Goal: Task Accomplishment & Management: Manage account settings

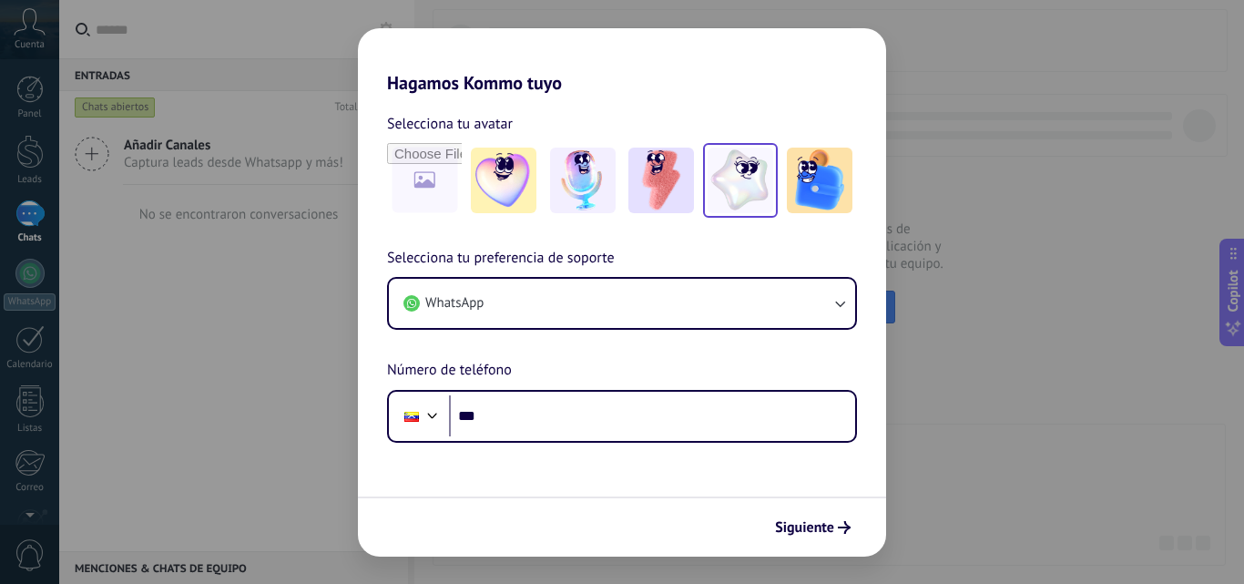
click at [752, 196] on img at bounding box center [741, 181] width 66 height 66
click at [825, 524] on span "Siguiente" at bounding box center [804, 527] width 59 height 13
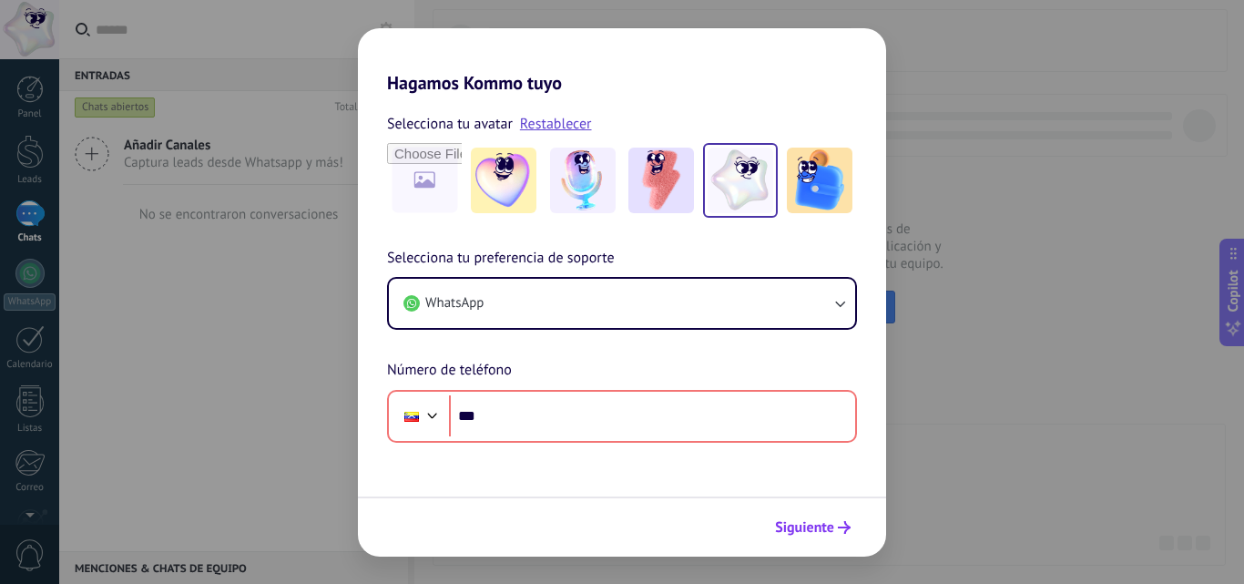
click at [825, 524] on span "Siguiente" at bounding box center [804, 527] width 59 height 13
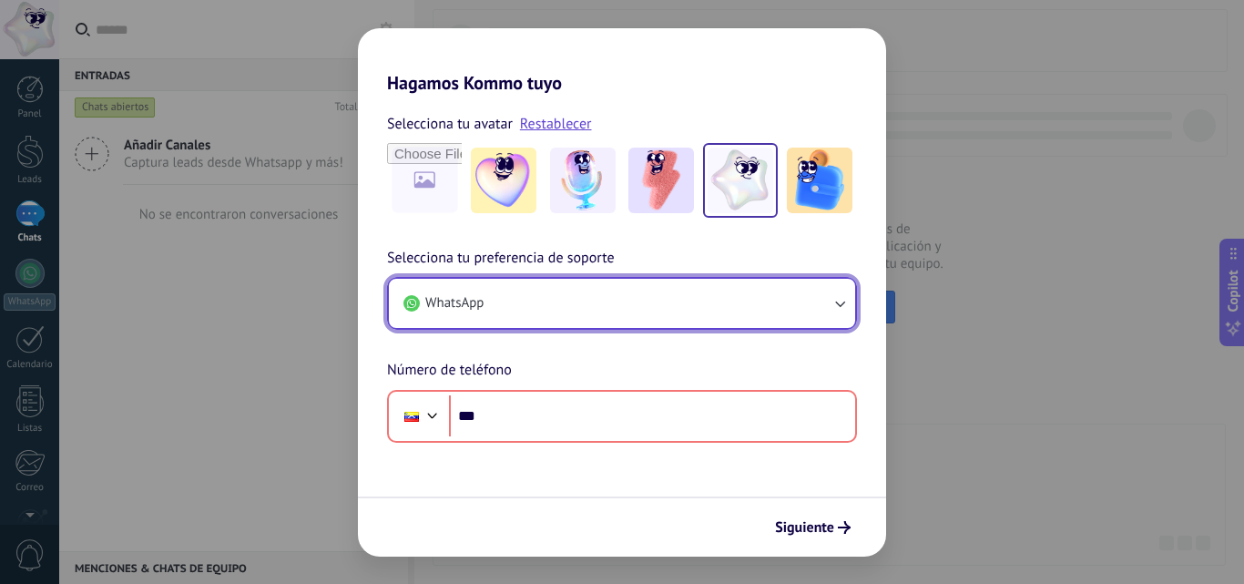
click at [478, 305] on span "WhatsApp" at bounding box center [454, 303] width 58 height 18
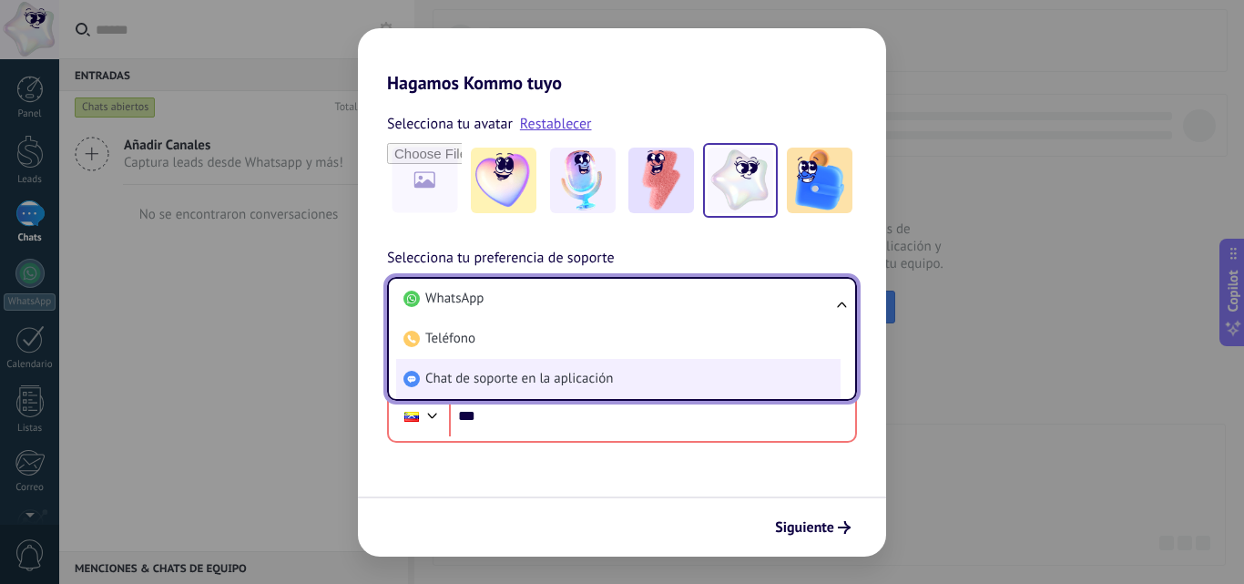
click at [500, 384] on span "Chat de soporte en la aplicación" at bounding box center [519, 379] width 188 height 18
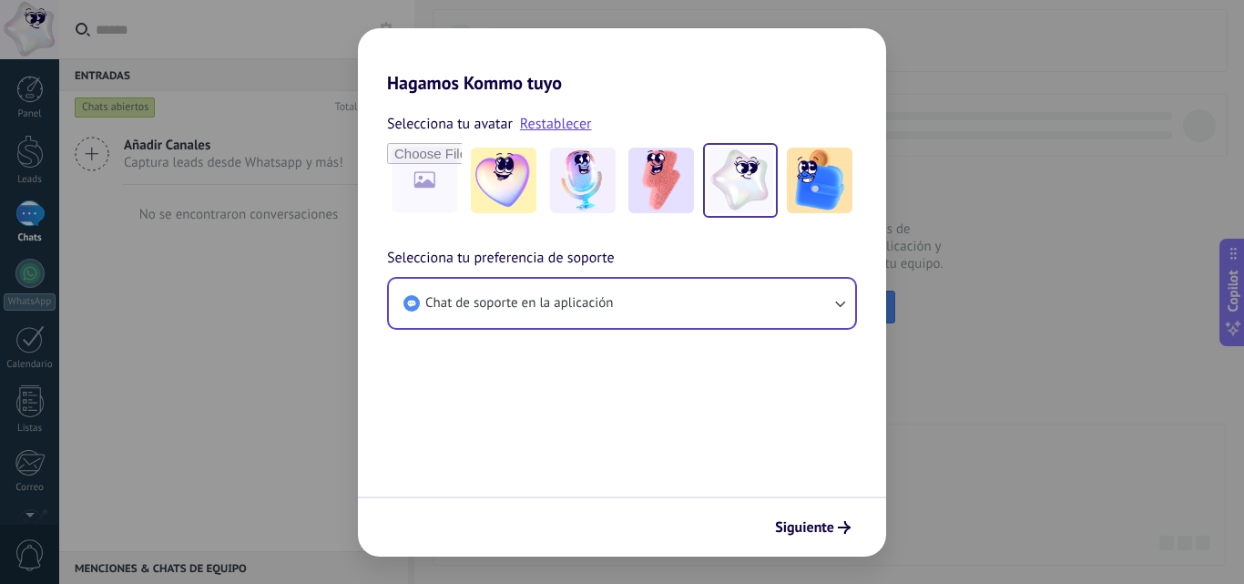
click at [836, 513] on button "Siguiente" at bounding box center [813, 527] width 92 height 31
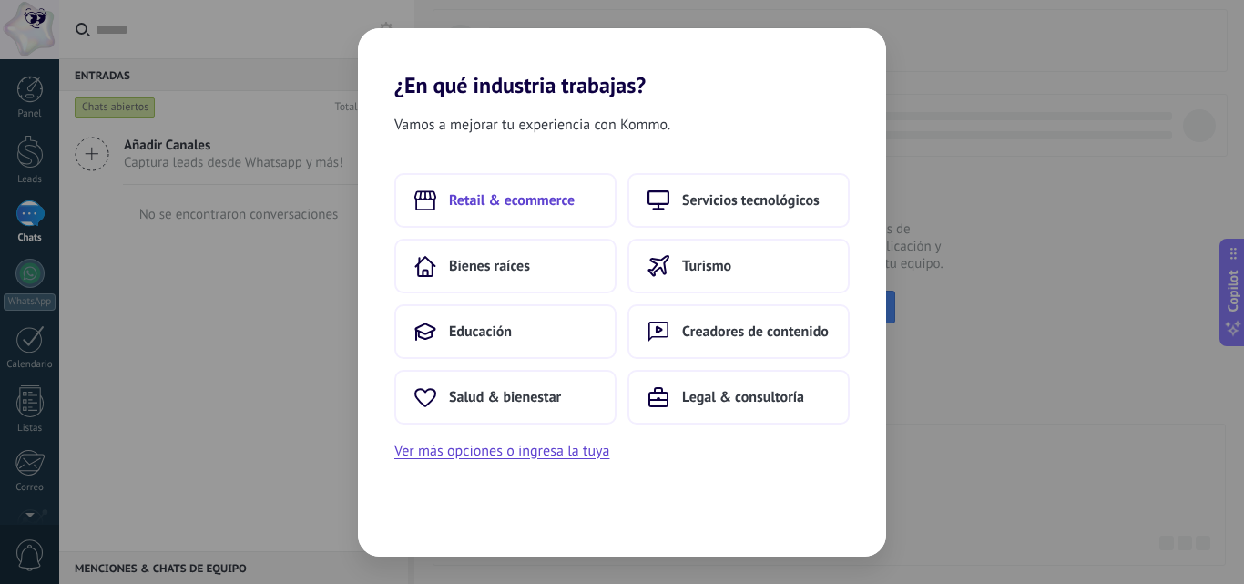
click at [508, 211] on button "Retail & ecommerce" at bounding box center [505, 200] width 222 height 55
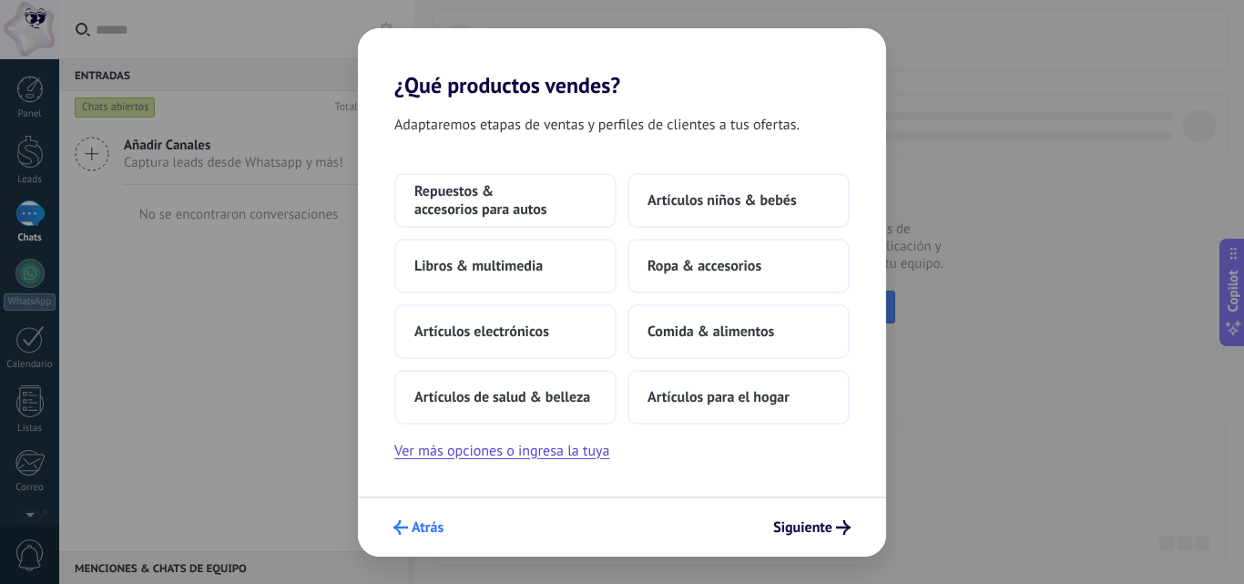
click at [424, 525] on span "Atrás" at bounding box center [428, 527] width 32 height 13
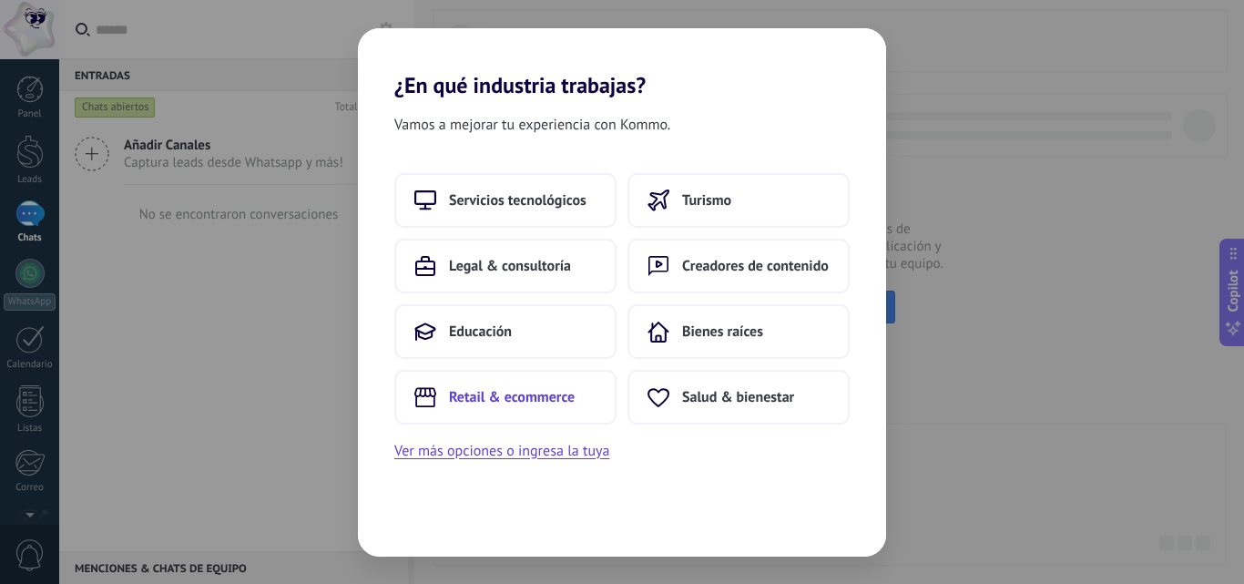
click at [527, 397] on span "Retail & ecommerce" at bounding box center [512, 397] width 126 height 18
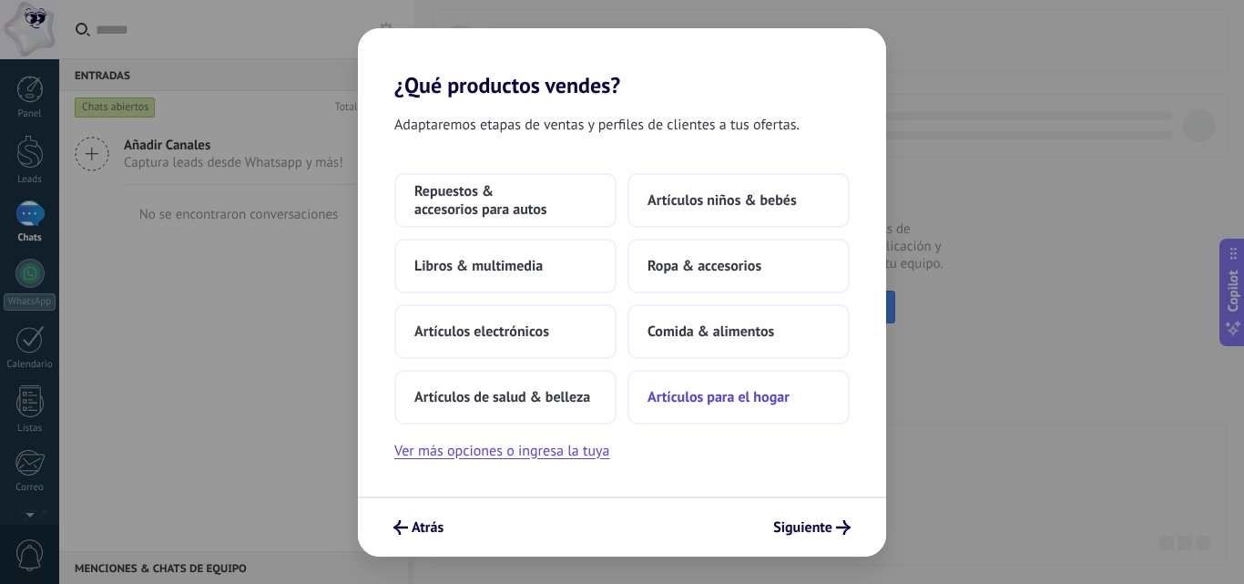
click at [739, 403] on span "Artículos para el hogar" at bounding box center [719, 397] width 142 height 18
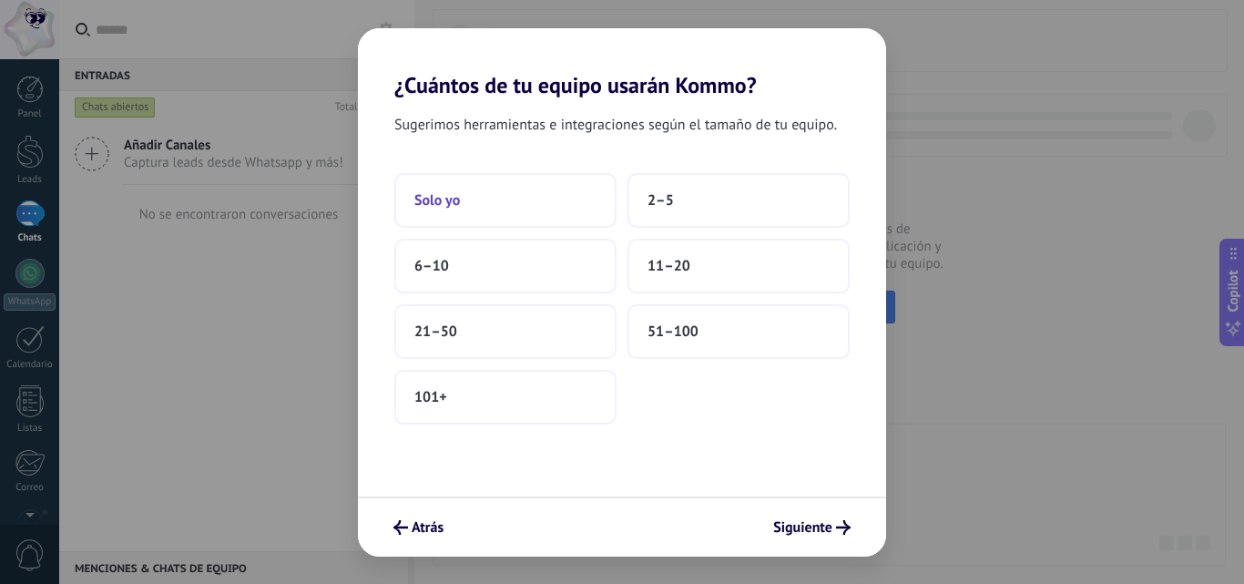
click at [518, 191] on button "Solo yo" at bounding box center [505, 200] width 222 height 55
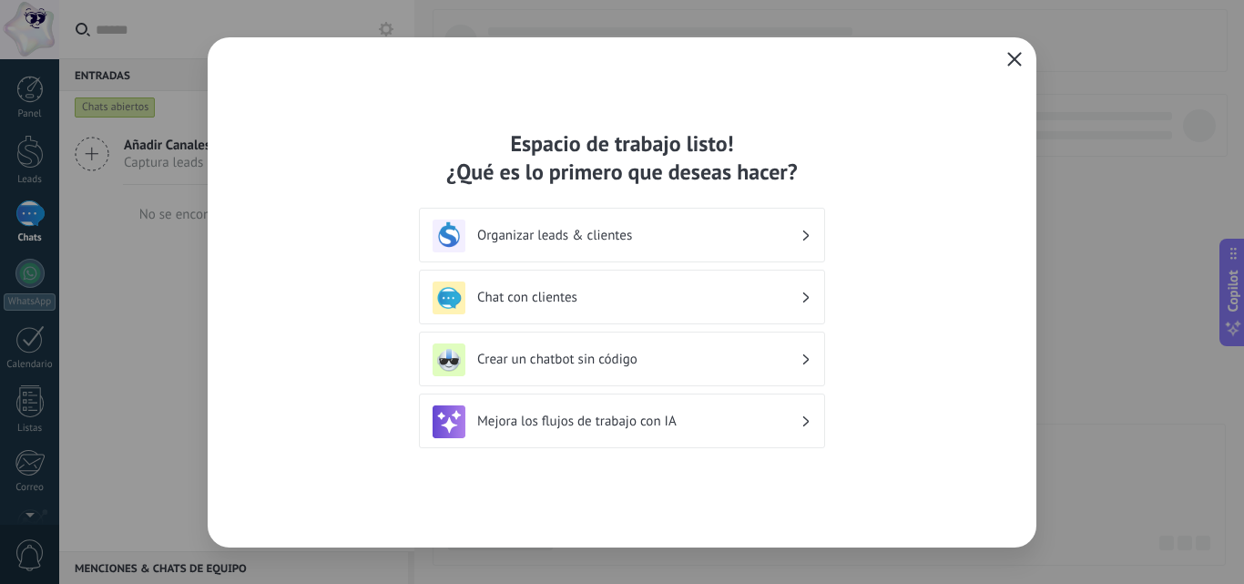
click at [1005, 69] on button "button" at bounding box center [1015, 60] width 24 height 26
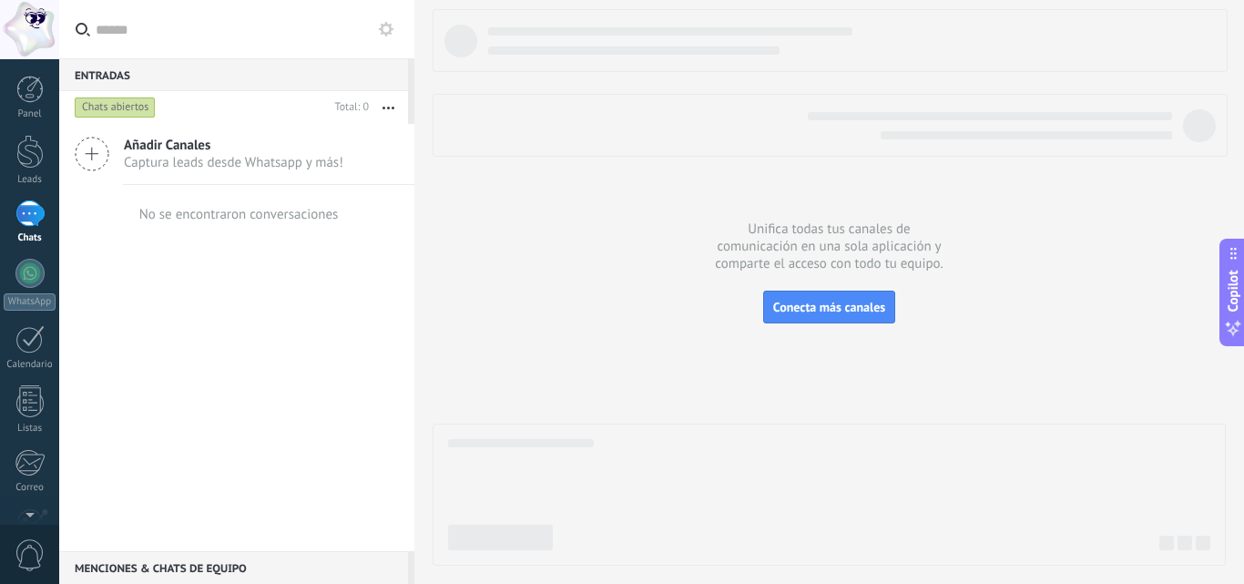
scroll to position [174, 0]
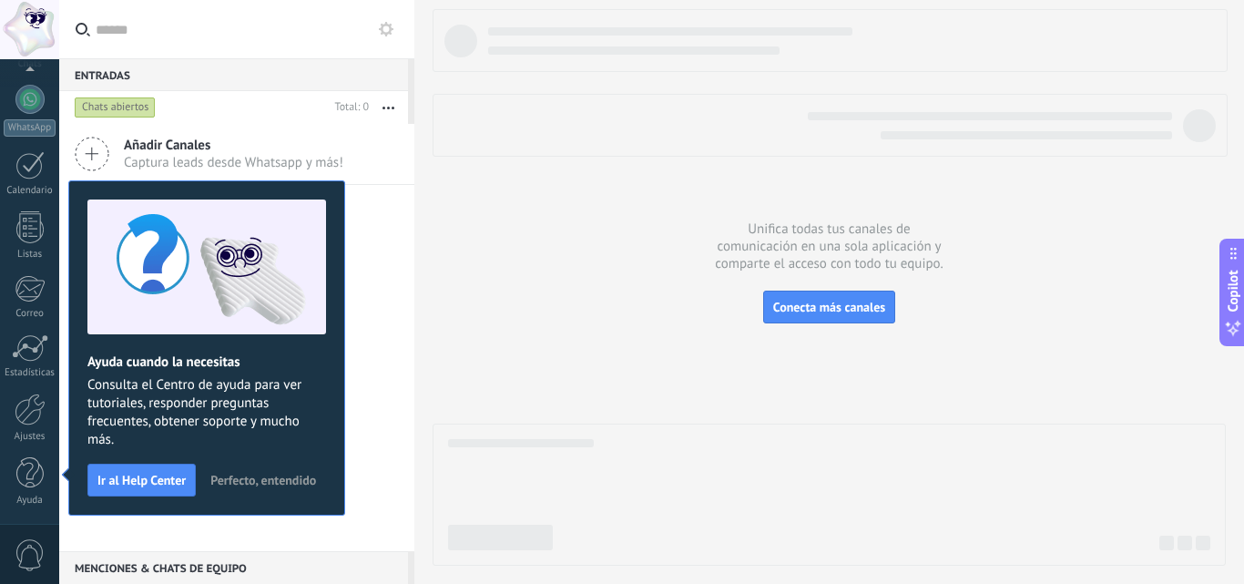
click at [255, 486] on span "Perfecto, entendido" at bounding box center [263, 480] width 106 height 13
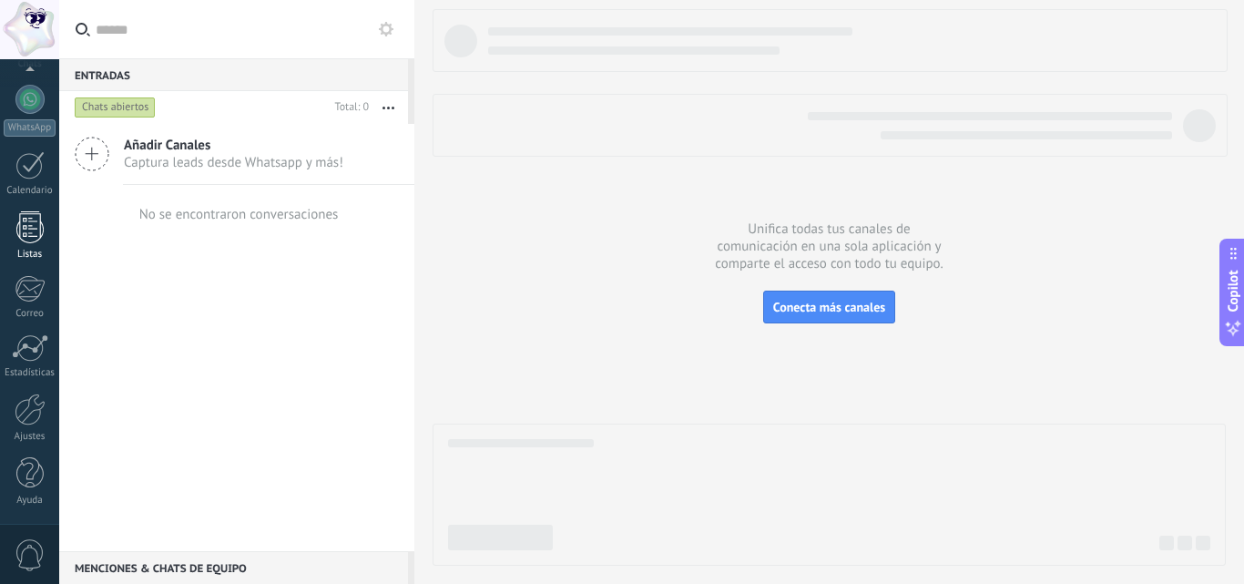
click at [41, 215] on div at bounding box center [29, 227] width 27 height 32
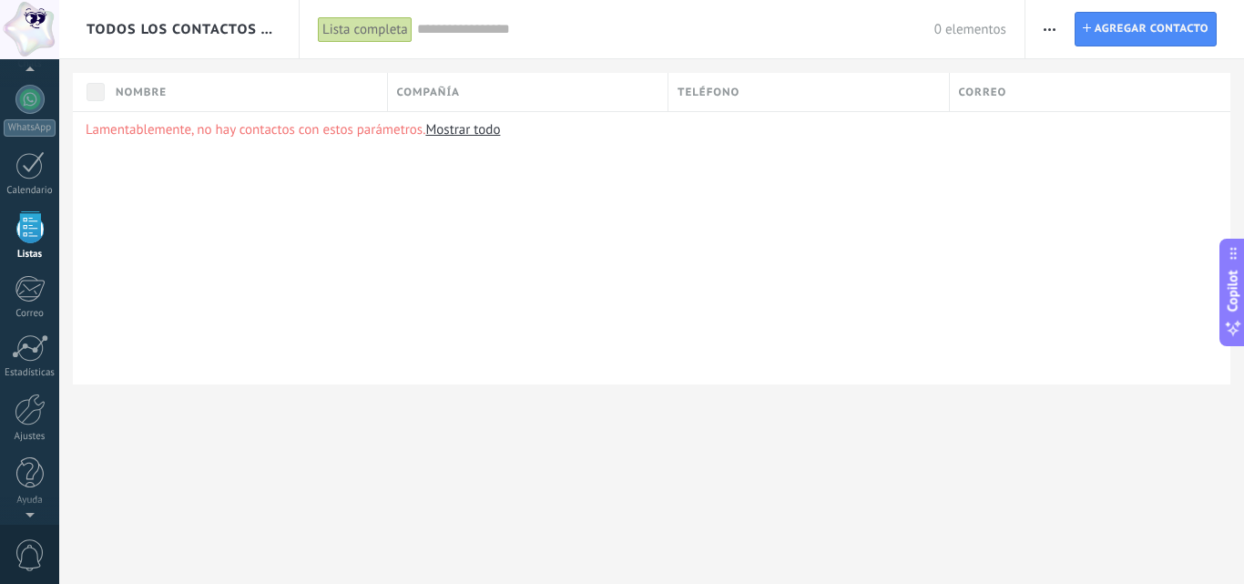
scroll to position [113, 0]
click at [1053, 28] on icon "button" at bounding box center [1050, 29] width 12 height 3
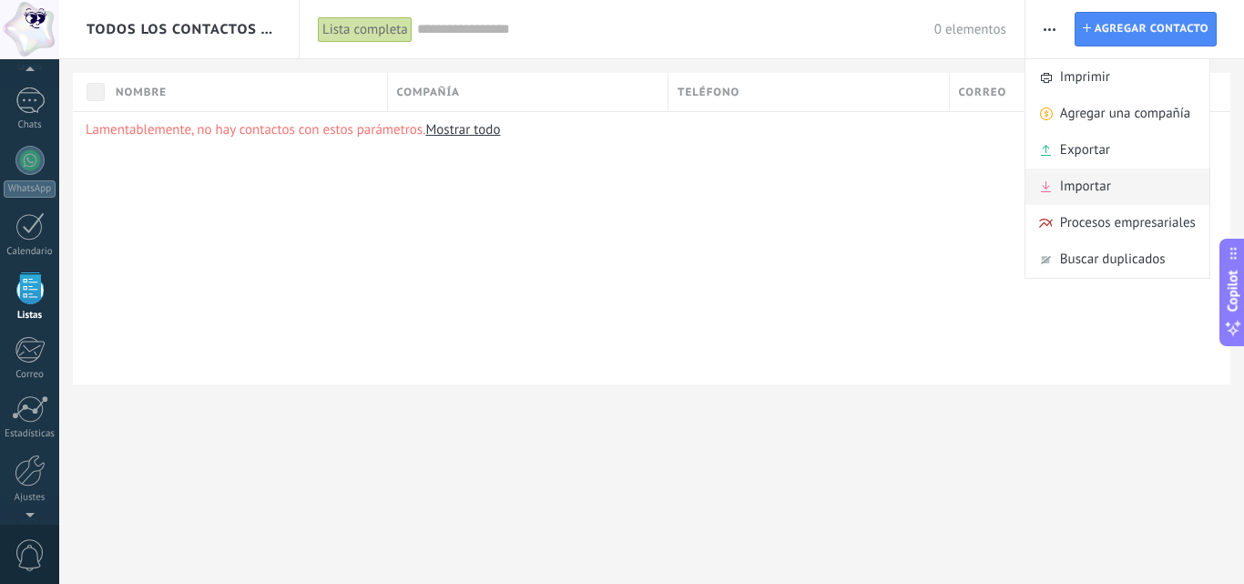
click at [1092, 186] on span "Importar" at bounding box center [1085, 187] width 51 height 36
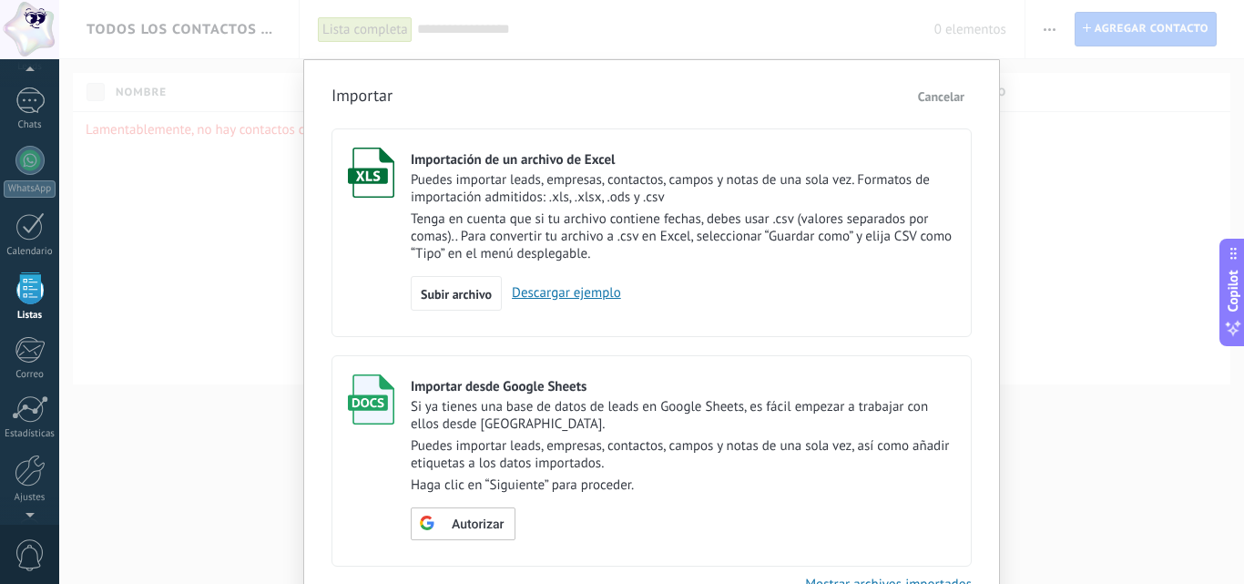
scroll to position [91, 0]
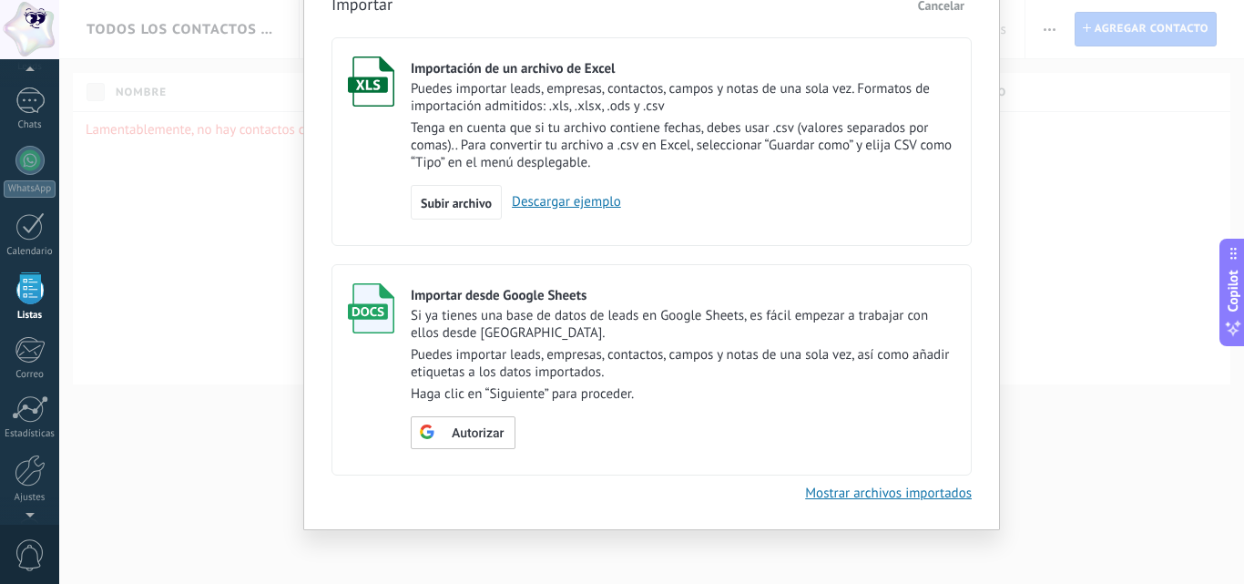
click at [669, 176] on div "Importación de un archivo de Excel Puedes importar leads, empresas, contactos, …" at bounding box center [683, 137] width 545 height 163
click at [549, 205] on link "Descargar ejemplo" at bounding box center [561, 201] width 119 height 17
click at [1099, 88] on div "Importar Cancelar Importación de un archivo de Excel Puedes importar leads, emp…" at bounding box center [651, 292] width 1185 height 584
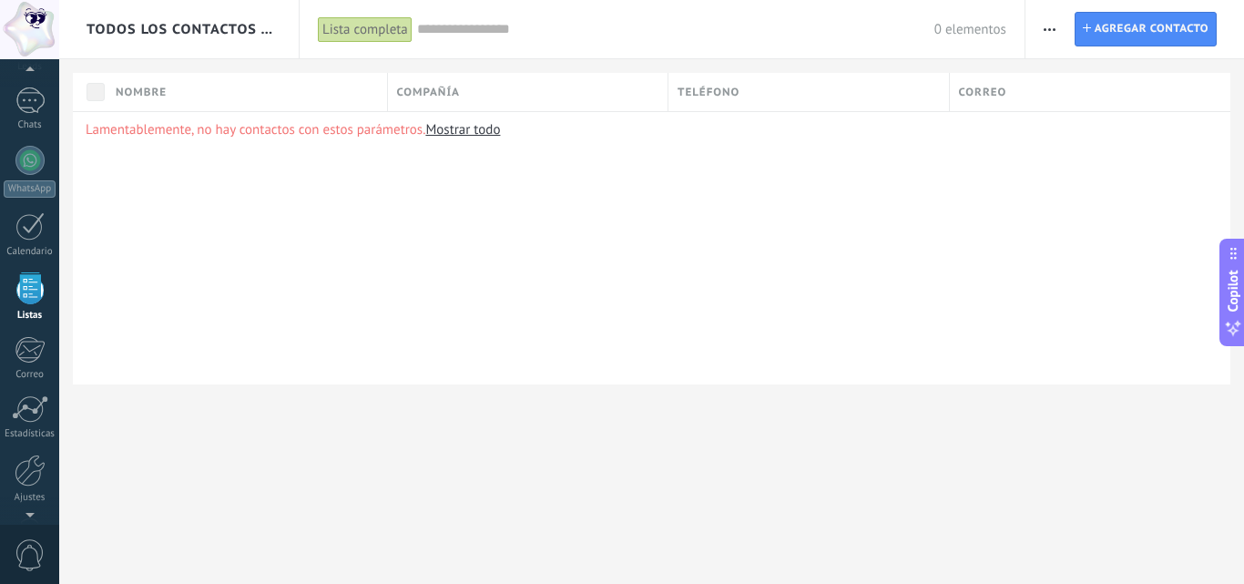
scroll to position [0, 0]
click at [1134, 25] on span "Agregar contacto" at bounding box center [1152, 29] width 114 height 33
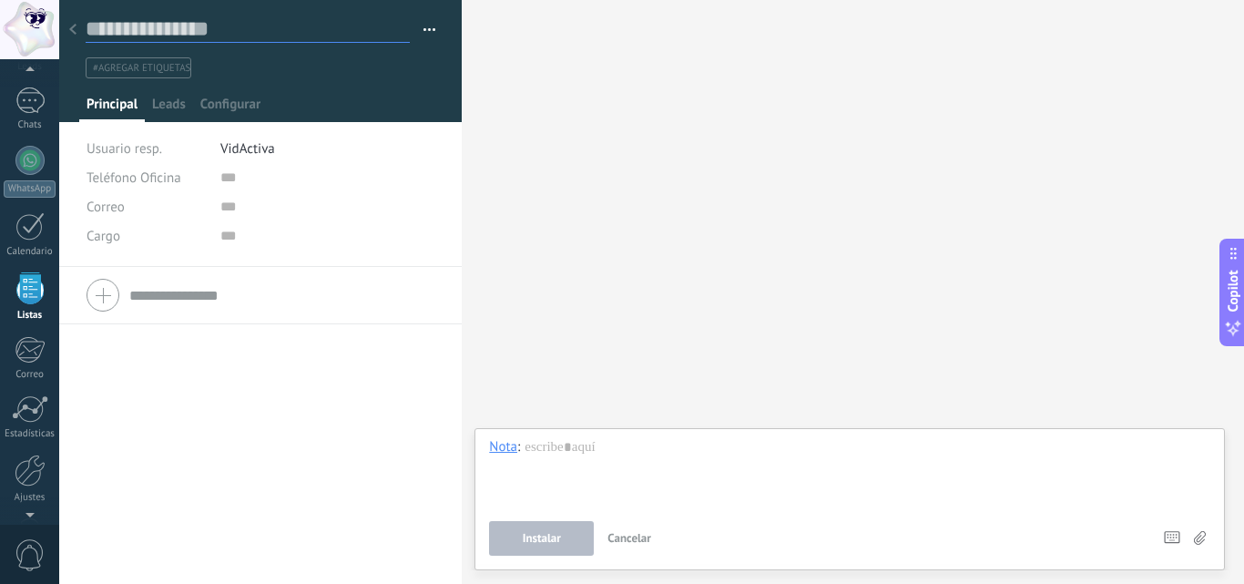
click at [178, 27] on input "text" at bounding box center [248, 28] width 324 height 27
type input "**********"
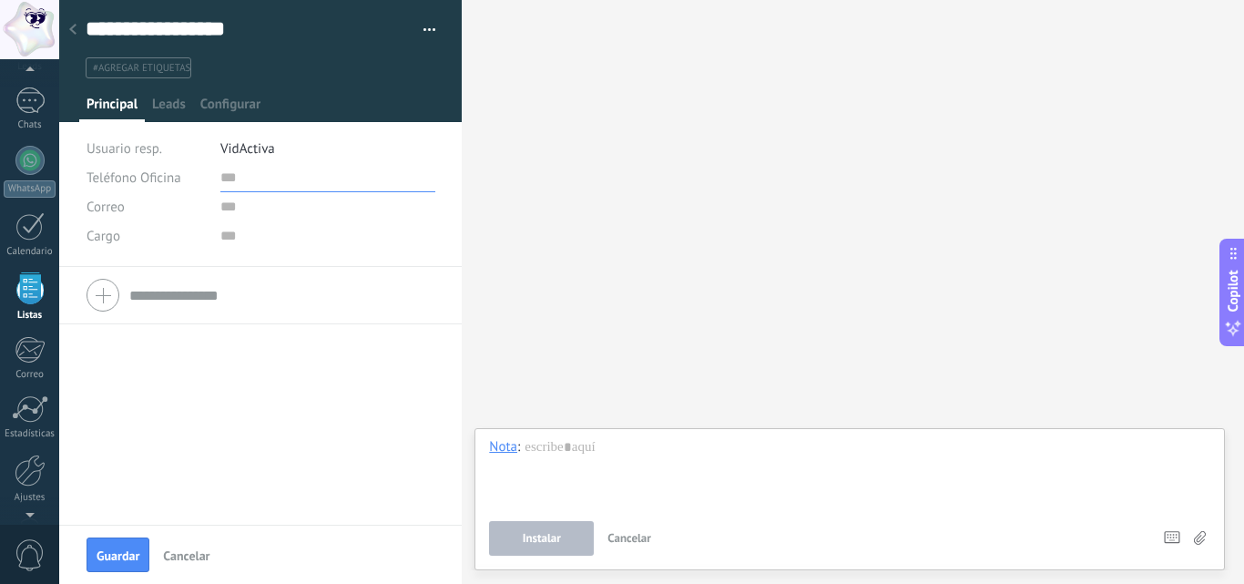
click at [241, 180] on input "text" at bounding box center [327, 177] width 215 height 29
type input "**********"
click at [256, 199] on input "text" at bounding box center [327, 206] width 215 height 29
type input "**********"
type input "*"
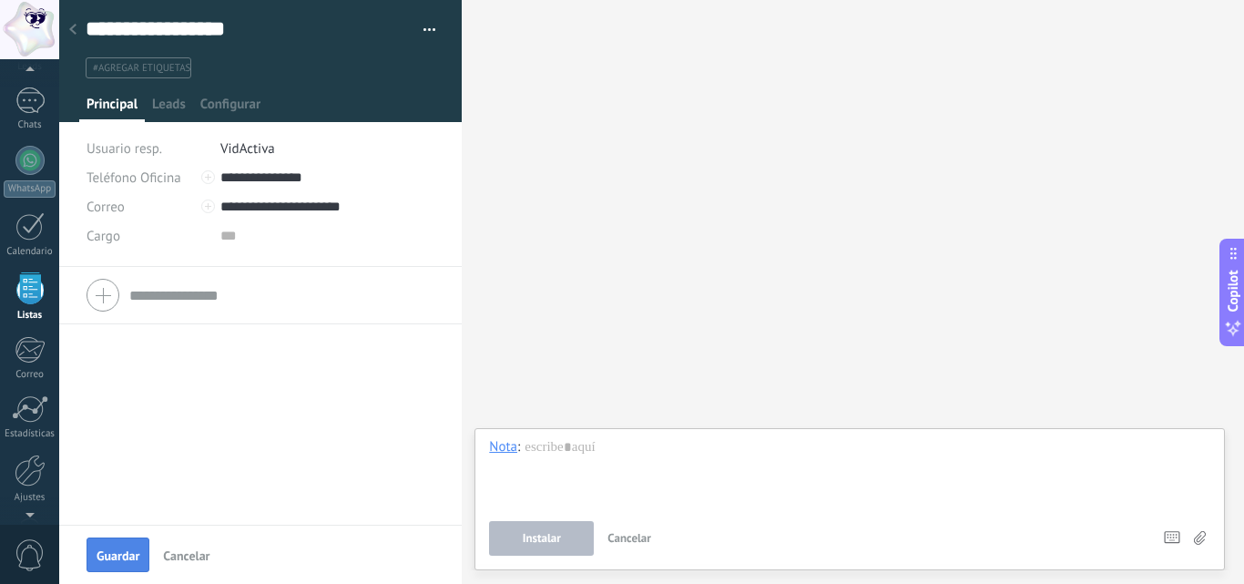
click at [126, 545] on button "Guardar" at bounding box center [118, 554] width 63 height 35
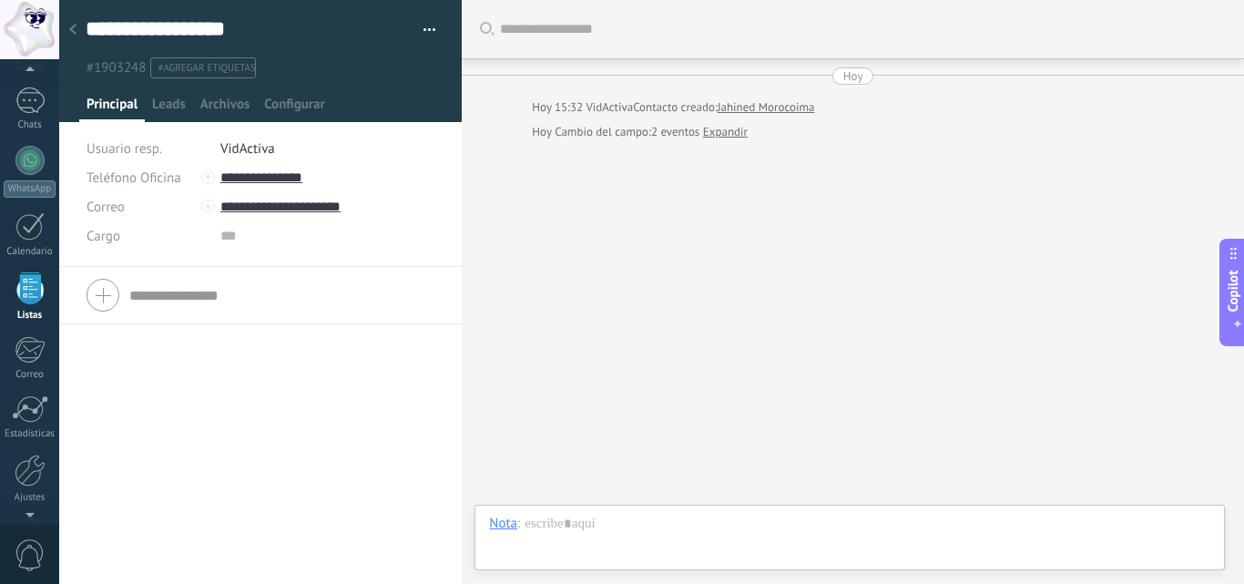
click at [859, 369] on div "Buscar Carga más Hoy Hoy 15:32 VidActiva Contacto creado: Jahined Morocoima Hoy…" at bounding box center [853, 292] width 783 height 584
click at [68, 25] on div at bounding box center [73, 31] width 26 height 36
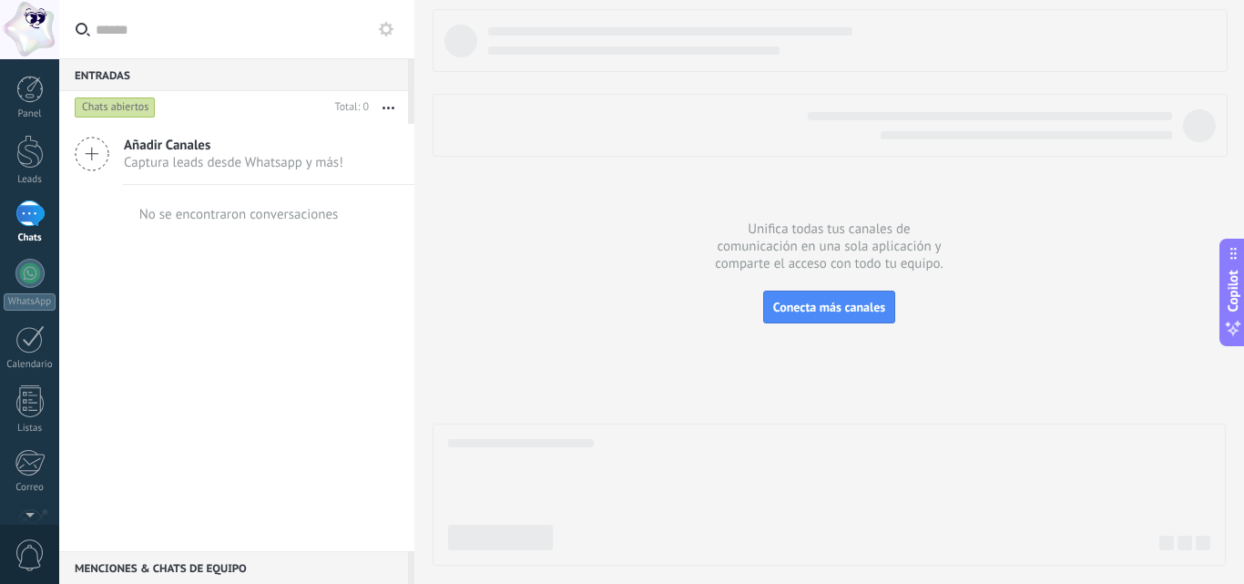
click at [199, 144] on span "Añadir Canales" at bounding box center [234, 145] width 220 height 17
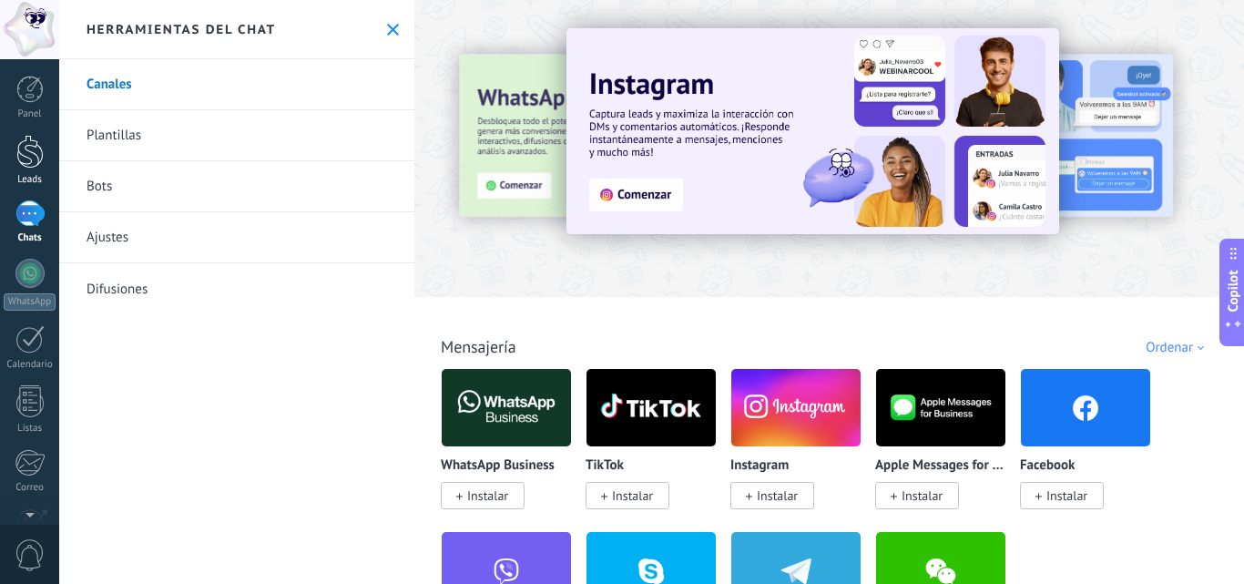
click at [27, 167] on div at bounding box center [29, 152] width 27 height 34
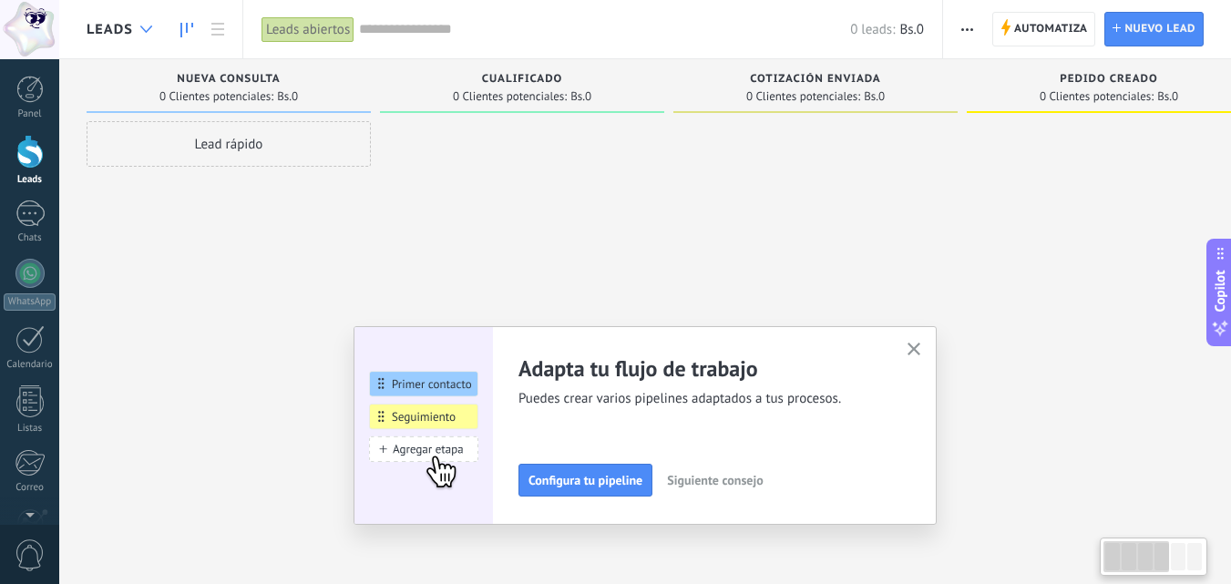
click at [136, 18] on div at bounding box center [146, 30] width 30 height 36
click at [1011, 31] on span "Automatiza Automatiza" at bounding box center [1044, 29] width 104 height 35
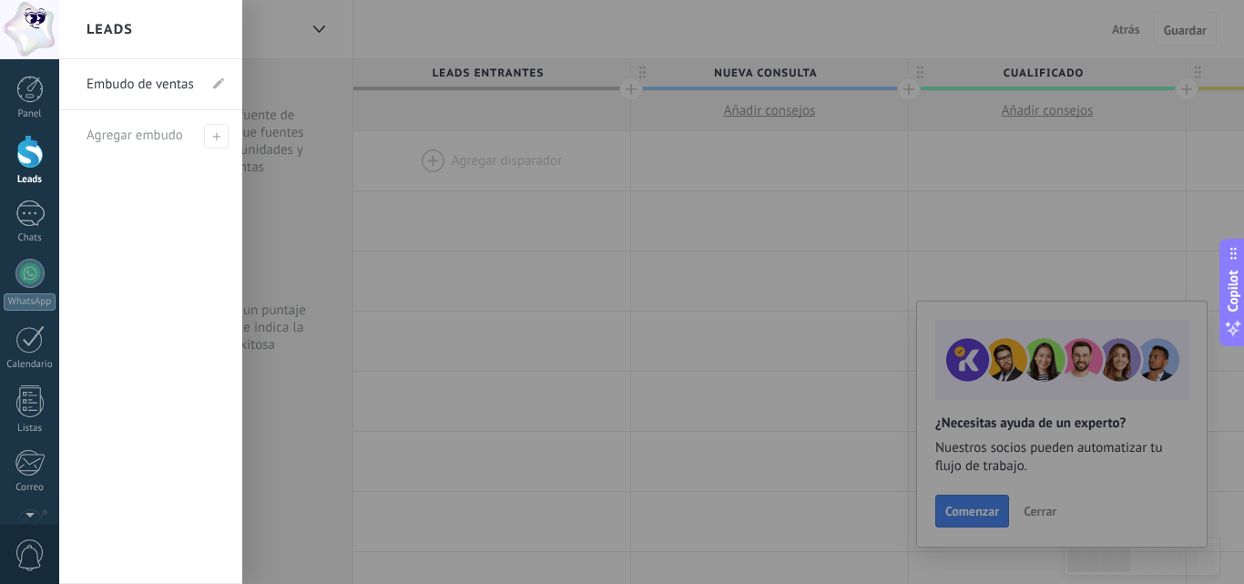
click at [166, 89] on link "Embudo de ventas" at bounding box center [142, 84] width 110 height 51
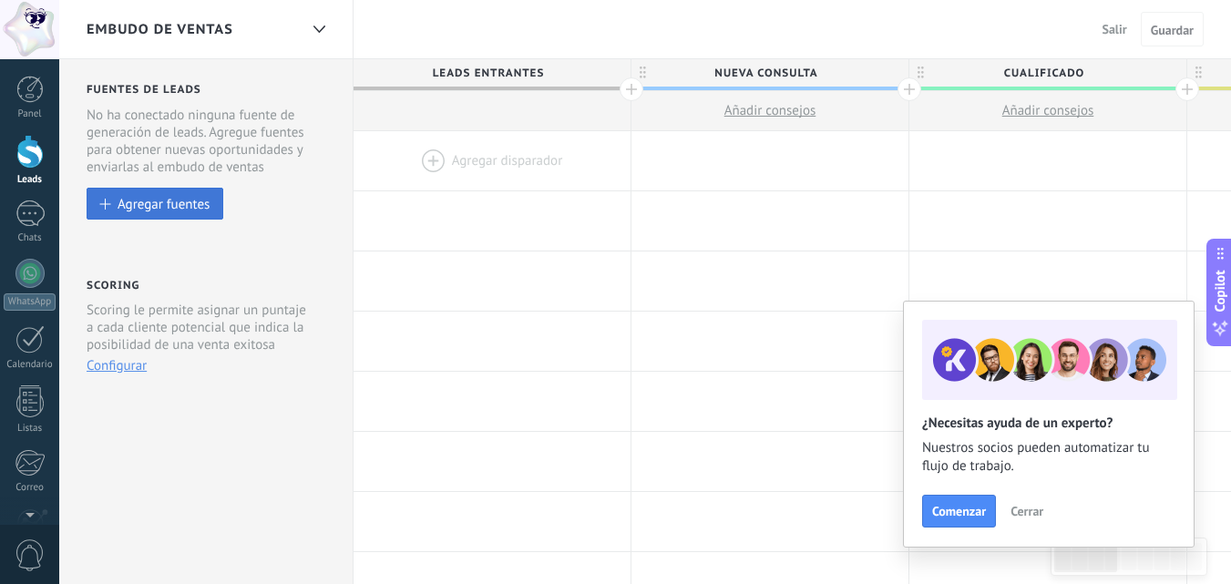
click at [181, 201] on div "Agregar fuentes" at bounding box center [164, 203] width 92 height 15
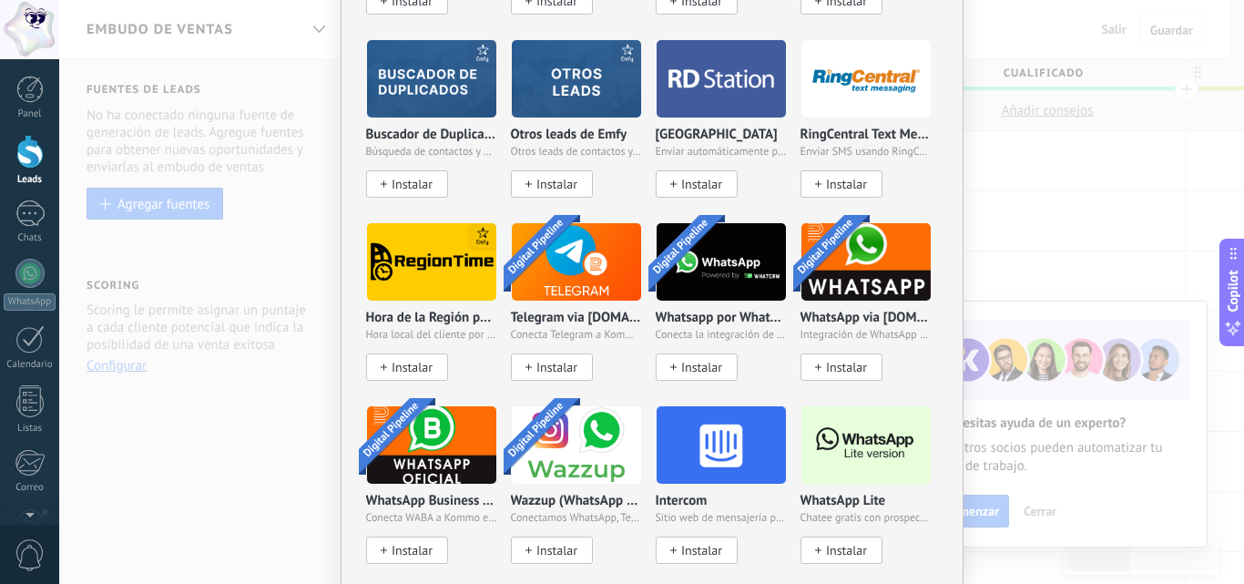
scroll to position [1529, 0]
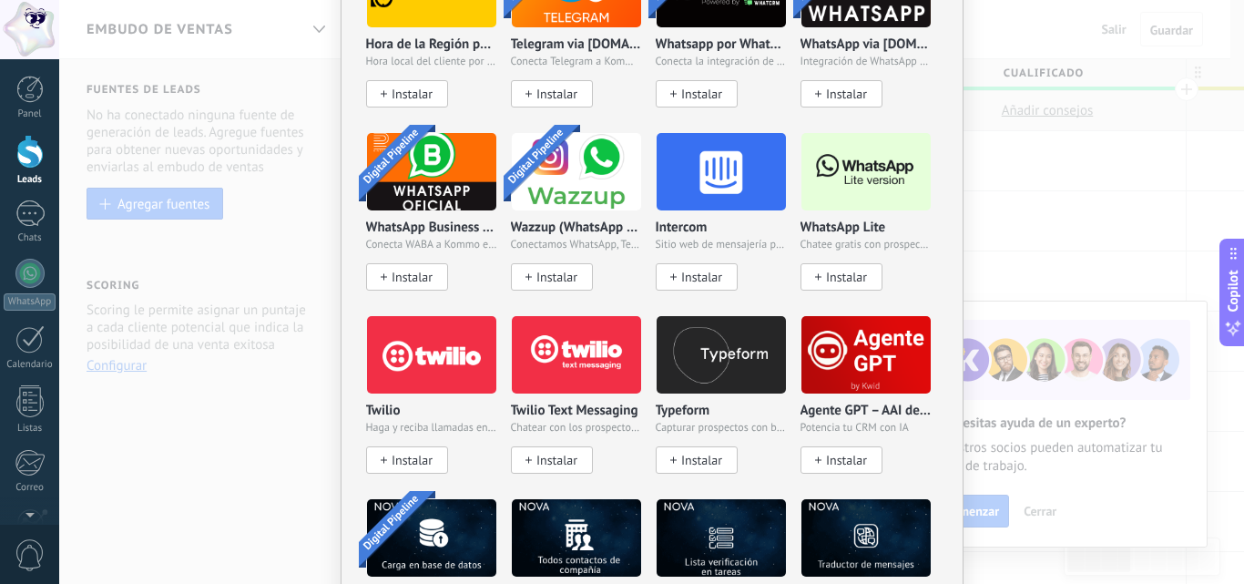
click at [894, 156] on img at bounding box center [866, 172] width 129 height 88
click at [882, 165] on img at bounding box center [866, 172] width 129 height 88
click at [853, 270] on span "Instalar" at bounding box center [846, 277] width 41 height 15
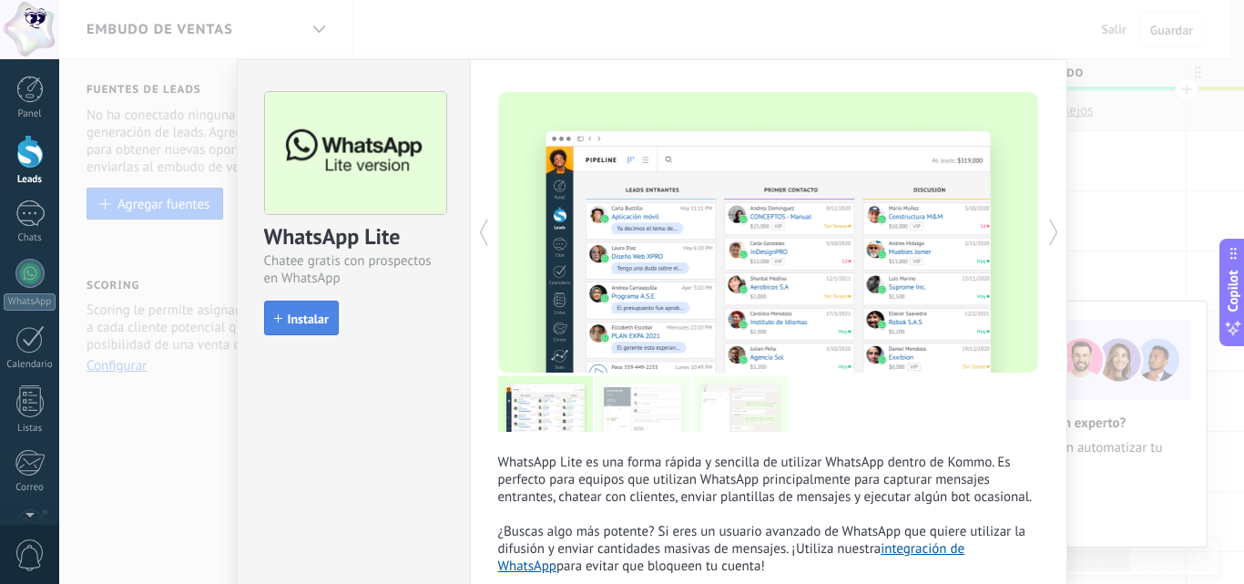
click at [308, 317] on span "Instalar" at bounding box center [308, 318] width 41 height 13
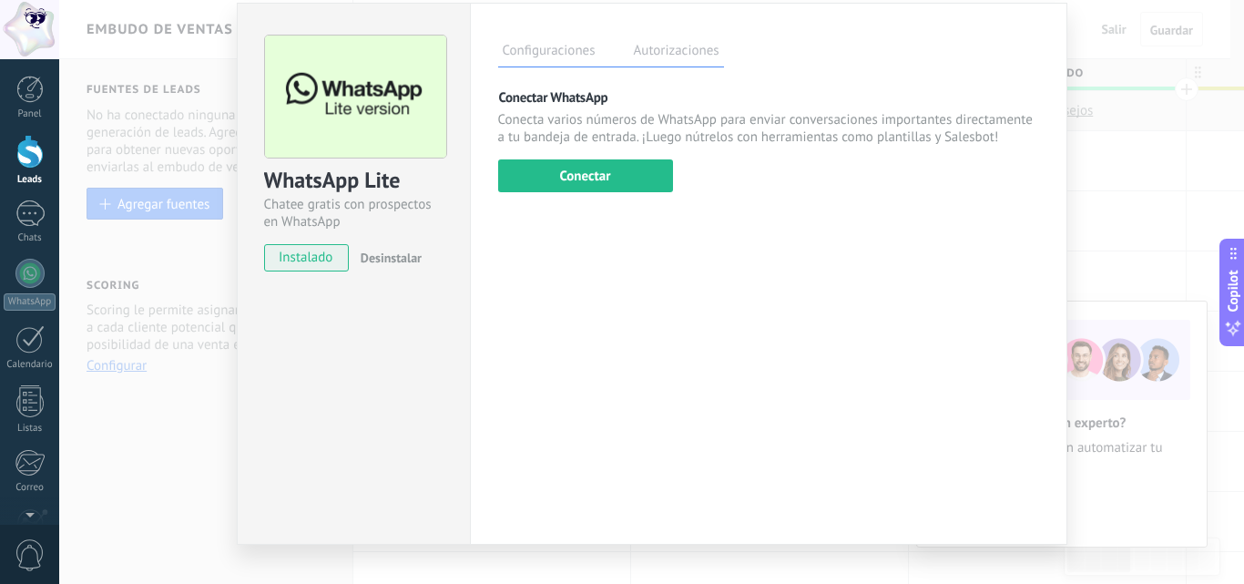
scroll to position [86, 0]
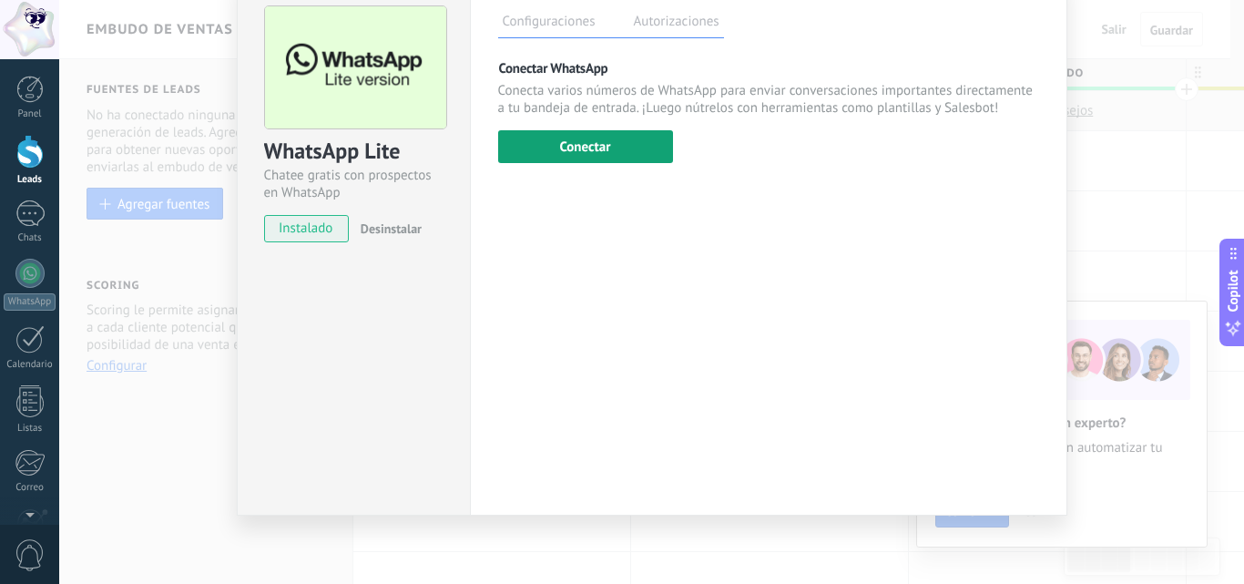
click at [539, 152] on button "Conectar" at bounding box center [585, 146] width 175 height 33
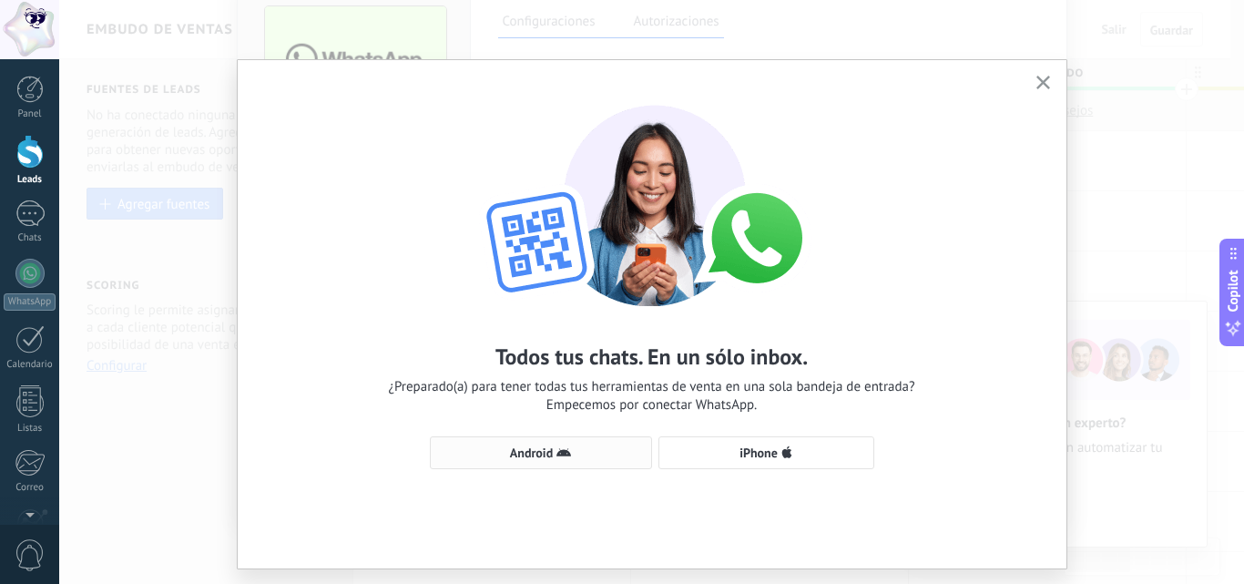
click at [588, 455] on span "Android" at bounding box center [541, 452] width 202 height 15
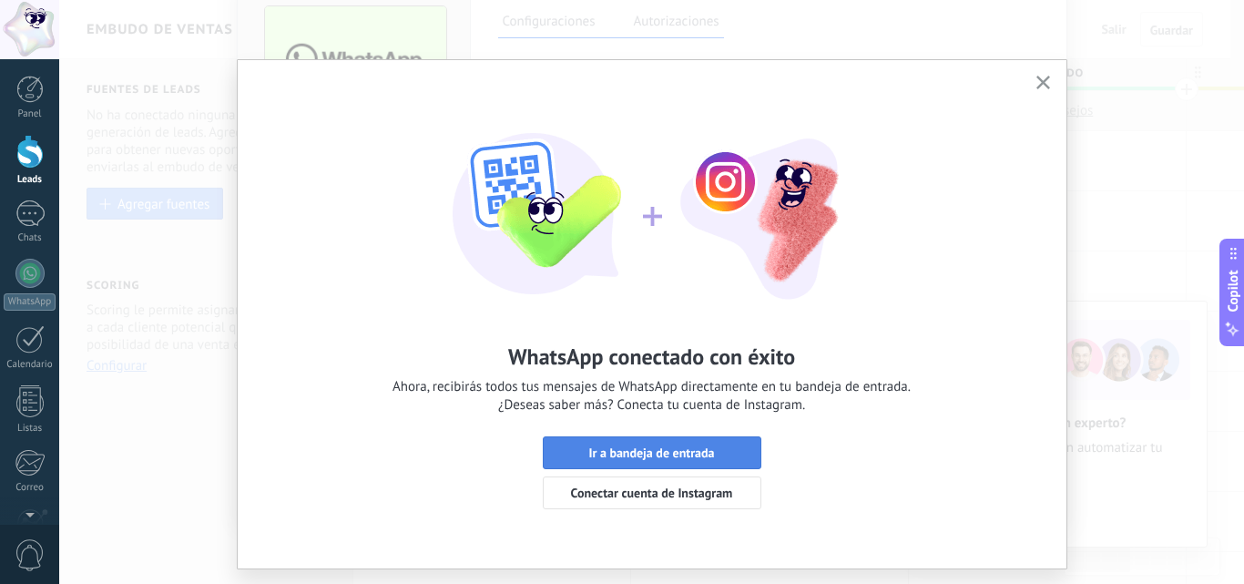
click at [639, 452] on span "Ir a bandeja de entrada" at bounding box center [651, 452] width 126 height 13
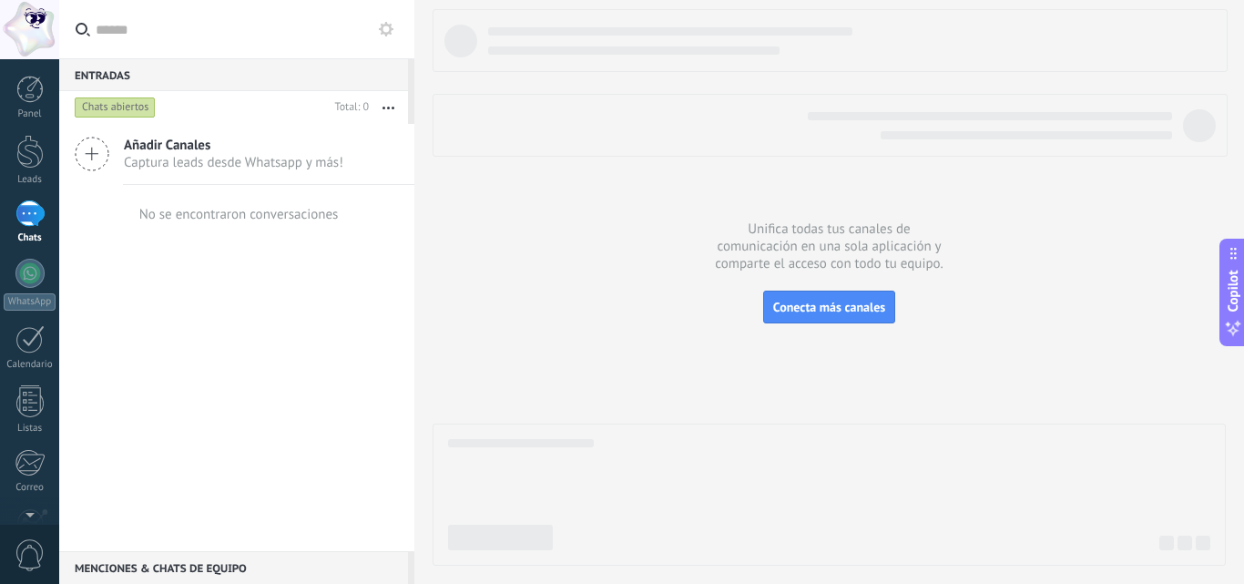
click at [93, 147] on icon at bounding box center [92, 154] width 35 height 35
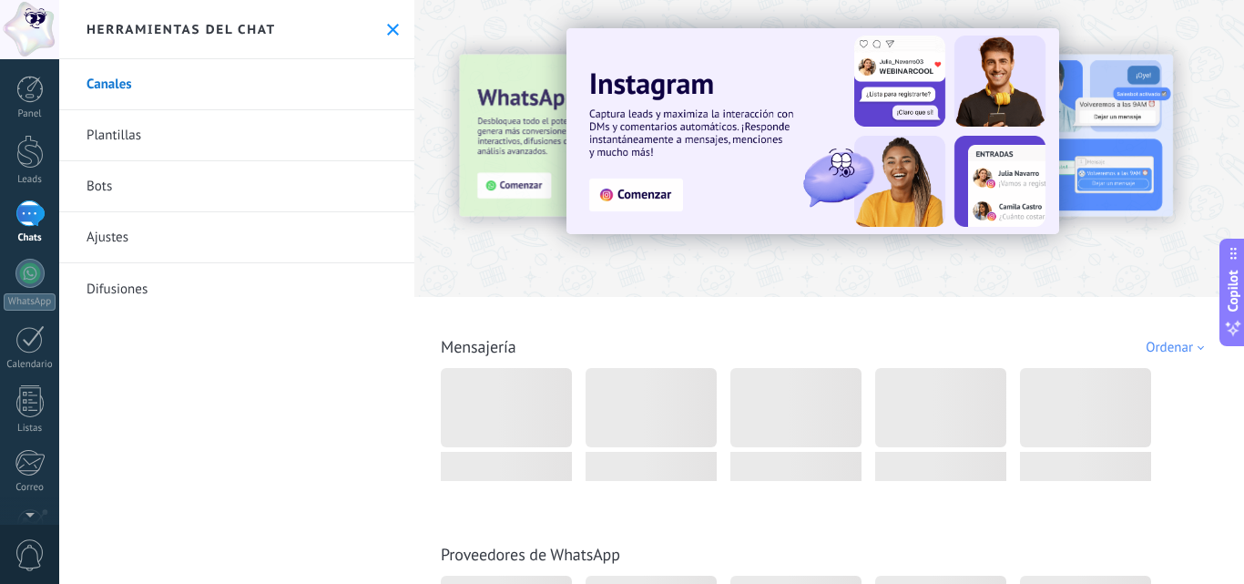
click at [387, 29] on icon at bounding box center [393, 30] width 12 height 12
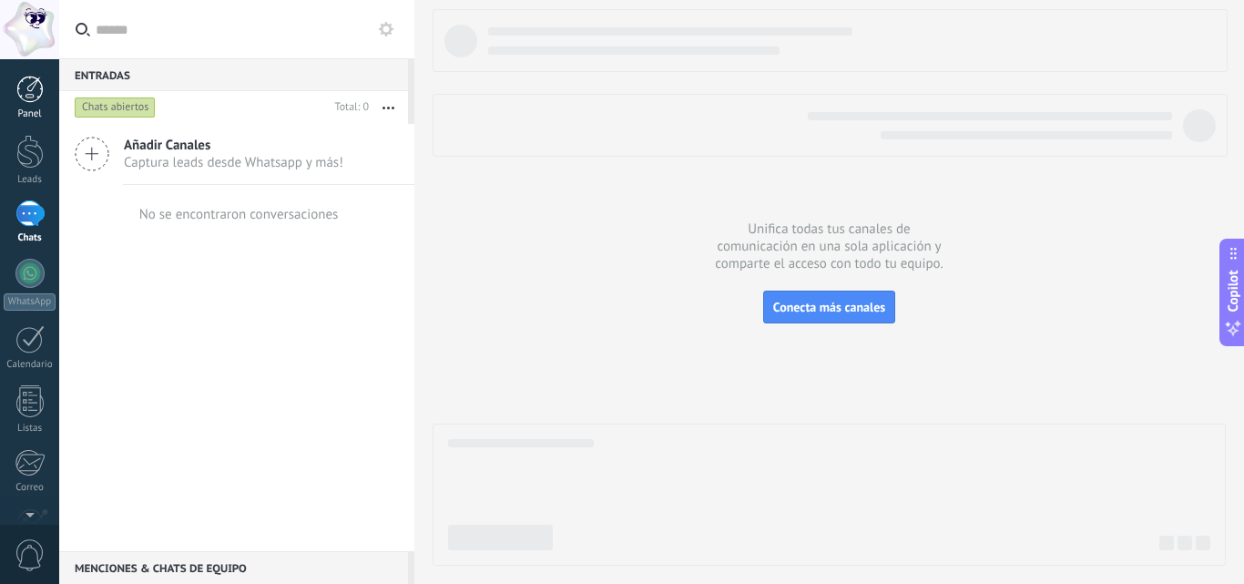
click at [41, 94] on div at bounding box center [29, 89] width 27 height 27
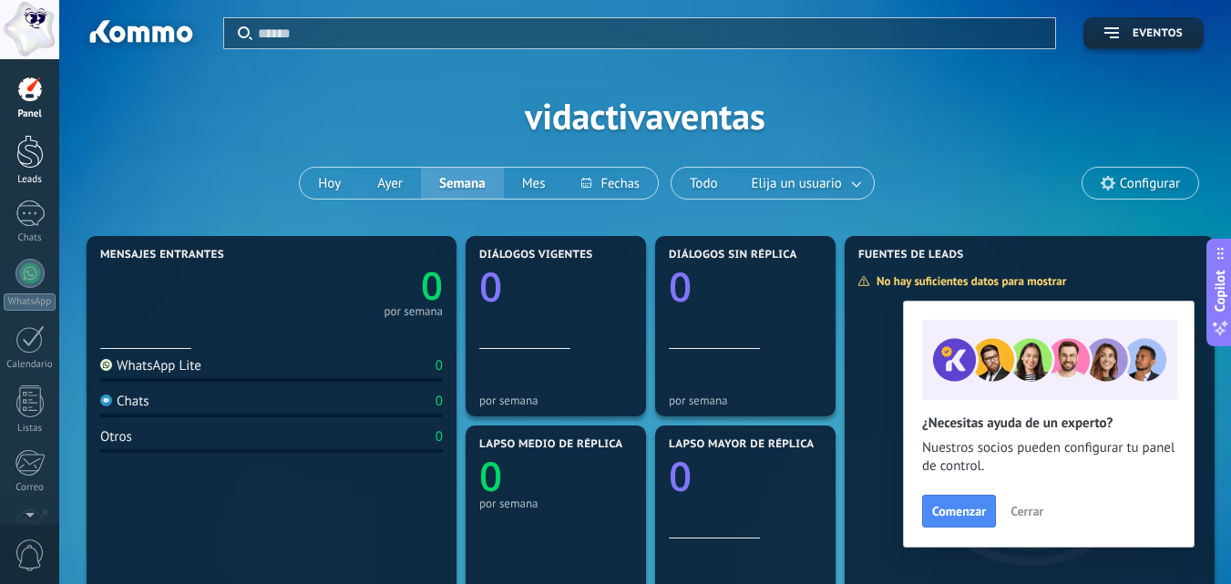
click at [26, 163] on div at bounding box center [29, 152] width 27 height 34
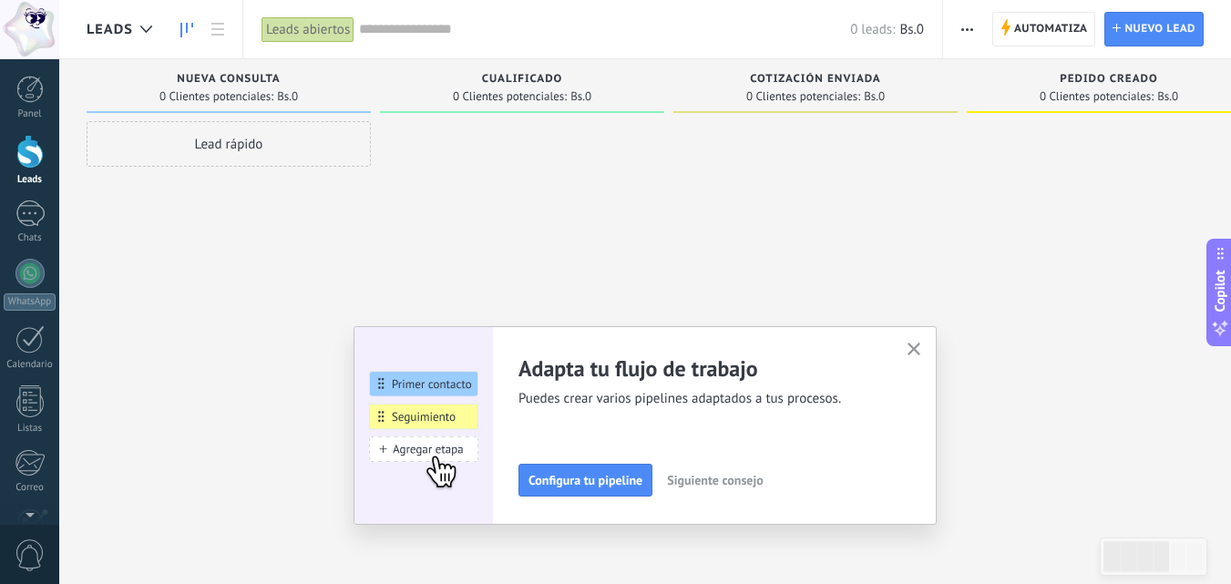
click at [915, 347] on icon "button" at bounding box center [914, 350] width 14 height 14
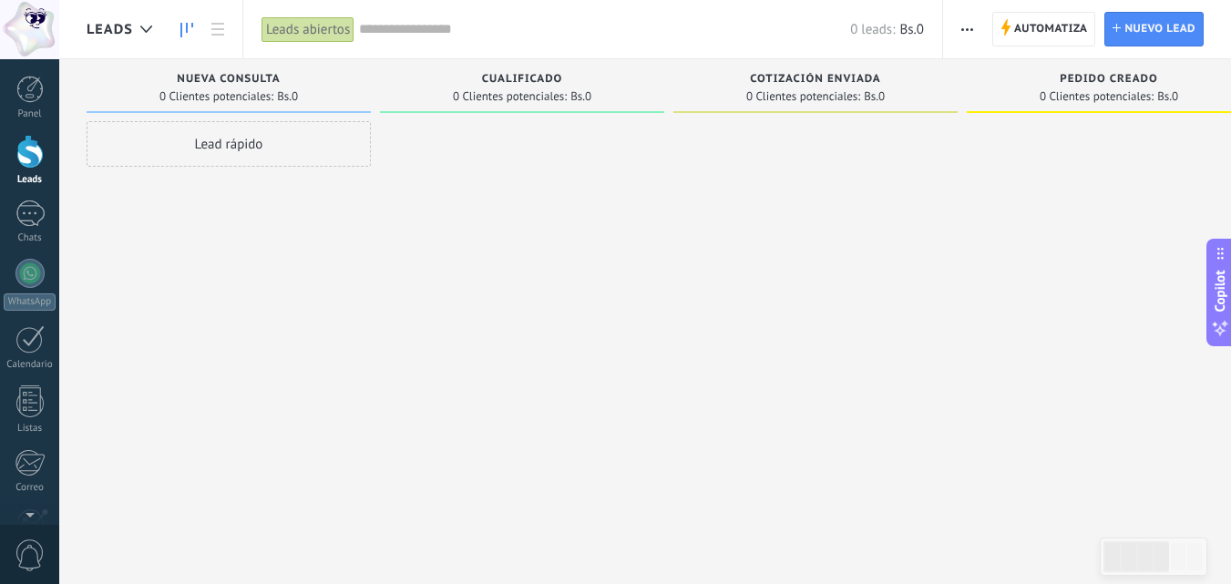
click at [967, 24] on span "button" at bounding box center [967, 29] width 12 height 35
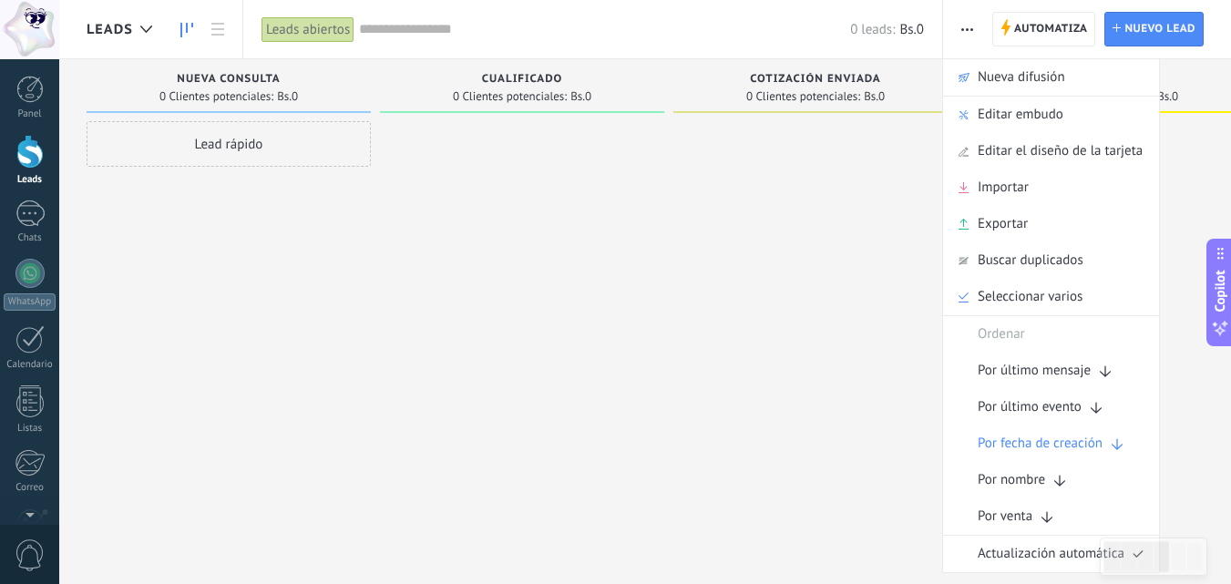
click at [967, 24] on span "button" at bounding box center [967, 29] width 12 height 35
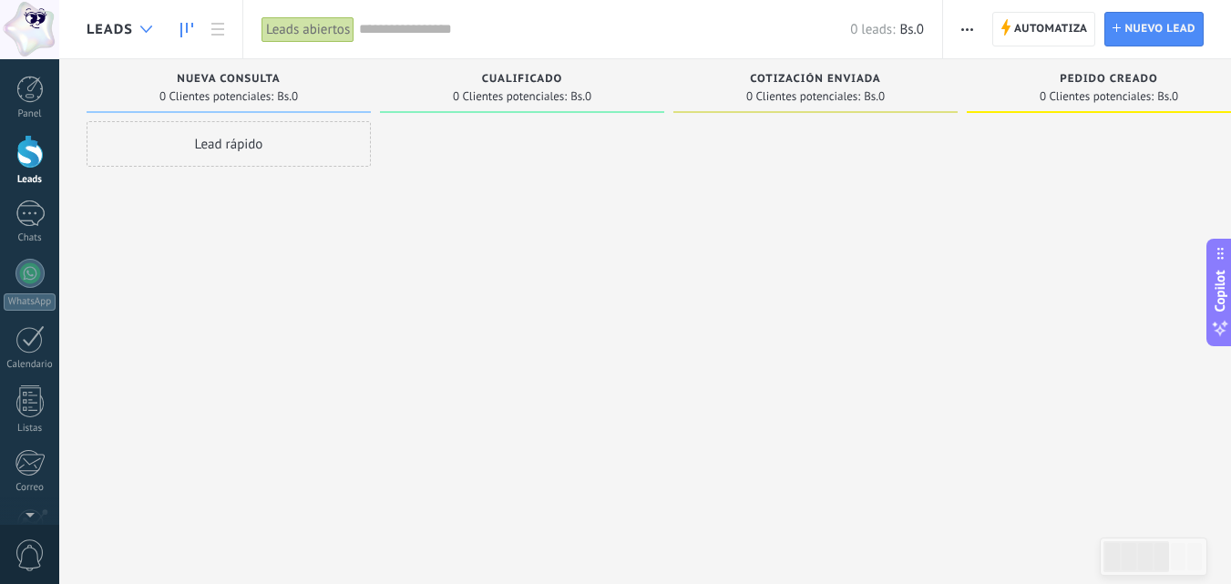
click at [143, 33] on div at bounding box center [146, 30] width 30 height 36
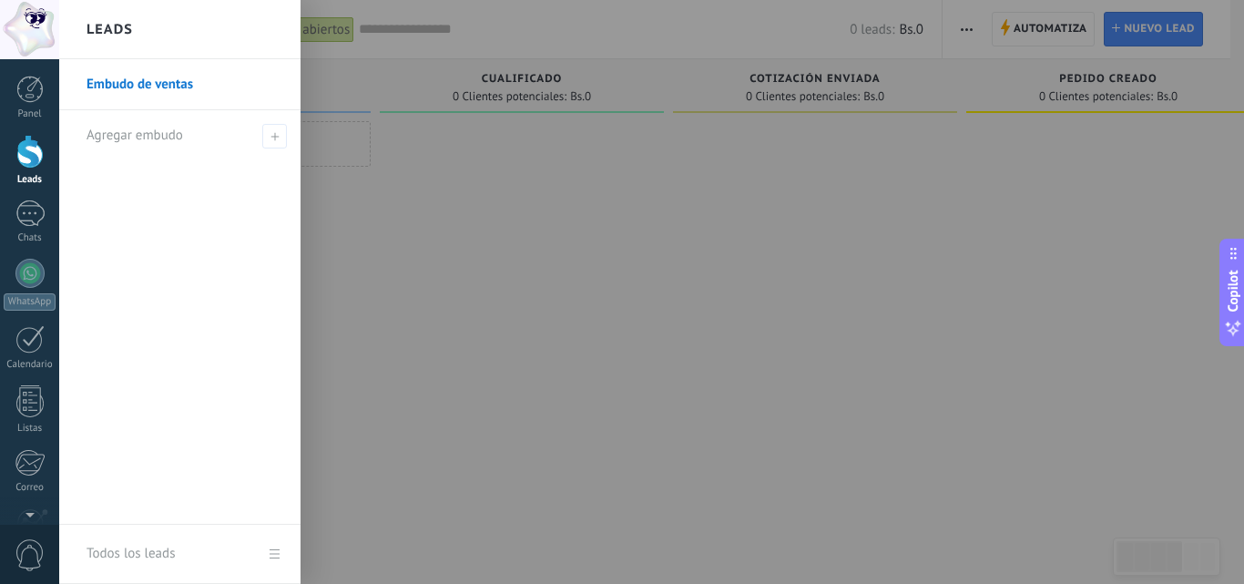
click at [143, 33] on div "Leads" at bounding box center [179, 29] width 241 height 59
click at [34, 417] on link "Listas" at bounding box center [29, 409] width 59 height 49
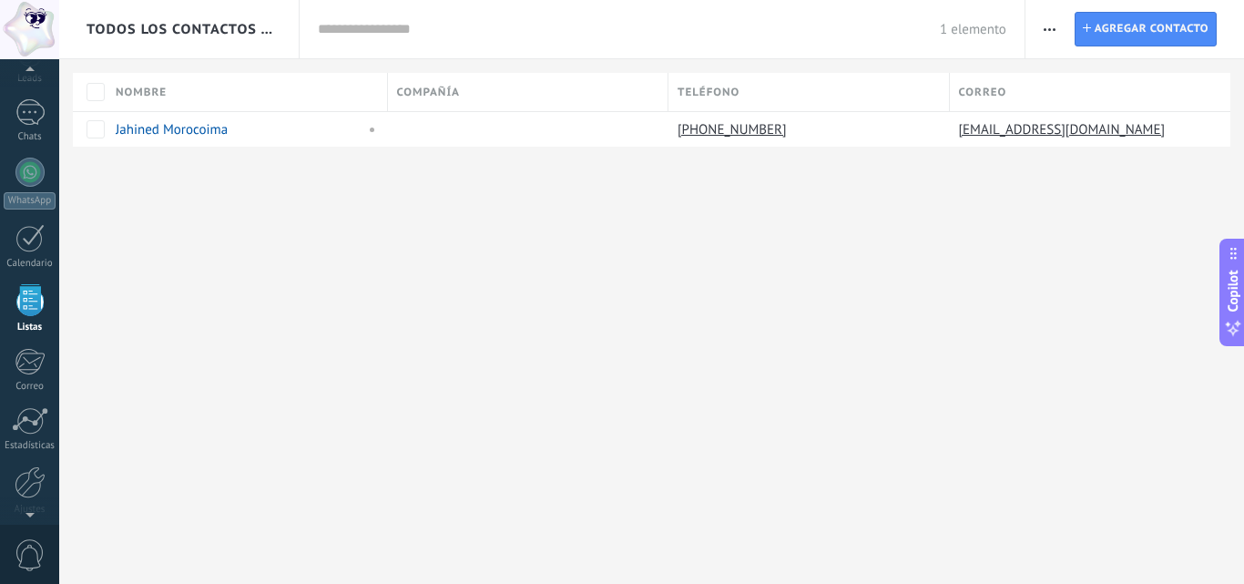
scroll to position [113, 0]
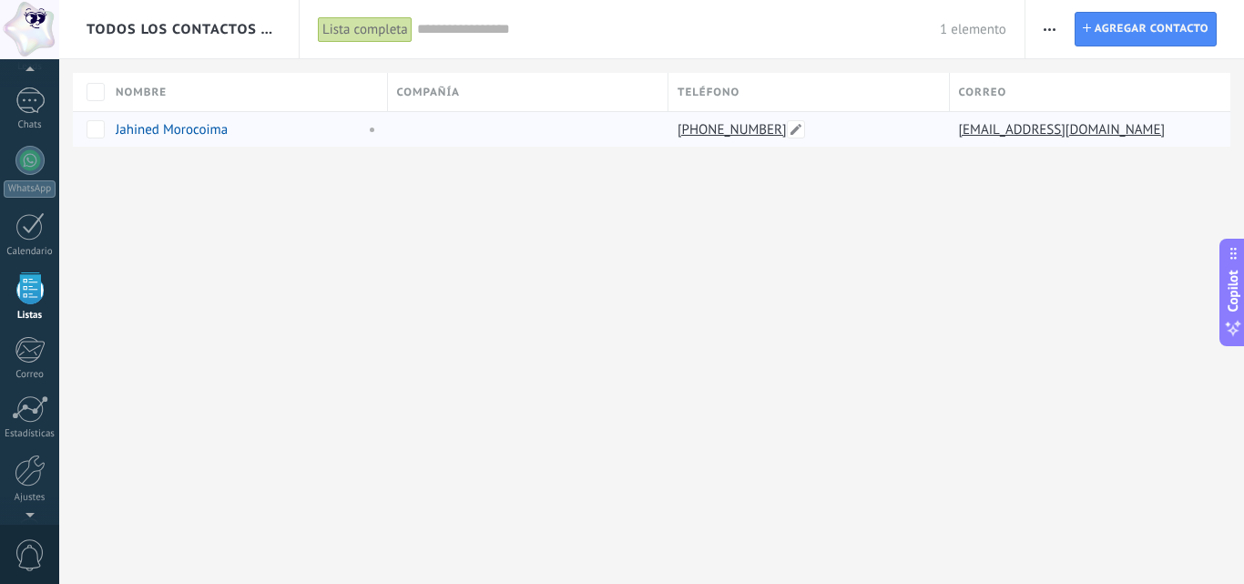
click at [719, 132] on link "+58 412-4304815" at bounding box center [734, 129] width 113 height 16
click at [187, 133] on link "Jahined Morocoima" at bounding box center [172, 129] width 112 height 17
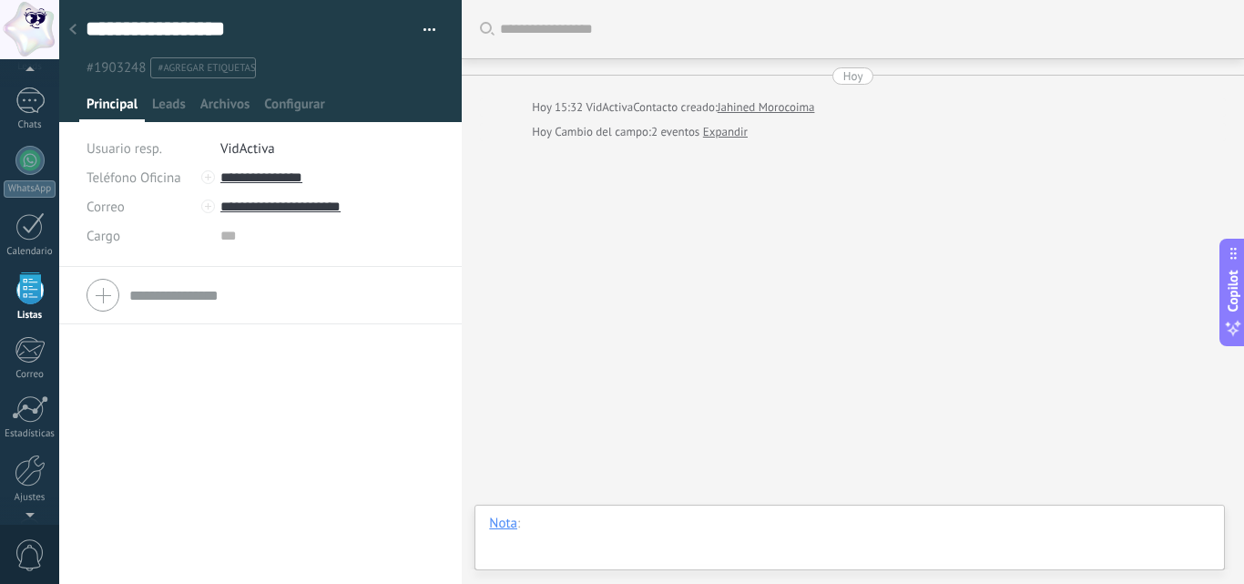
click at [553, 535] on div at bounding box center [849, 542] width 721 height 55
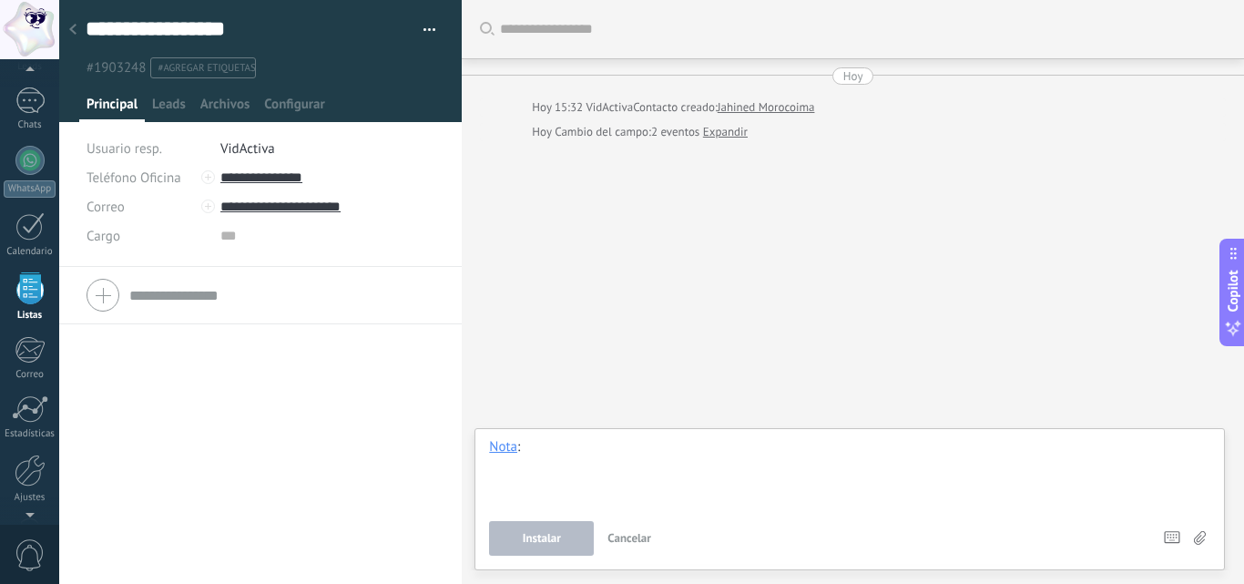
click at [559, 453] on div at bounding box center [849, 472] width 721 height 69
click at [743, 254] on div "Buscar Carga más Hoy Hoy 15:32 VidActiva Contacto creado: Jahined Morocoima Hoy…" at bounding box center [853, 292] width 783 height 584
click at [171, 107] on span "Leads" at bounding box center [169, 109] width 34 height 26
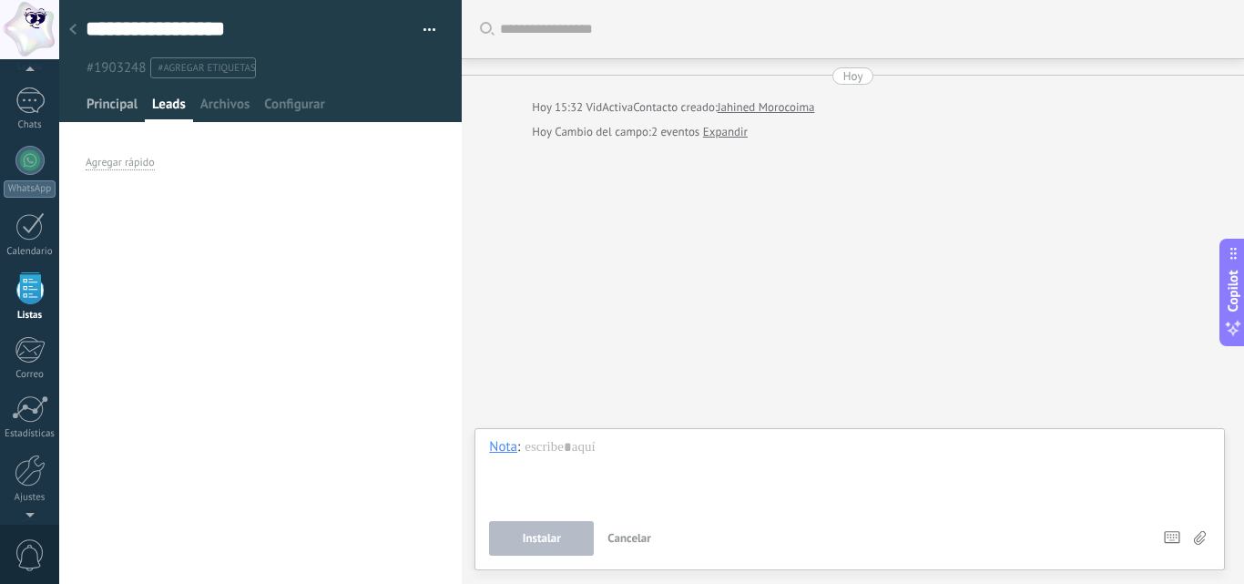
click at [117, 105] on span "Principal" at bounding box center [112, 109] width 51 height 26
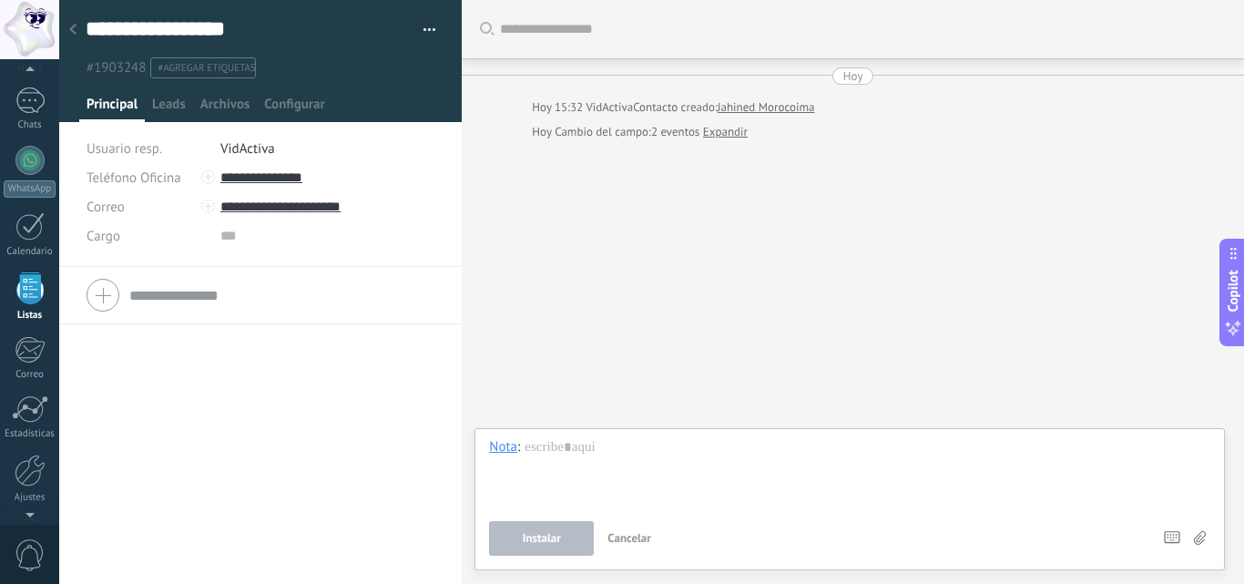
click at [72, 30] on use at bounding box center [72, 29] width 7 height 11
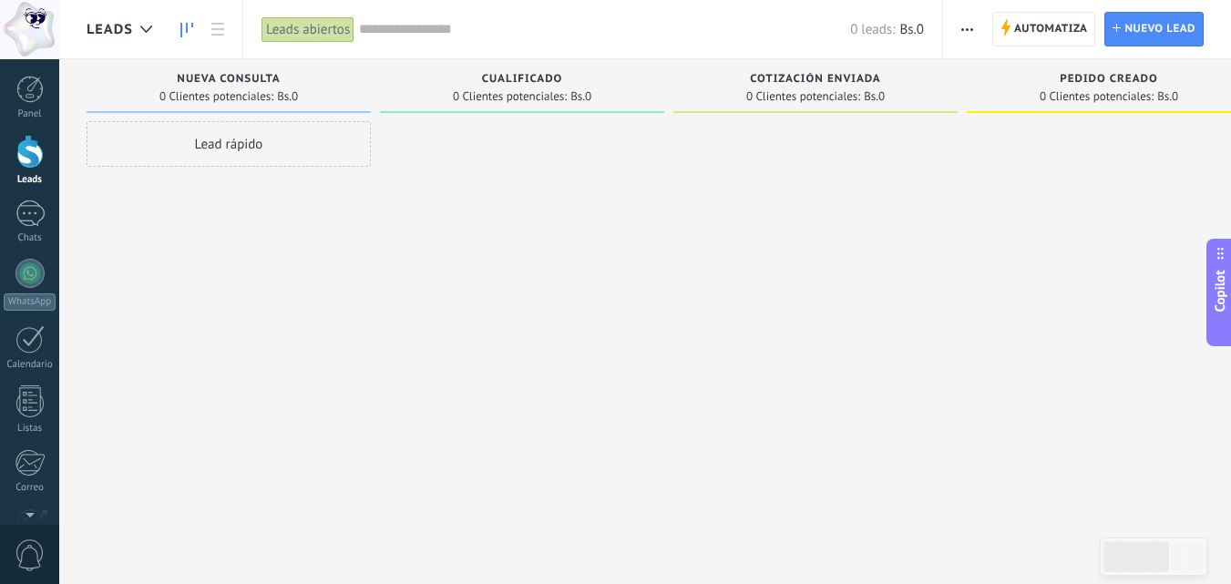
click at [257, 154] on div "Lead rápido" at bounding box center [229, 144] width 284 height 46
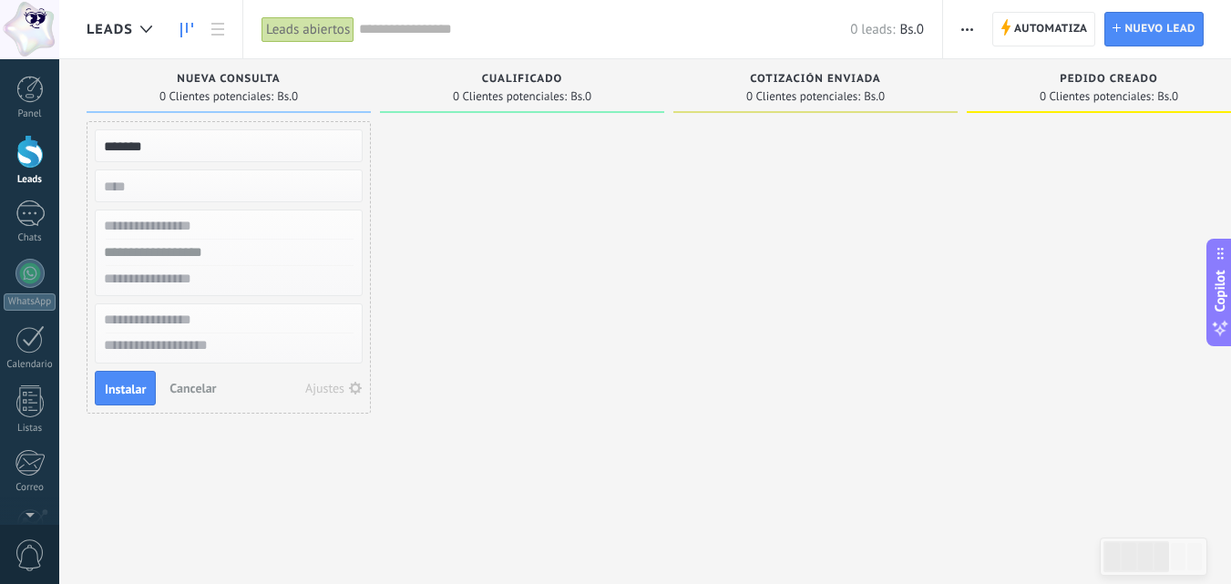
type input "*******"
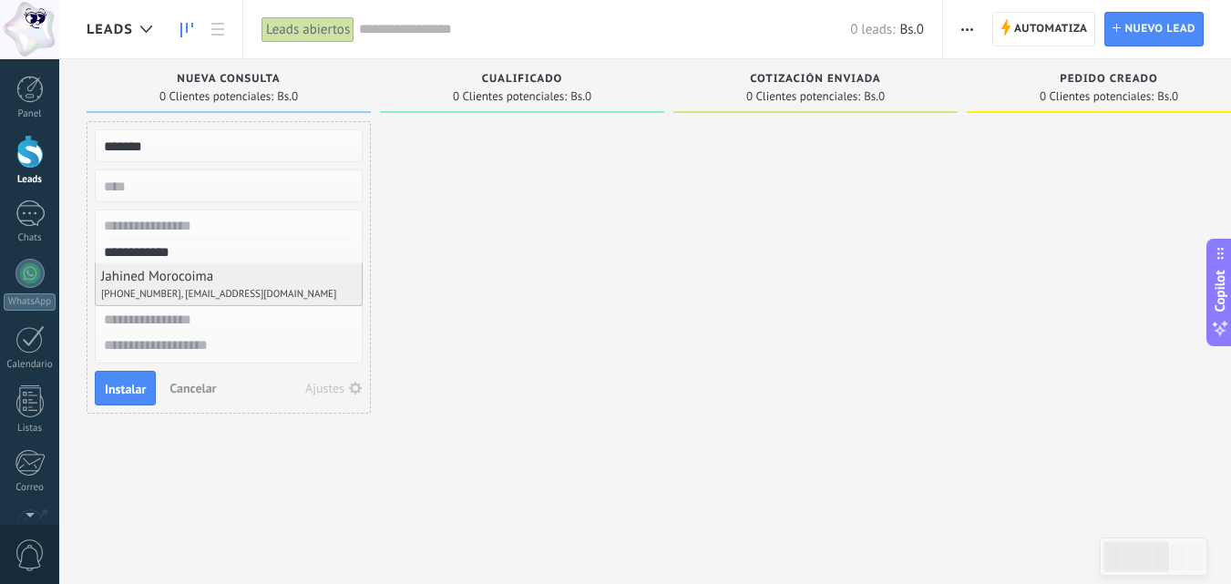
click at [214, 285] on li "Jahined Morocoima +584124304815, jmorocoimasm@gmail.com" at bounding box center [229, 284] width 266 height 42
type input "**********"
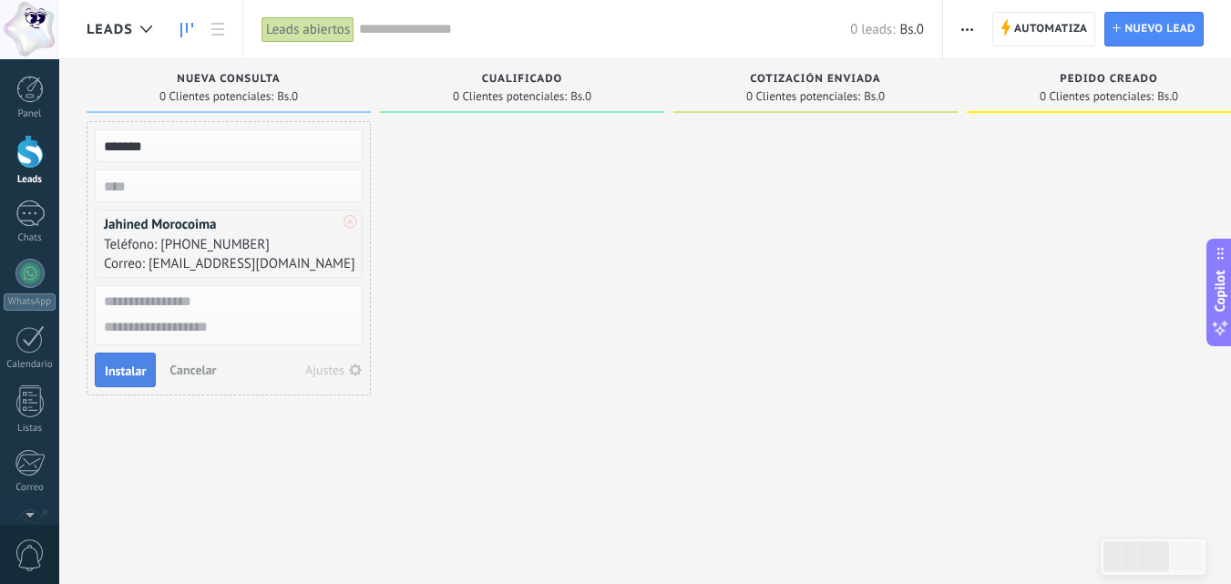
click at [129, 376] on span "Instalar" at bounding box center [125, 370] width 41 height 13
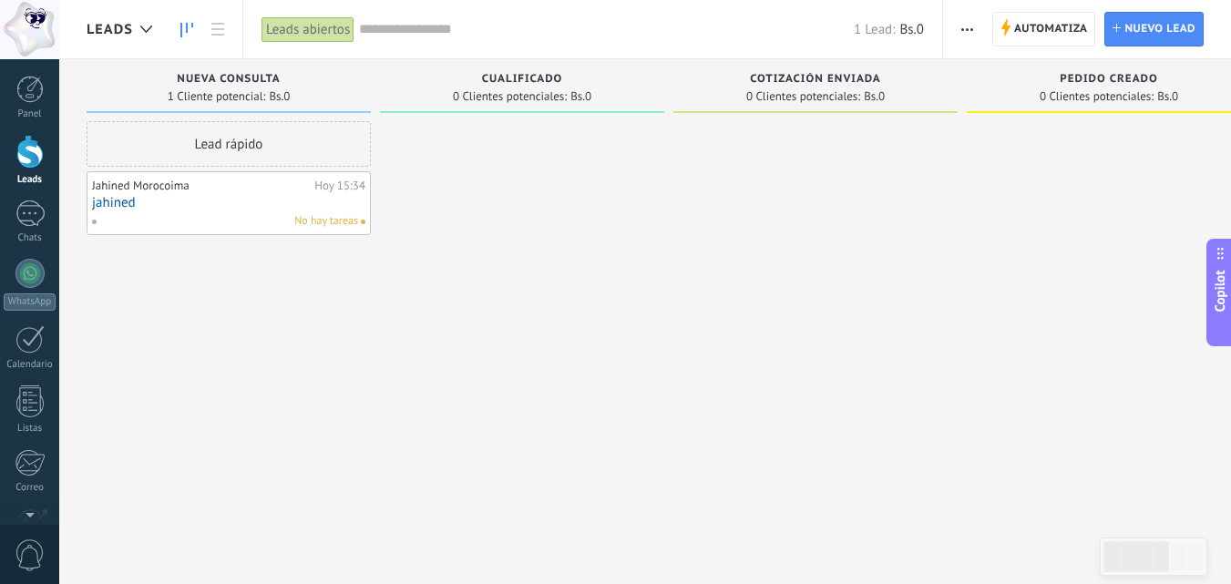
click at [193, 210] on link "jahined" at bounding box center [228, 202] width 273 height 15
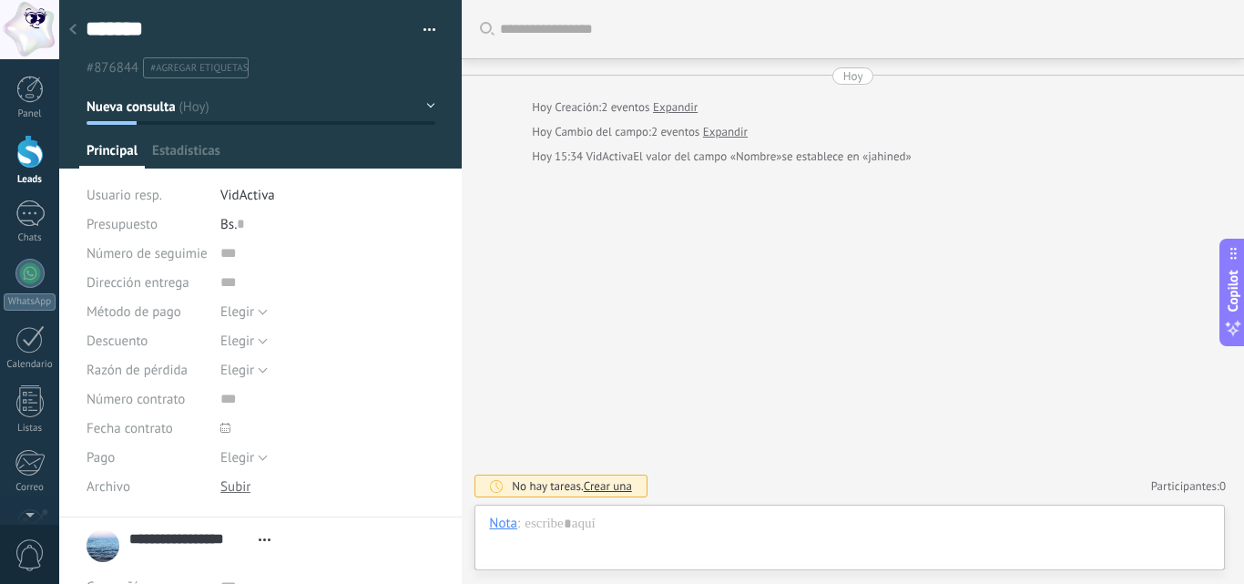
scroll to position [27, 0]
click at [578, 511] on div "Chat Correo Nota Tarea Nota : Instalar Cancelar Atajos – seleccionar acción – i…" at bounding box center [850, 538] width 751 height 66
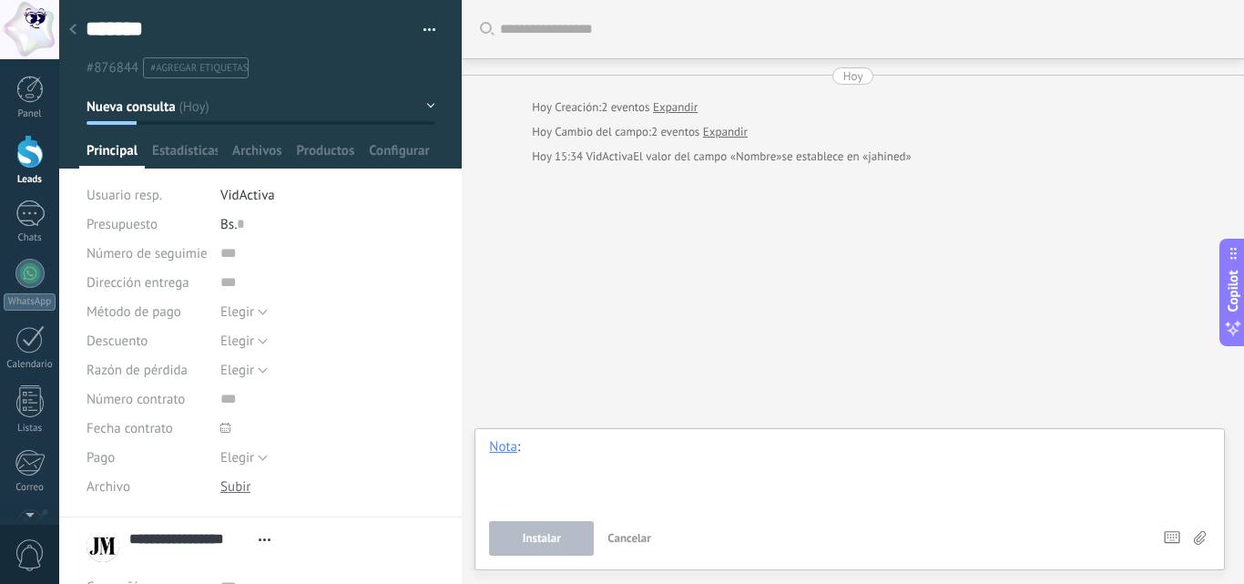
click at [580, 442] on div at bounding box center [849, 472] width 721 height 69
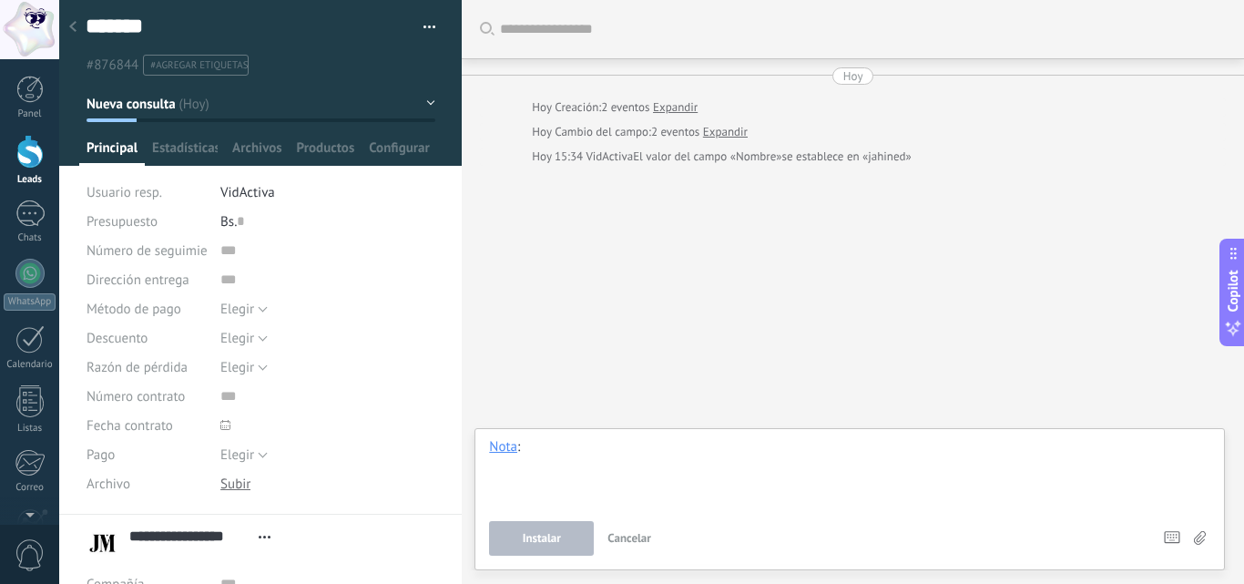
scroll to position [0, 0]
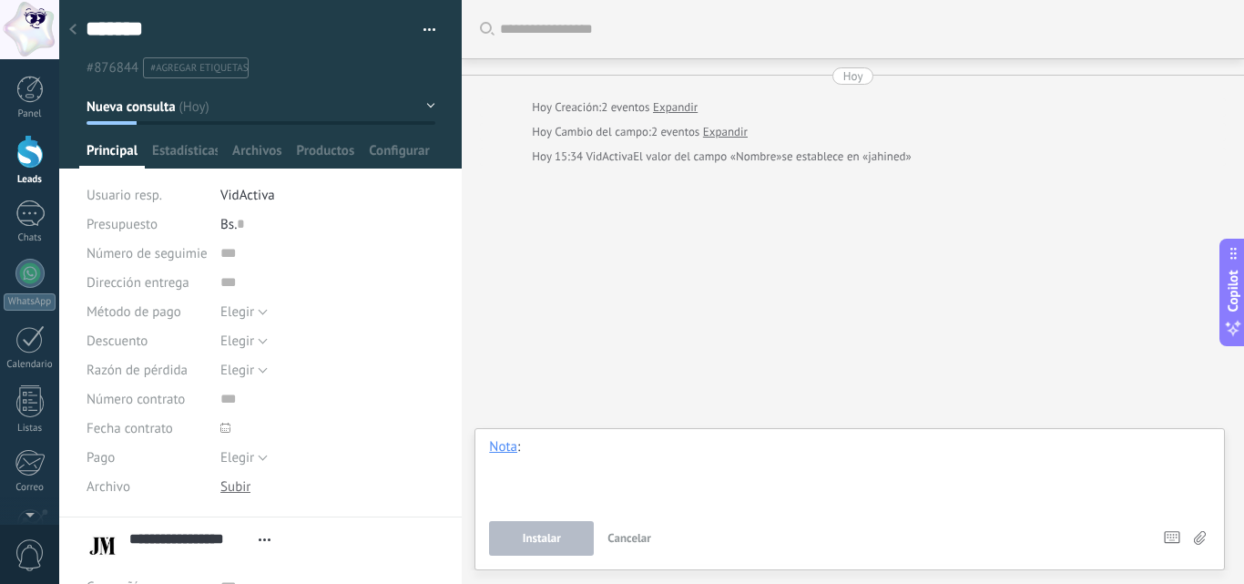
click at [588, 442] on div at bounding box center [849, 472] width 721 height 69
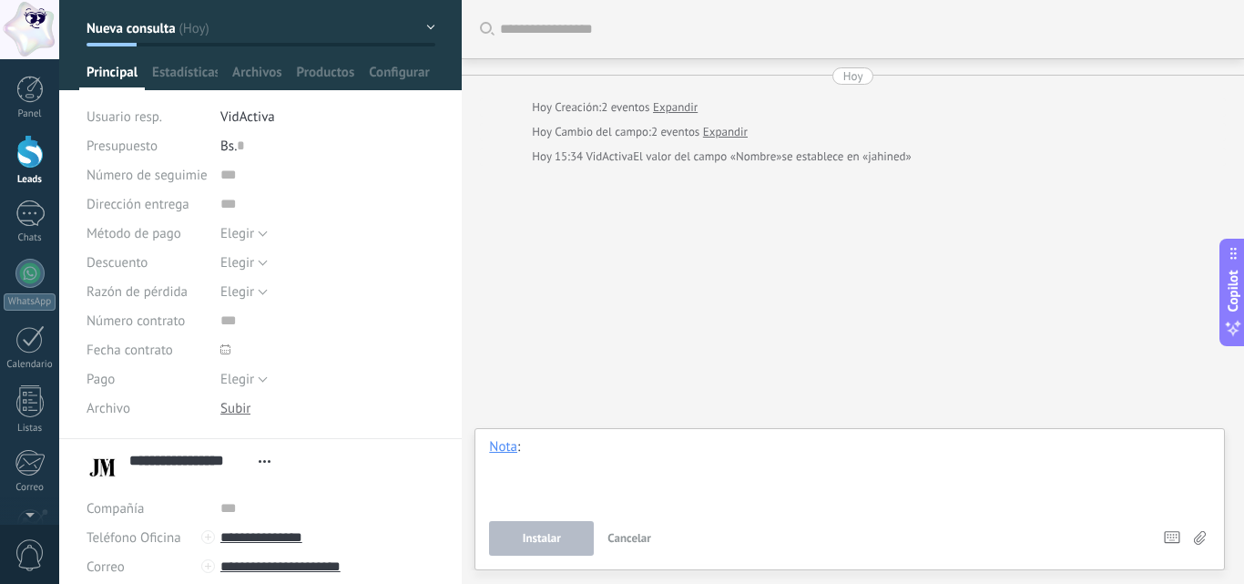
scroll to position [232, 0]
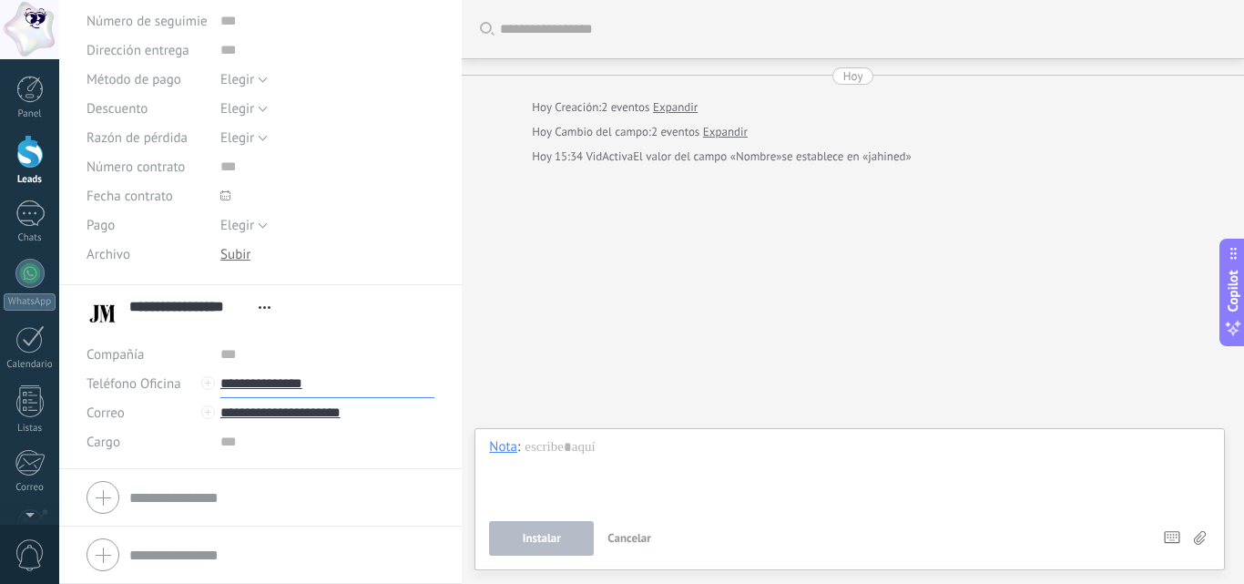
click at [260, 378] on input "**********" at bounding box center [327, 383] width 215 height 29
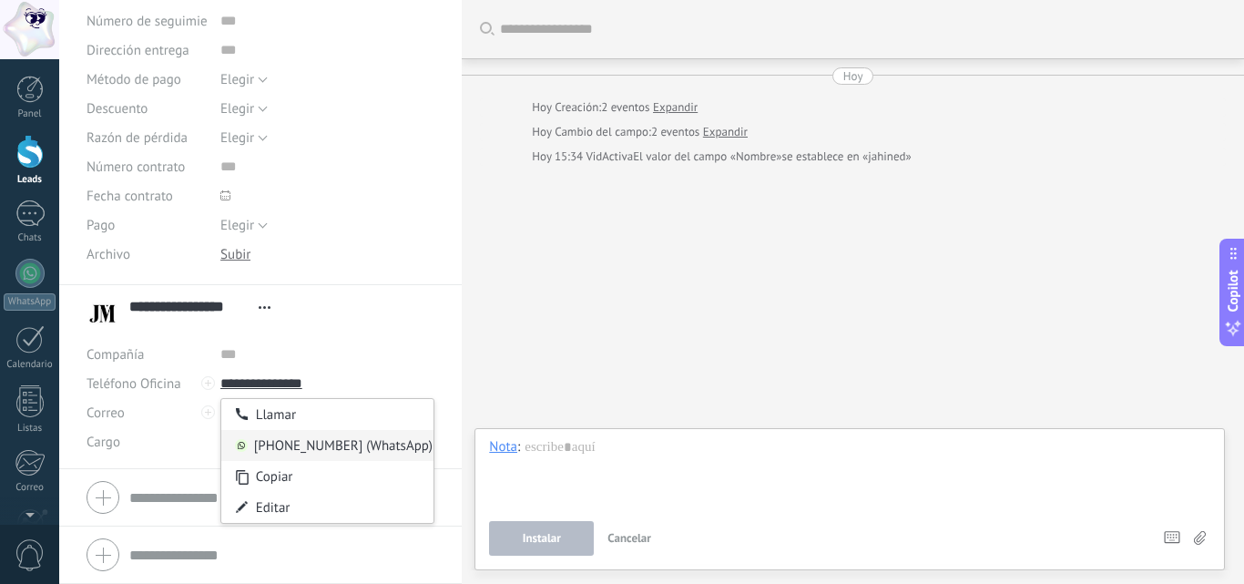
type input "**********"
click at [288, 439] on div "584124304815 (WhatsApp)" at bounding box center [327, 445] width 213 height 31
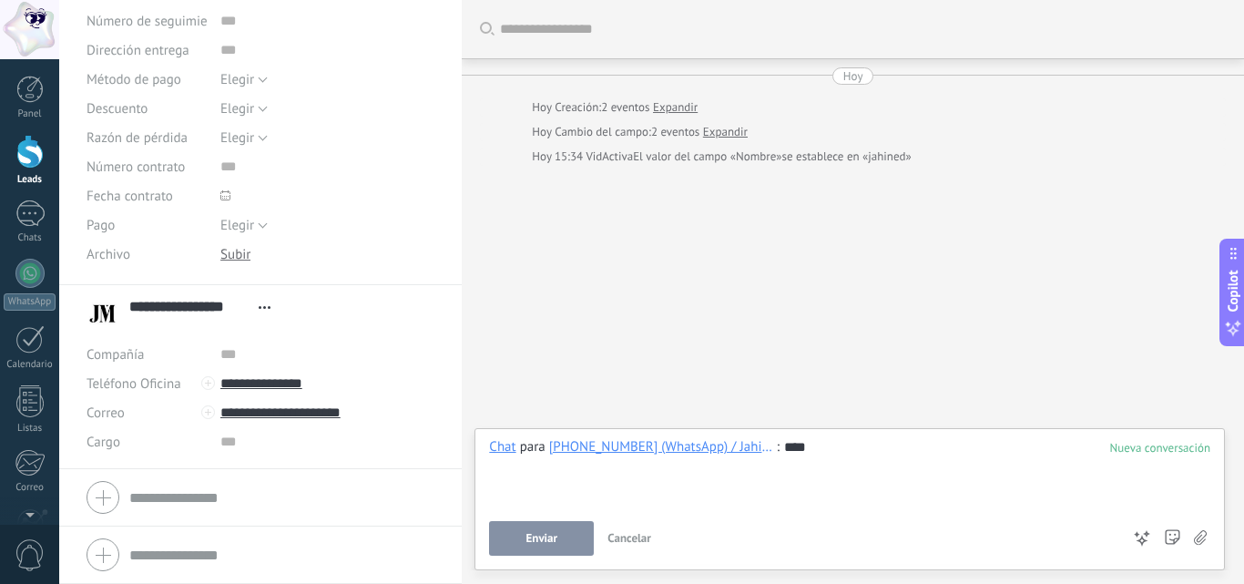
click at [571, 526] on button "Enviar" at bounding box center [541, 538] width 105 height 35
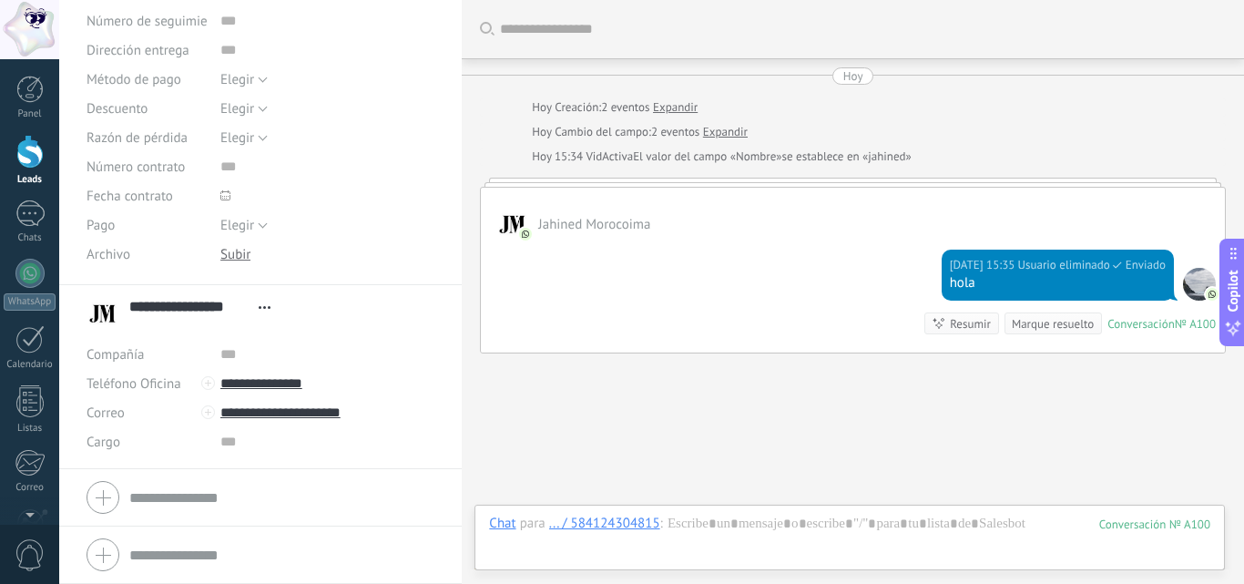
scroll to position [87, 0]
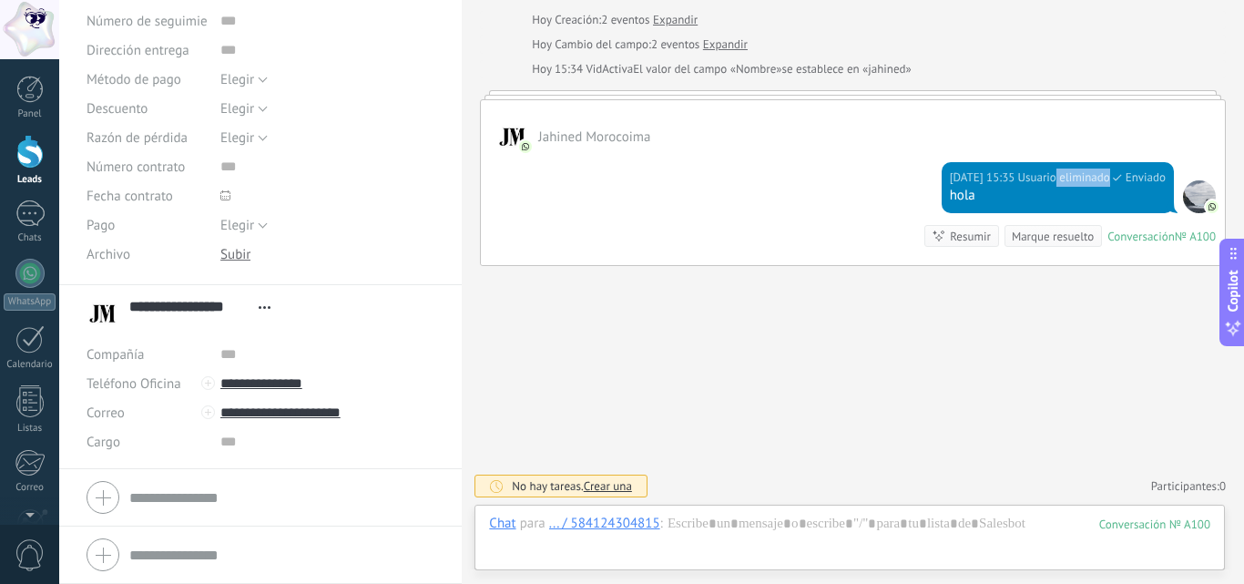
drag, startPoint x: 1046, startPoint y: 174, endPoint x: 1107, endPoint y: 174, distance: 61.0
click at [1107, 174] on div "Hoy 15:35 Usuario eliminado Enviado" at bounding box center [1058, 178] width 216 height 18
click at [1071, 176] on span "Usuario eliminado" at bounding box center [1064, 178] width 92 height 18
click at [986, 354] on div "Buscar Carga más Hoy Hoy Creación: 2 eventos Expandir Hoy Cambio del campo: 2 e…" at bounding box center [853, 248] width 783 height 671
click at [560, 527] on div "... / 584124304815" at bounding box center [604, 523] width 111 height 16
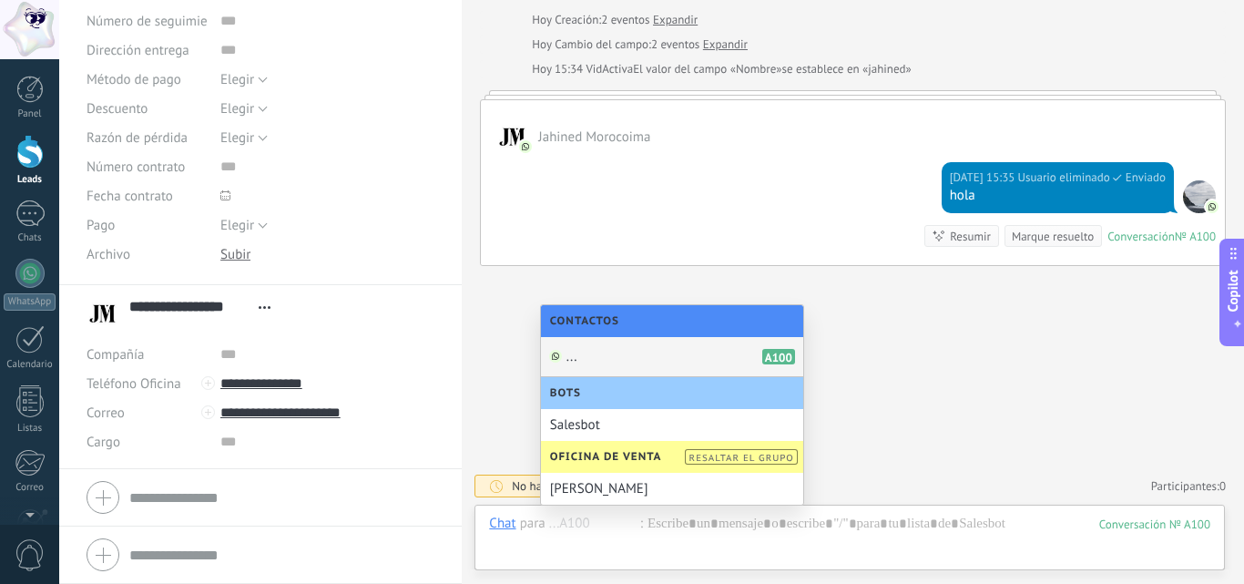
click at [573, 360] on span "..." at bounding box center [572, 356] width 11 height 17
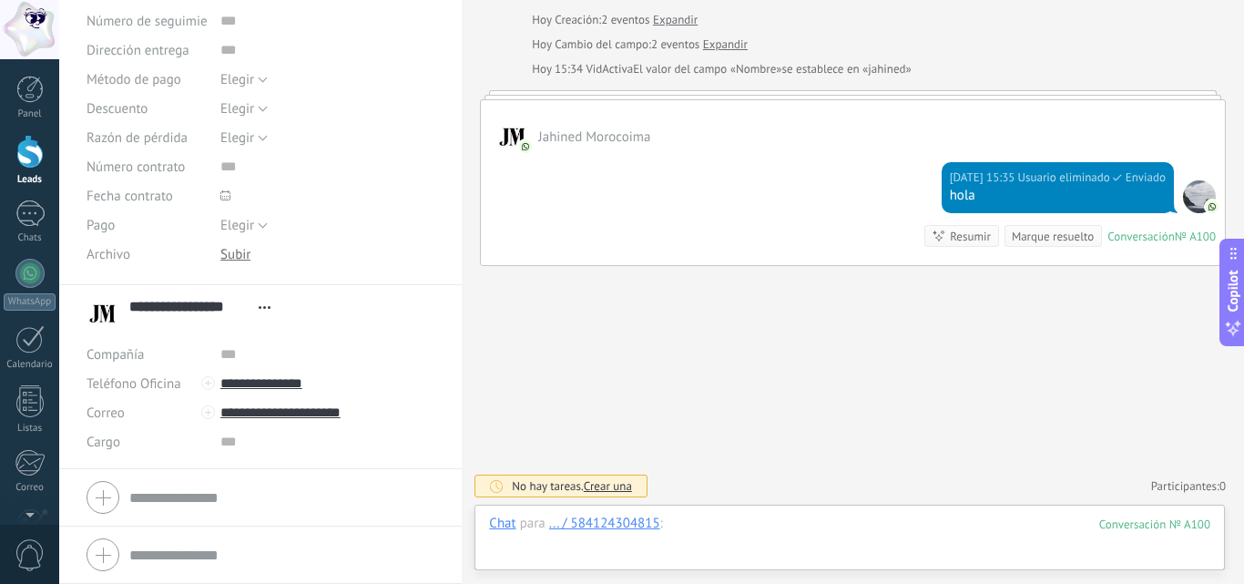
click at [692, 524] on div at bounding box center [849, 542] width 721 height 55
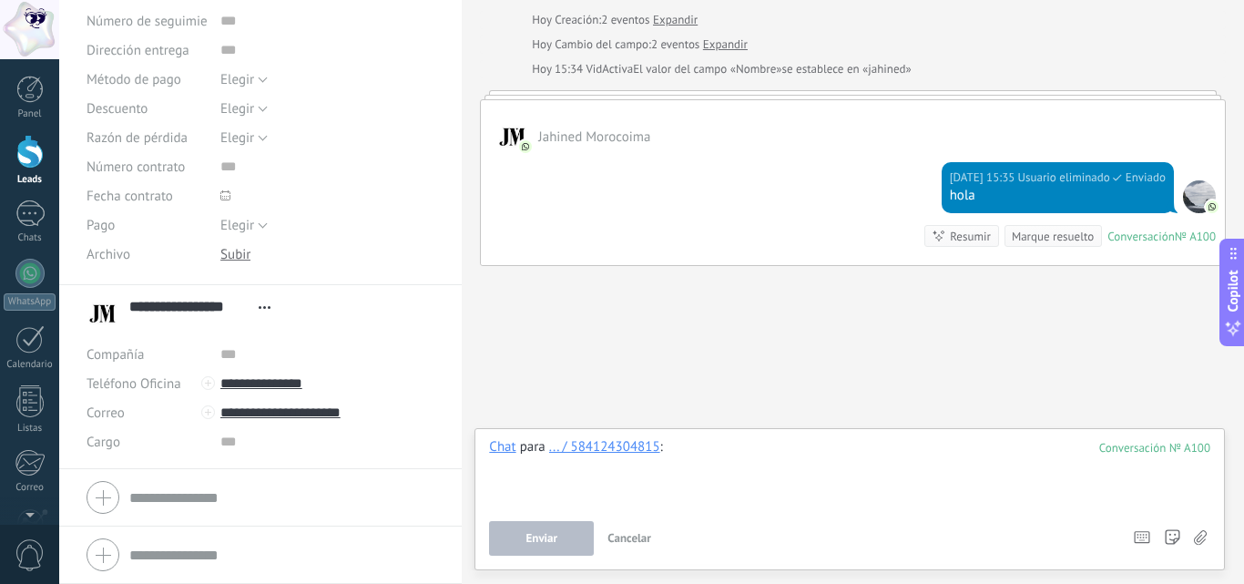
click at [689, 455] on div at bounding box center [849, 472] width 721 height 69
click at [536, 536] on span "Enviar" at bounding box center [543, 538] width 32 height 13
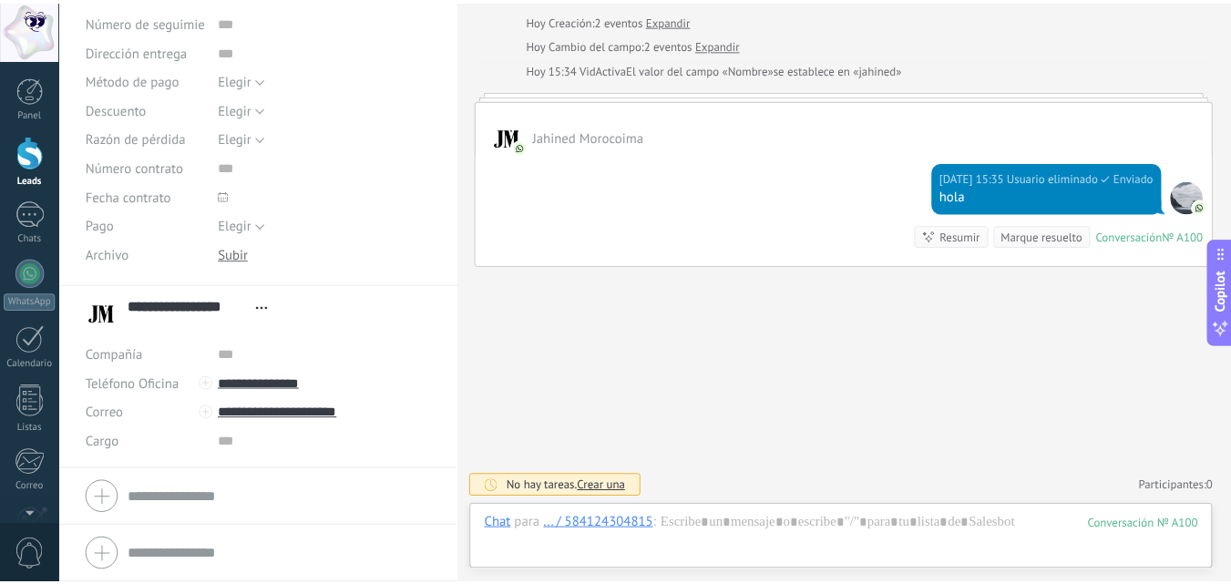
scroll to position [143, 0]
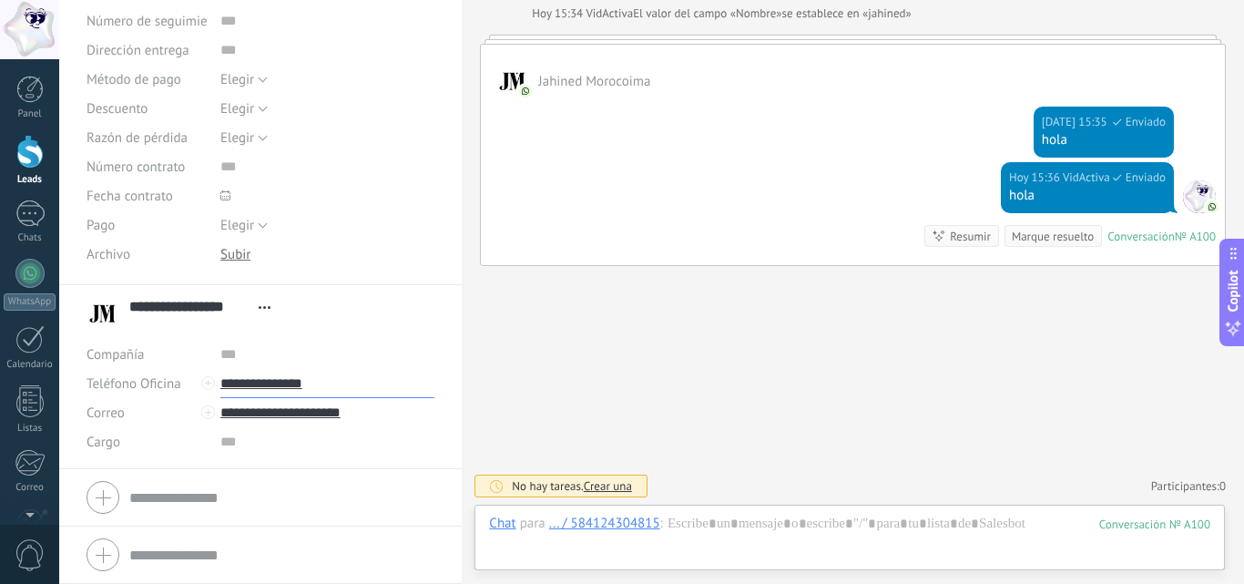
click at [297, 385] on input "**********" at bounding box center [327, 383] width 215 height 29
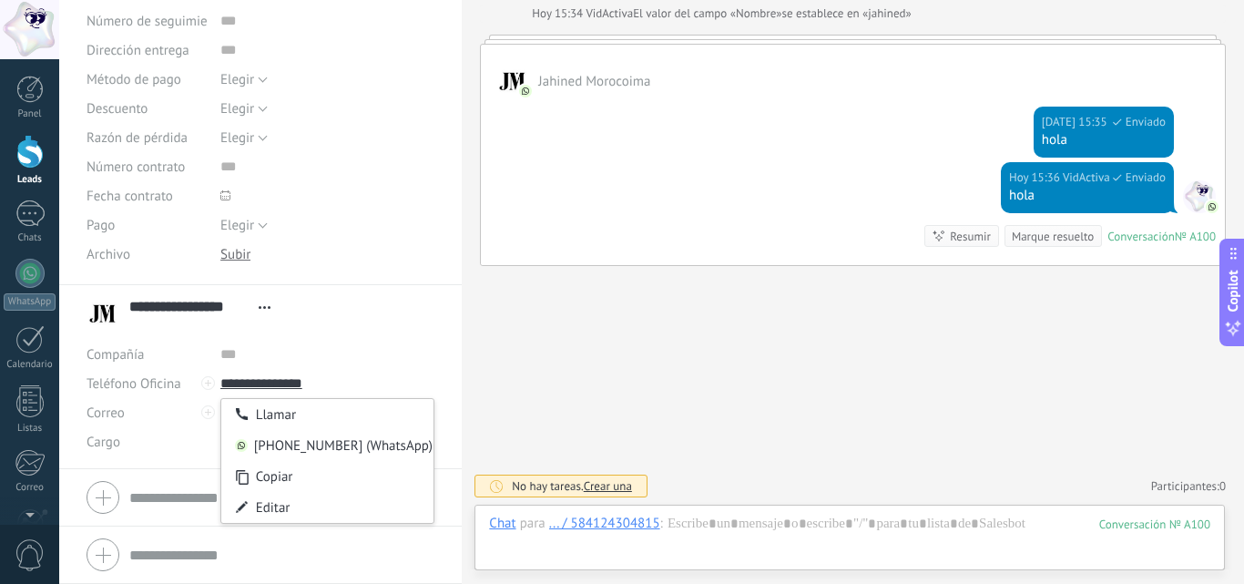
type input "**********"
click at [687, 409] on div "Buscar Carga más Hoy Hoy Creación: 2 eventos Expandir Hoy Cambio del campo: 2 e…" at bounding box center [853, 220] width 783 height 727
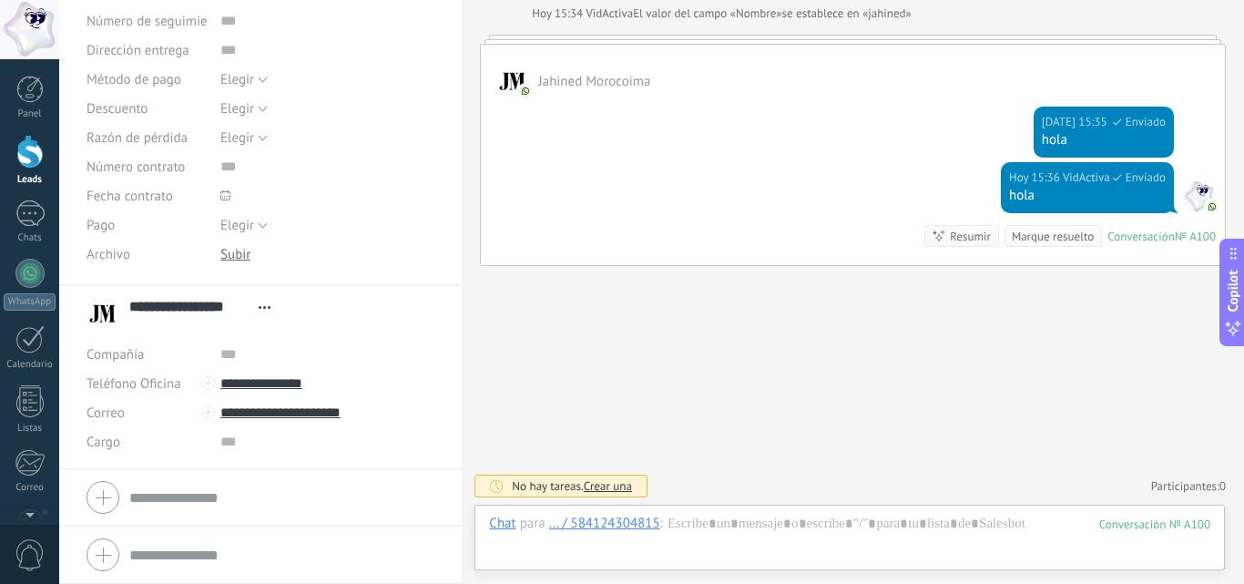
click at [690, 394] on div "Buscar Carga más Hoy Hoy Creación: 2 eventos Expandir Hoy Cambio del campo: 2 e…" at bounding box center [853, 220] width 783 height 727
click at [22, 165] on div at bounding box center [29, 152] width 27 height 34
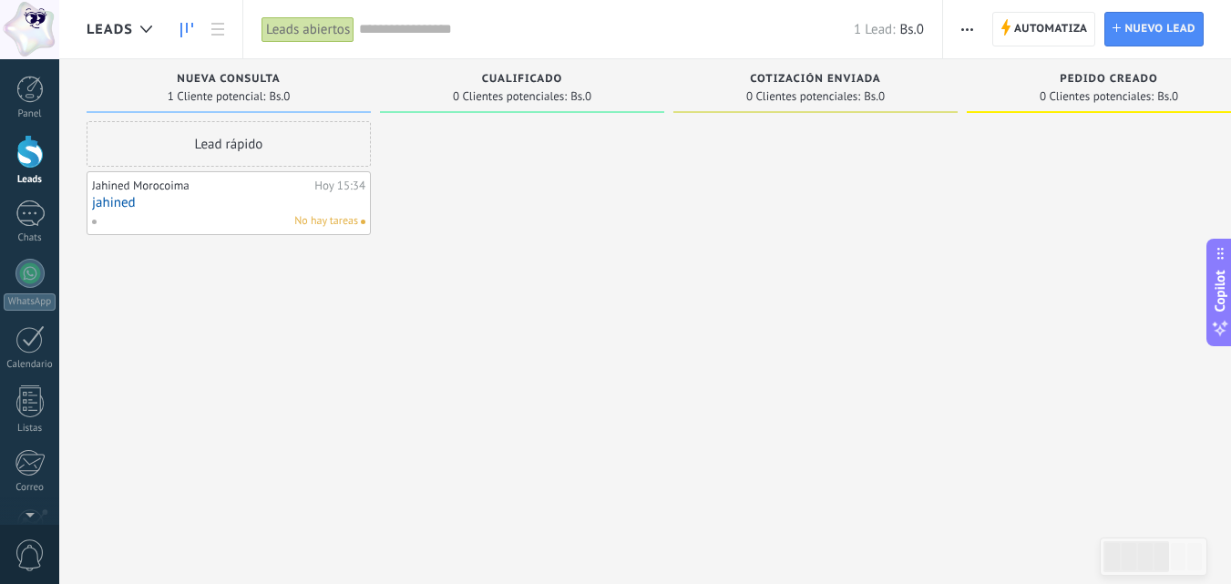
click at [269, 364] on div "Lead rápido Jahined Morocoima Hoy 15:34 jahined No hay tareas" at bounding box center [229, 294] width 284 height 346
click at [129, 29] on span "Leads" at bounding box center [110, 29] width 46 height 17
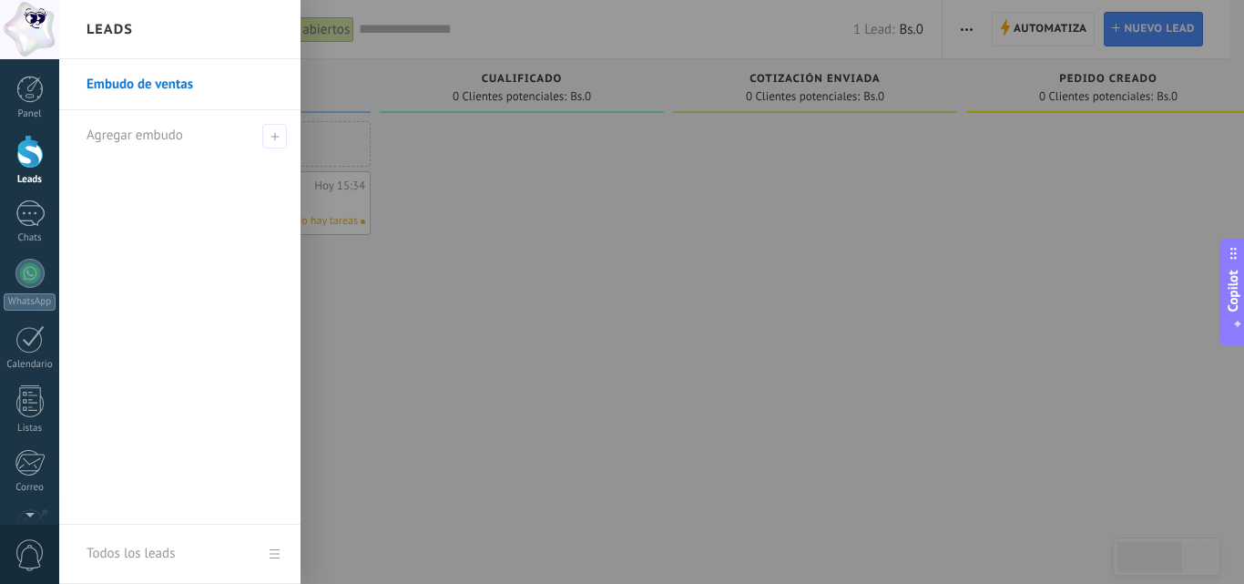
click at [129, 29] on h2 "Leads" at bounding box center [110, 29] width 46 height 57
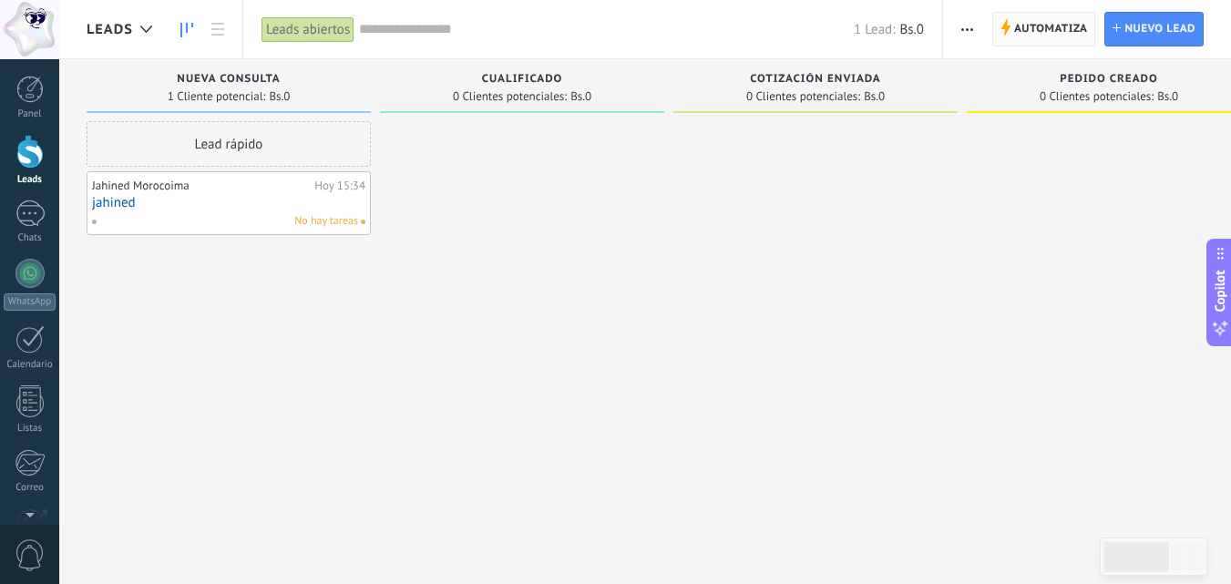
click at [1032, 26] on span "Automatiza" at bounding box center [1051, 29] width 74 height 33
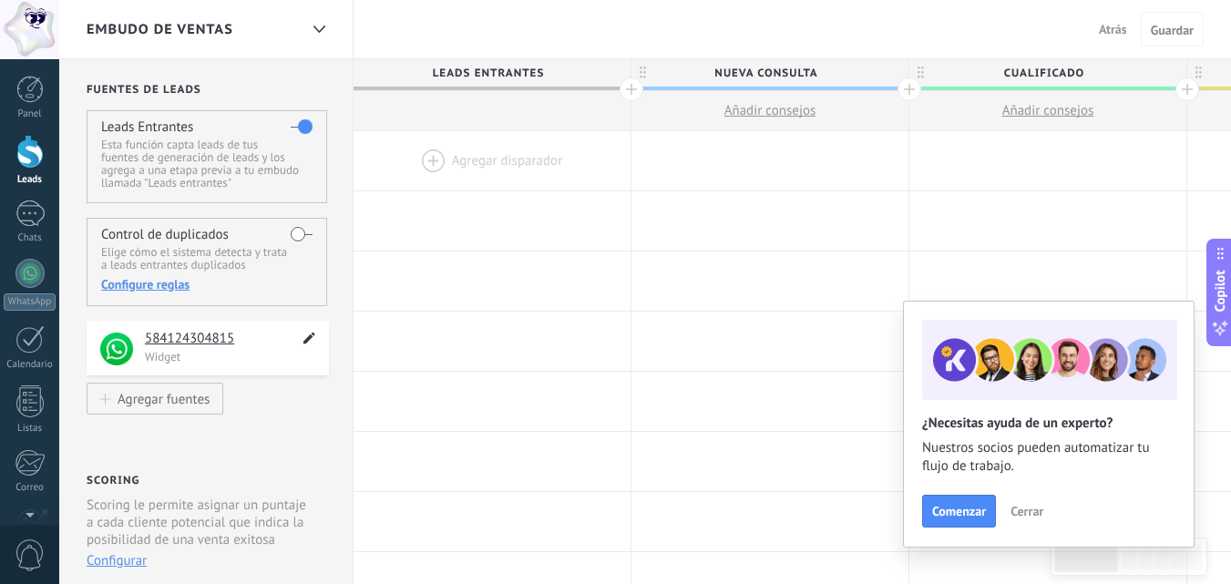
click at [307, 347] on icon at bounding box center [309, 338] width 21 height 22
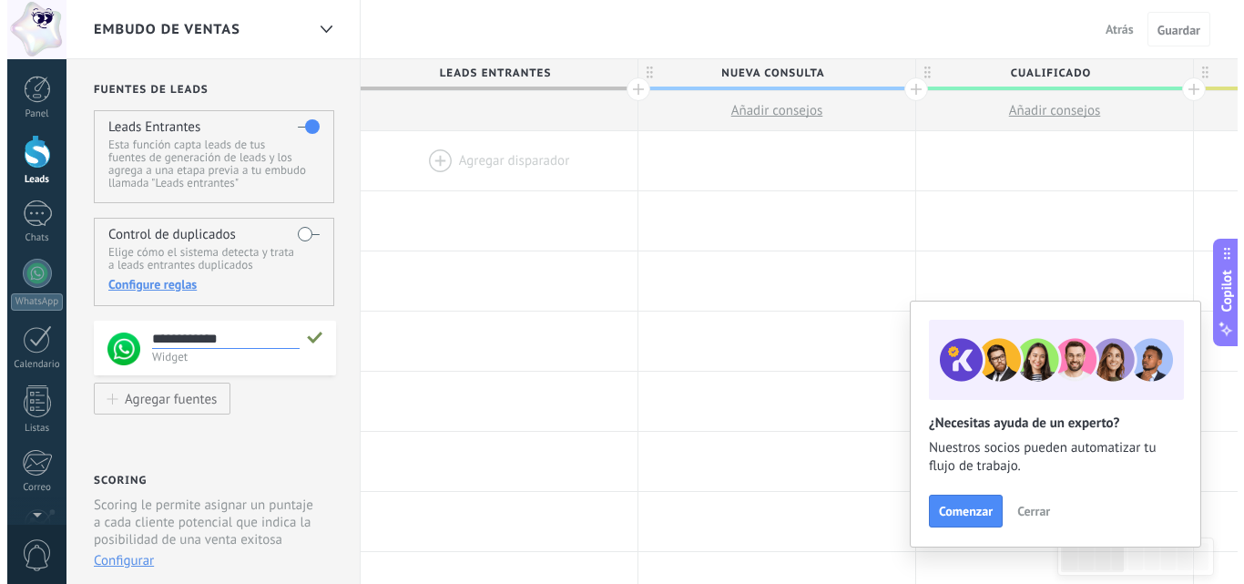
scroll to position [17, 0]
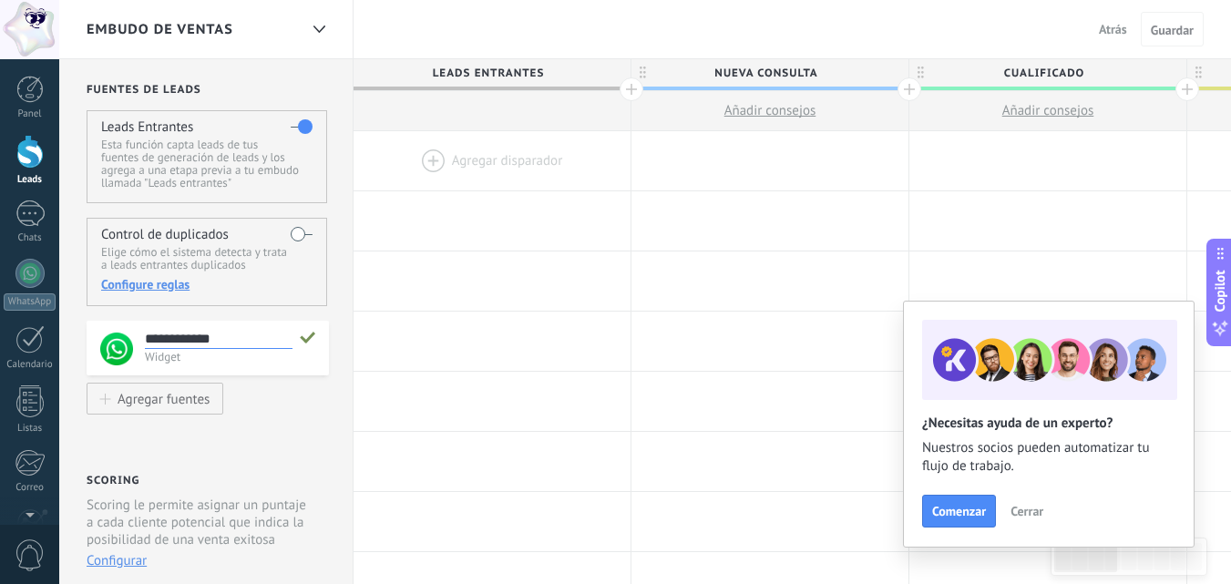
click at [113, 343] on img at bounding box center [116, 348] width 33 height 33
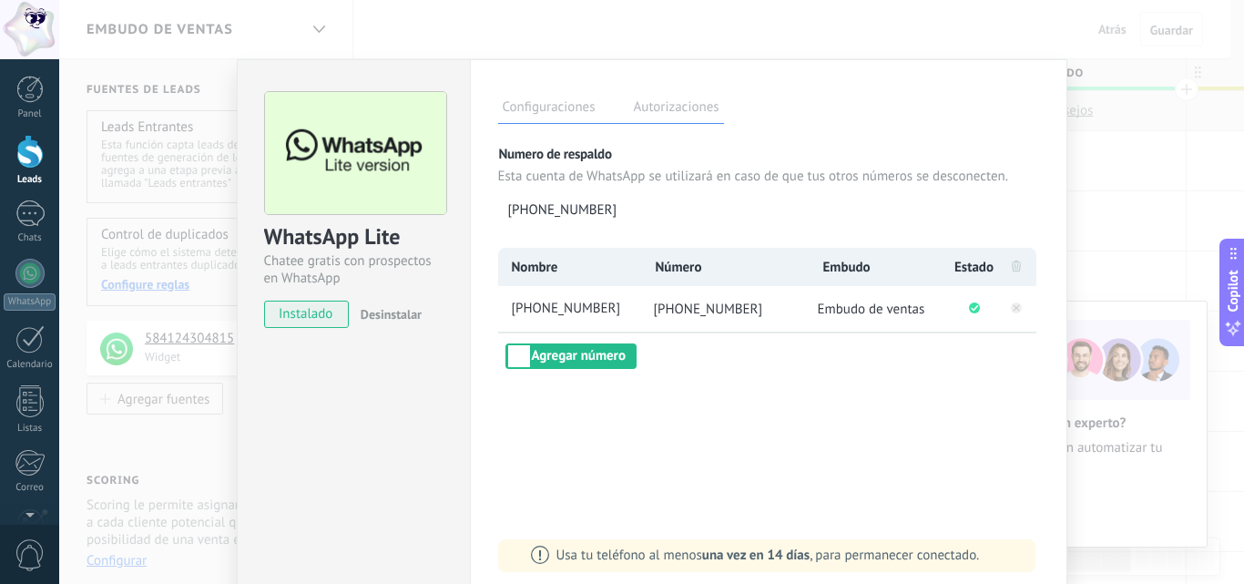
click at [926, 409] on div "Configuraciones Autorizaciones Esta pestaña registra a los usuarios que han con…" at bounding box center [769, 330] width 598 height 542
click at [196, 293] on div "WhatsApp Lite Chatee gratis con prospectos en WhatsApp instalado Desinstalar Co…" at bounding box center [651, 292] width 1185 height 584
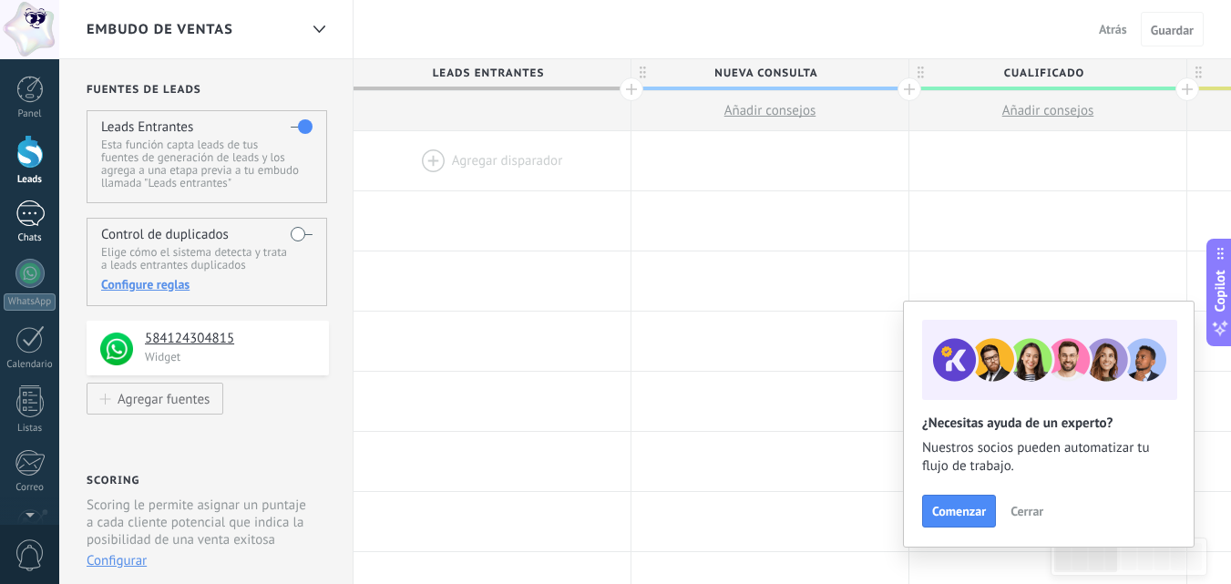
click at [30, 210] on div at bounding box center [29, 213] width 29 height 26
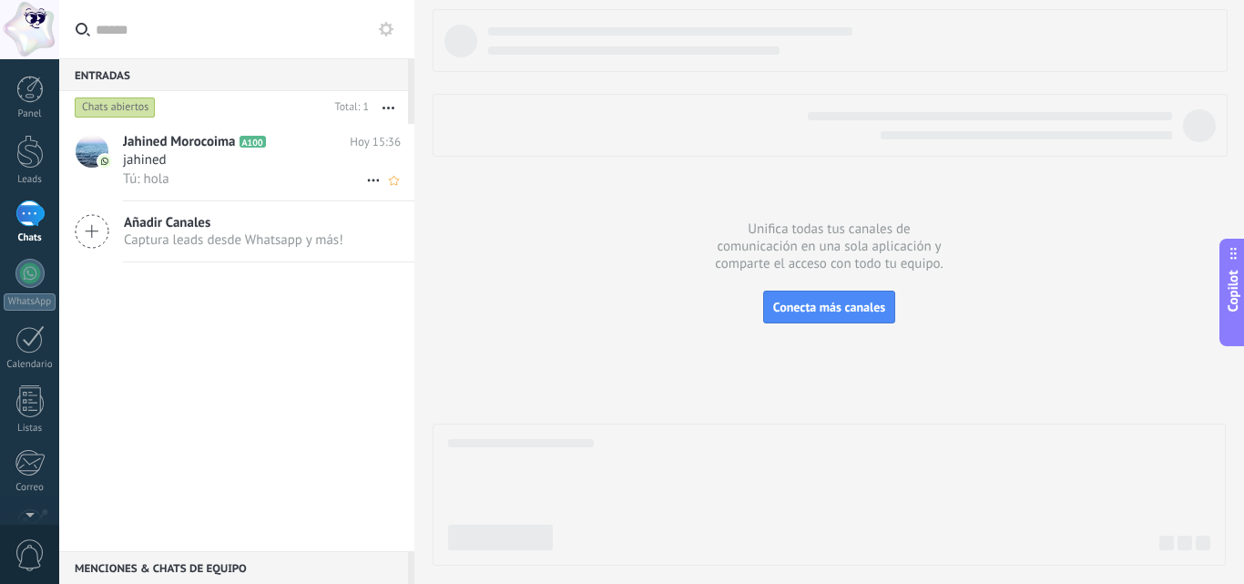
click at [278, 143] on icon at bounding box center [280, 142] width 18 height 18
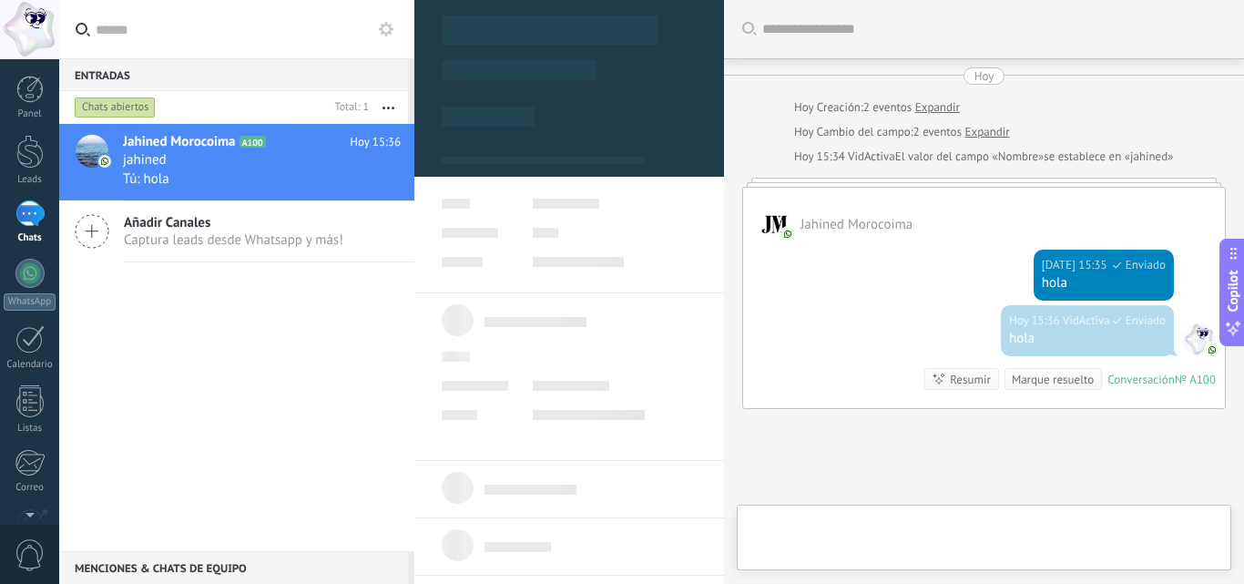
scroll to position [143, 0]
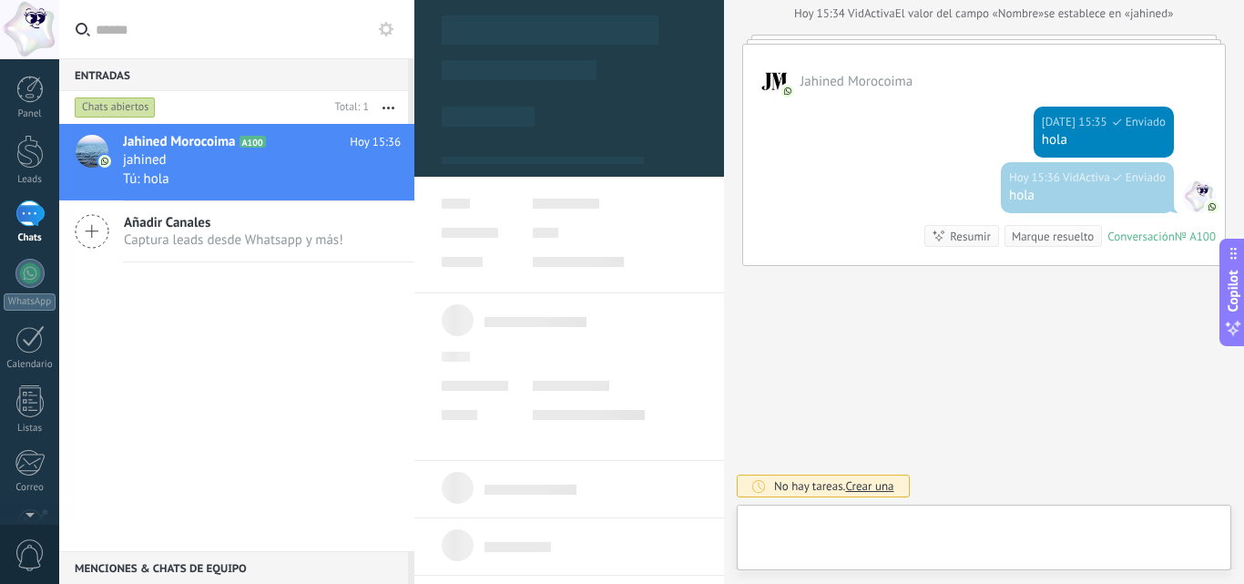
type textarea "*******"
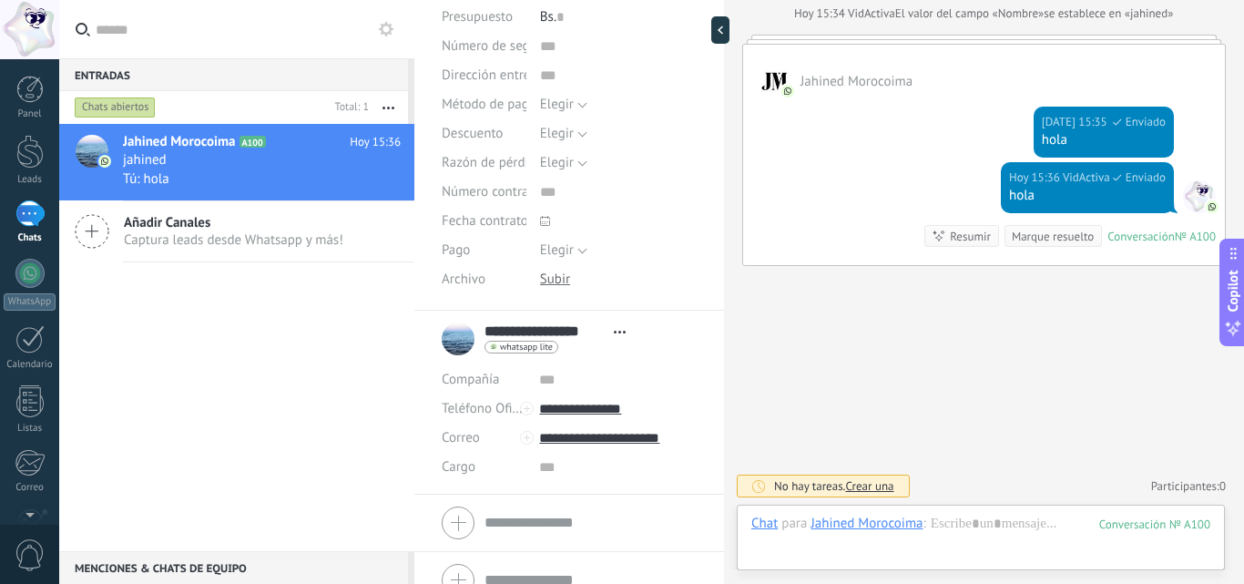
scroll to position [236, 0]
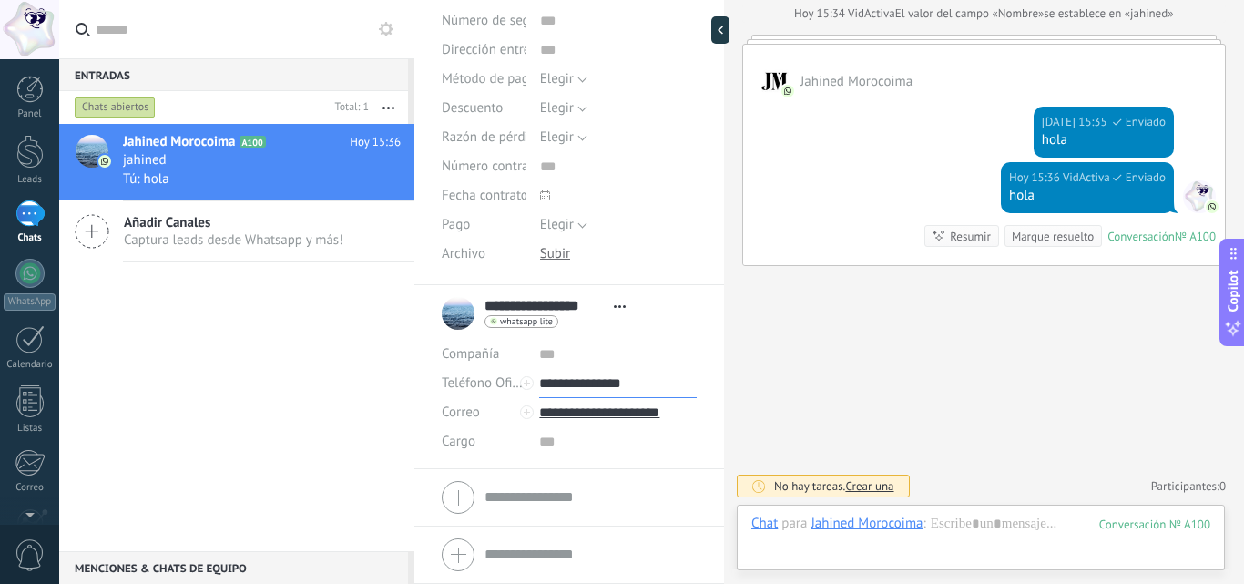
click at [584, 384] on input "**********" at bounding box center [618, 383] width 158 height 29
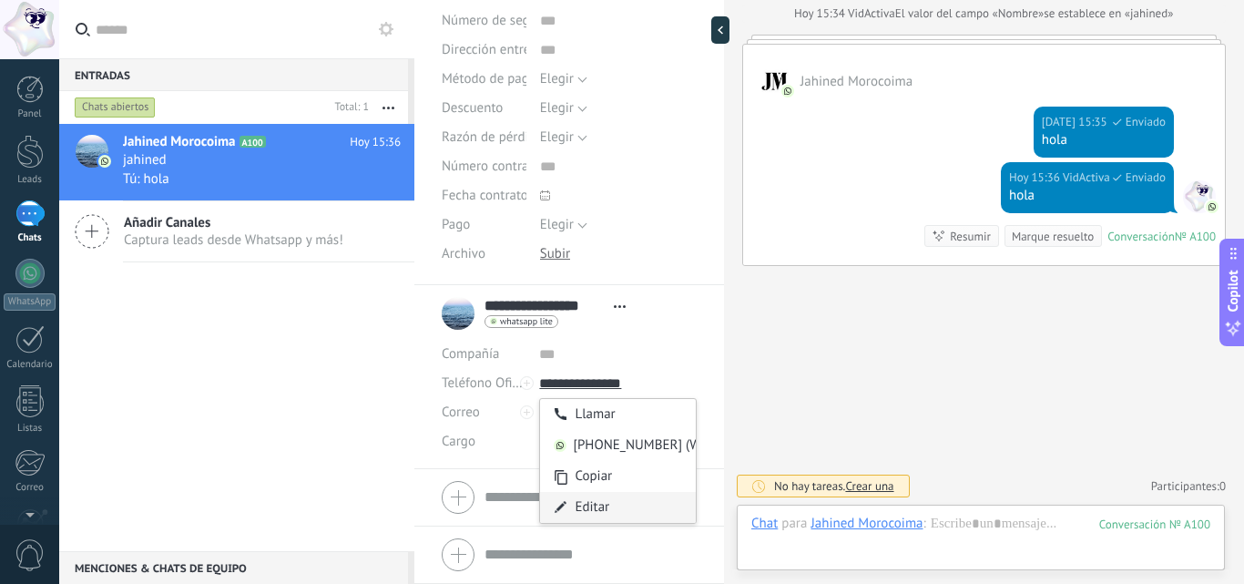
click at [602, 509] on div "Editar" at bounding box center [618, 507] width 156 height 31
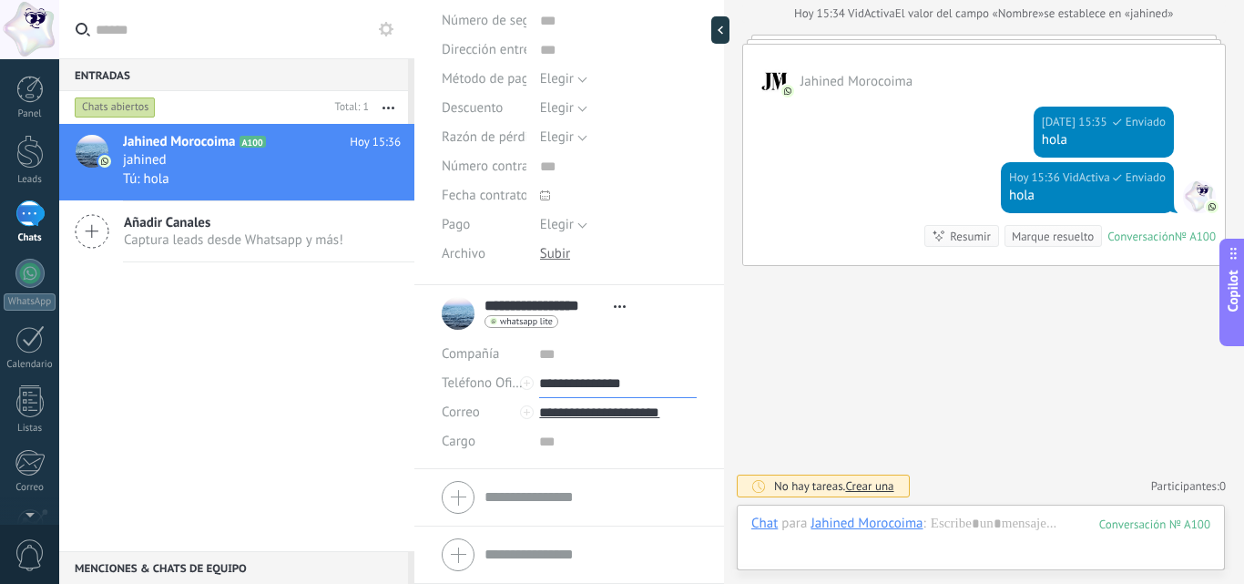
drag, startPoint x: 657, startPoint y: 377, endPoint x: 578, endPoint y: 383, distance: 79.4
click at [578, 383] on input "**********" at bounding box center [618, 383] width 158 height 29
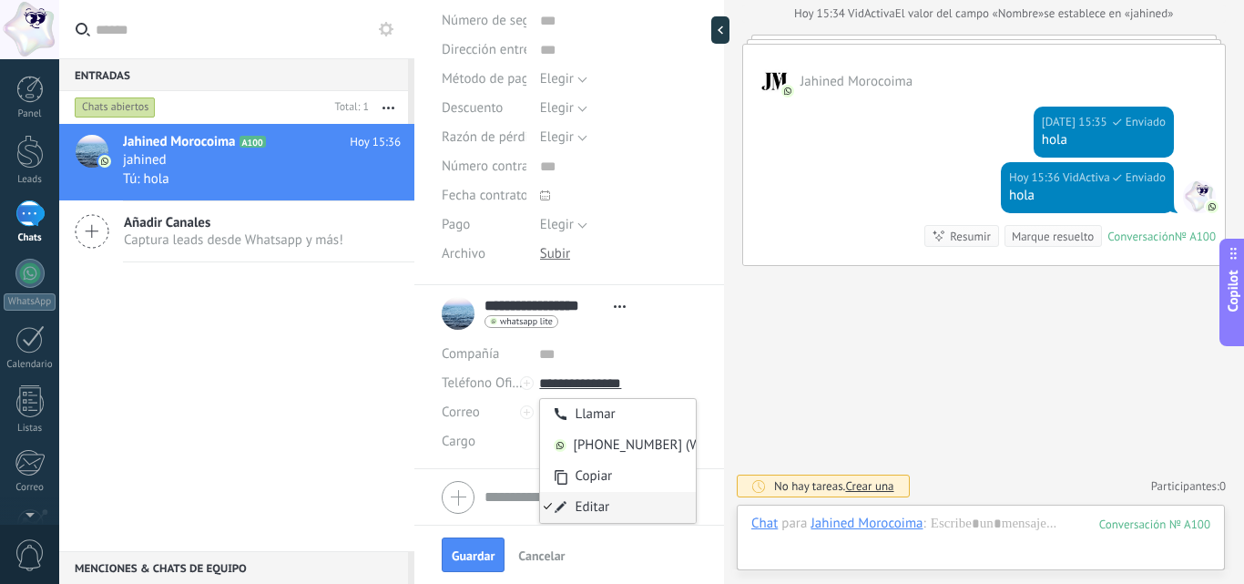
click at [547, 509] on div "Editar" at bounding box center [618, 507] width 156 height 31
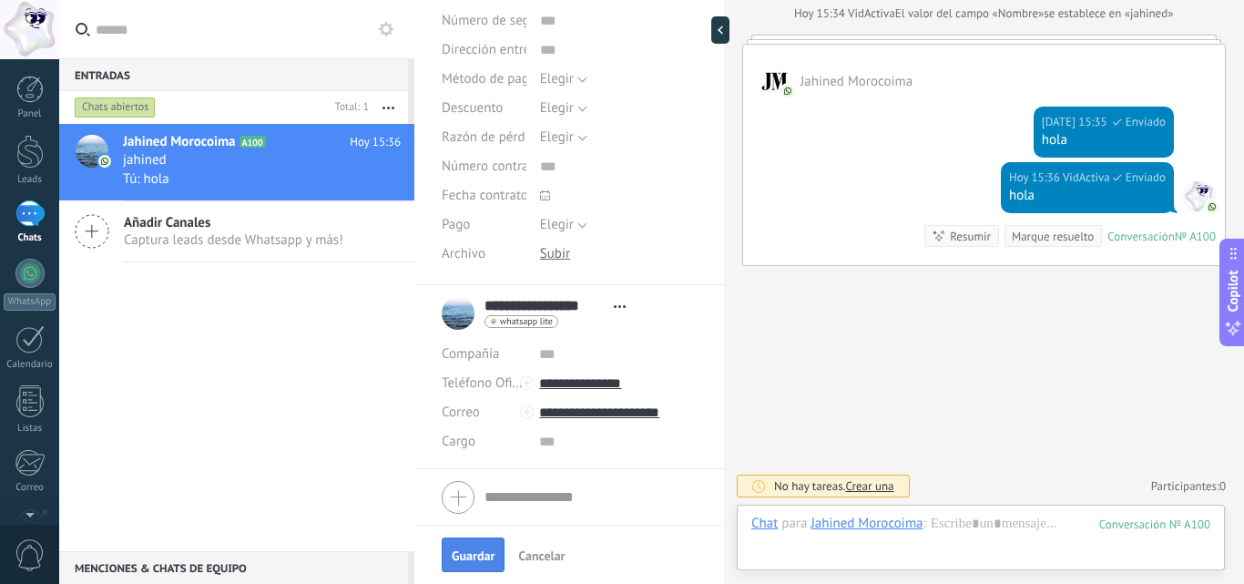
type input "**********"
click at [468, 558] on span "Guardar" at bounding box center [473, 555] width 43 height 13
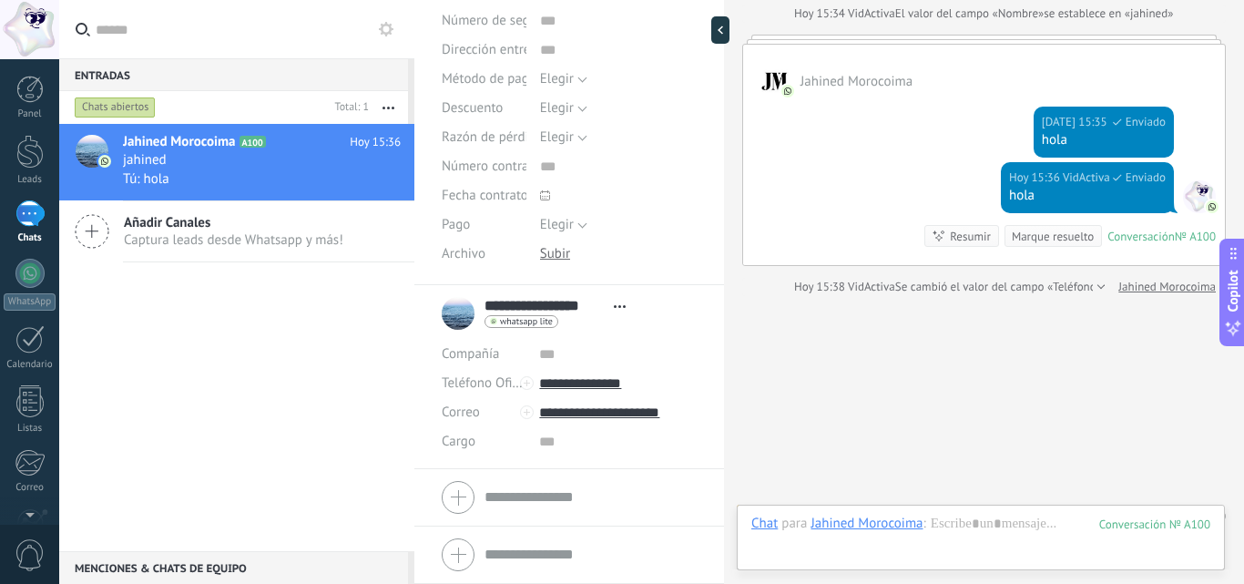
scroll to position [173, 0]
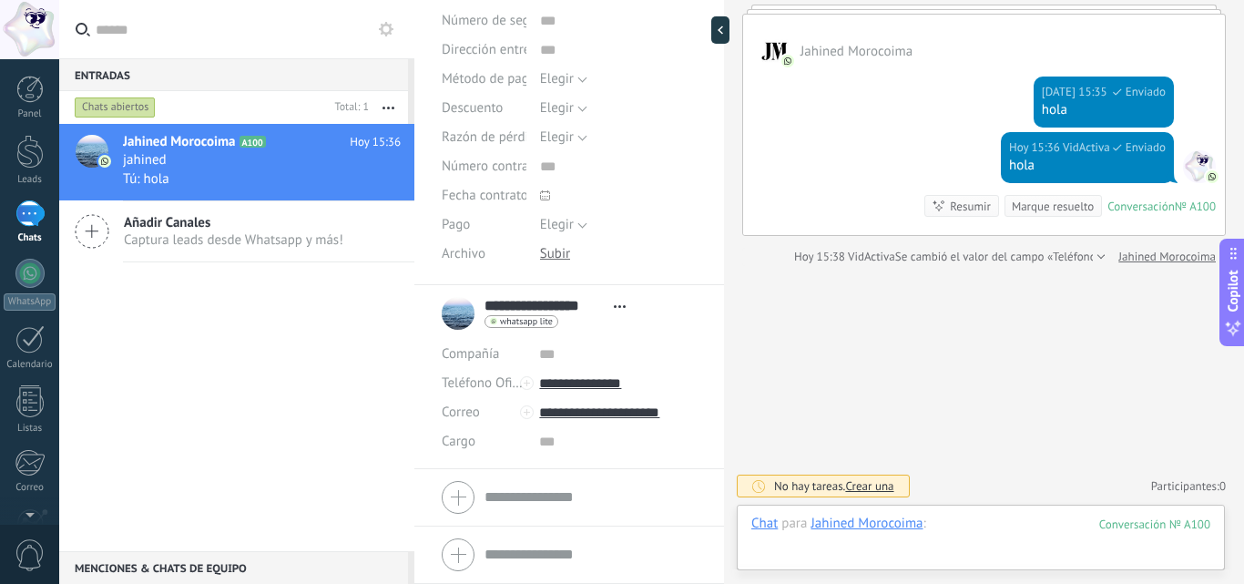
click at [983, 532] on div at bounding box center [981, 542] width 459 height 55
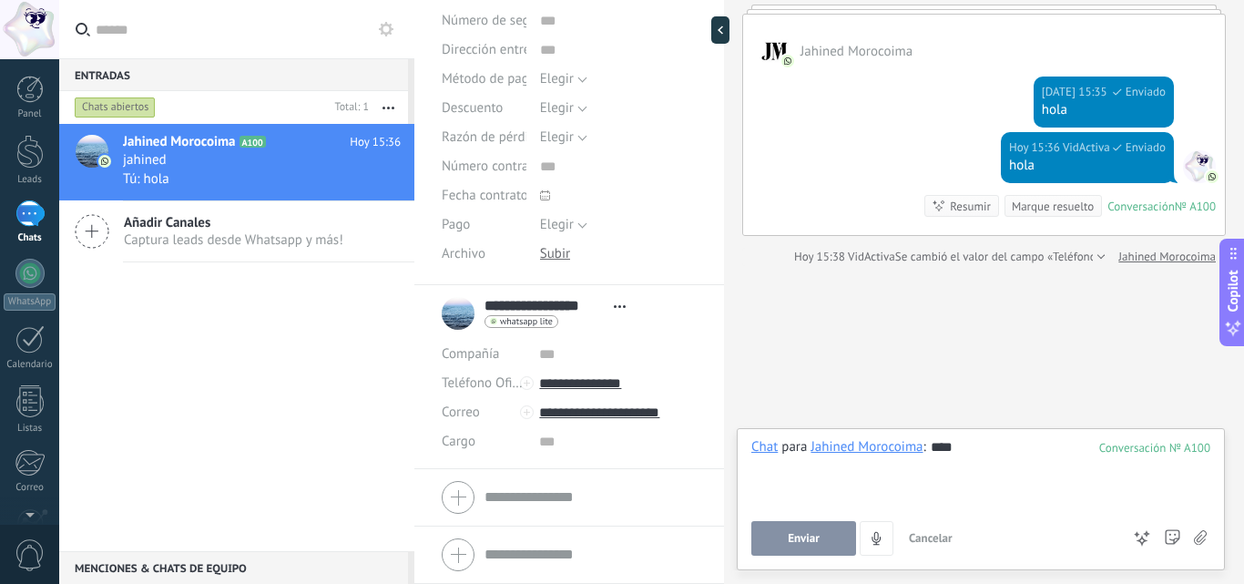
click at [824, 535] on button "Enviar" at bounding box center [804, 538] width 105 height 35
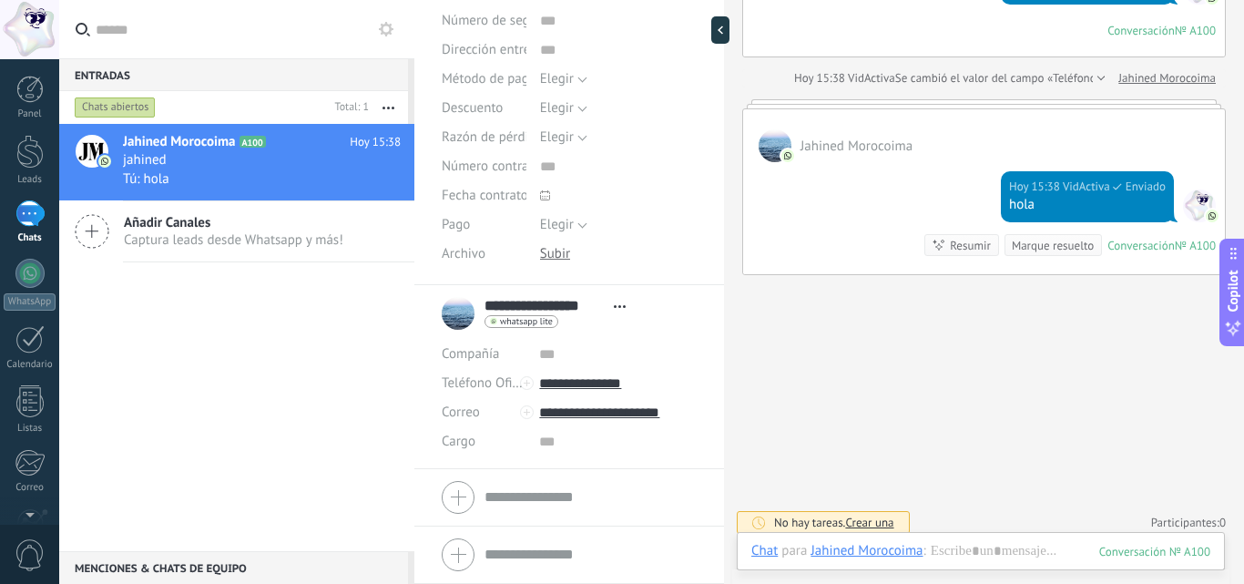
scroll to position [361, 0]
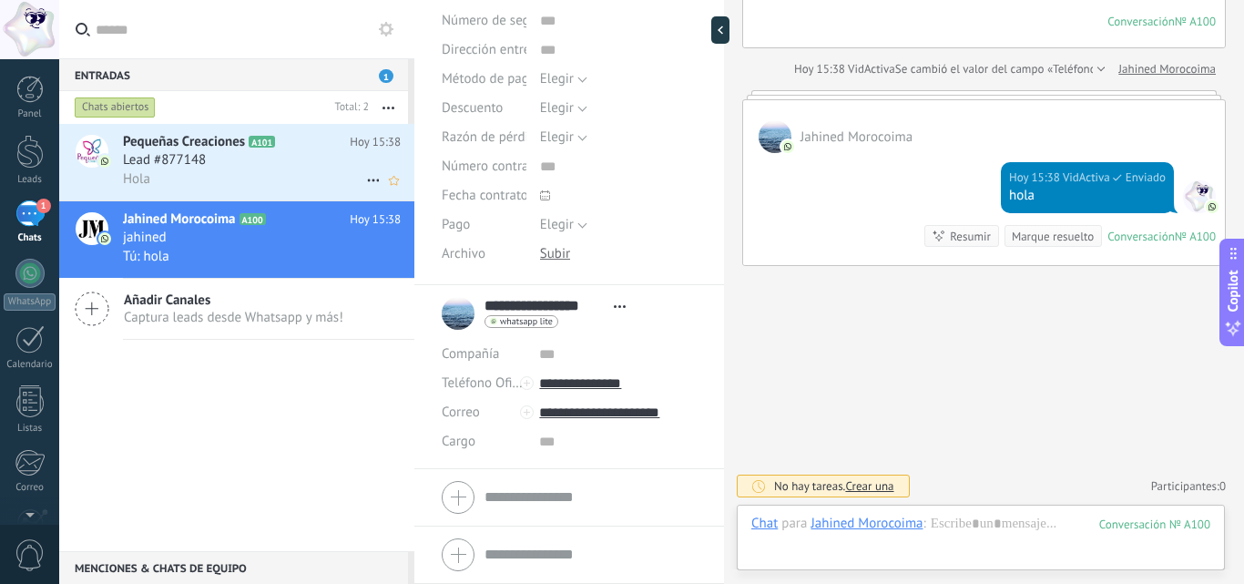
click at [169, 179] on div "Hola" at bounding box center [262, 178] width 278 height 19
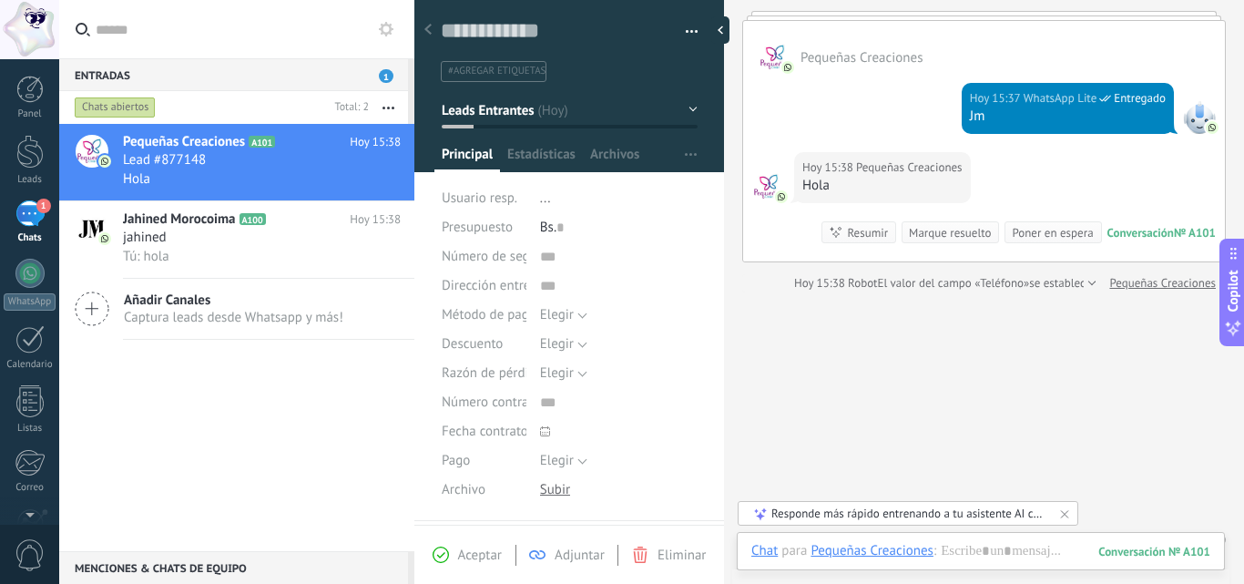
scroll to position [144, 0]
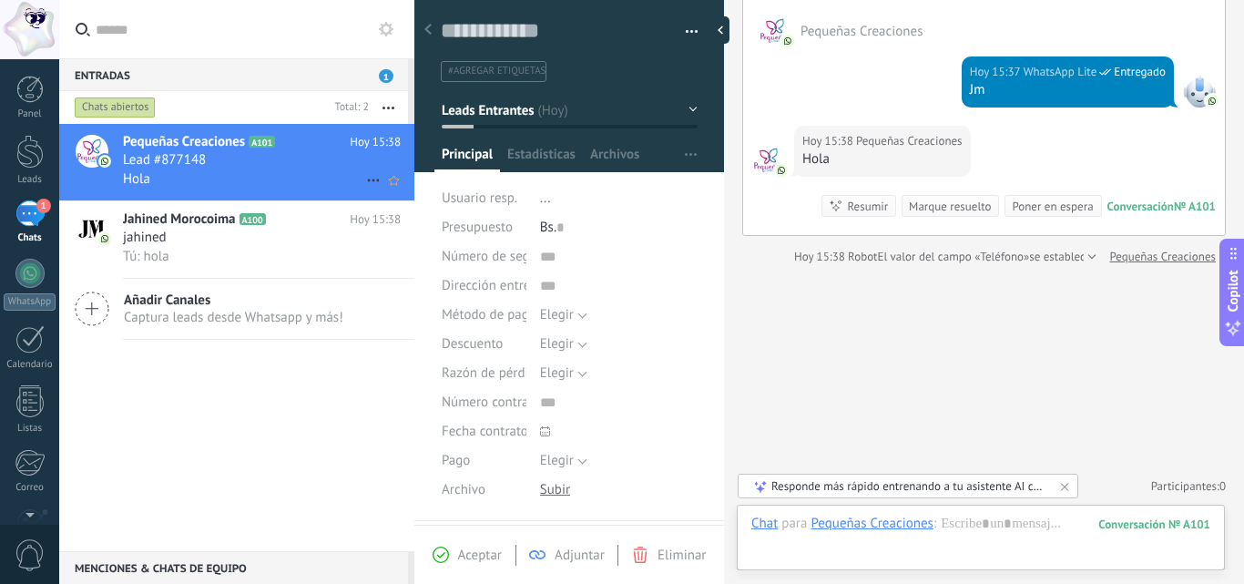
click at [369, 179] on icon at bounding box center [374, 180] width 22 height 22
click at [325, 430] on div at bounding box center [622, 292] width 1244 height 584
click at [260, 261] on div "Tú: hola" at bounding box center [262, 256] width 278 height 19
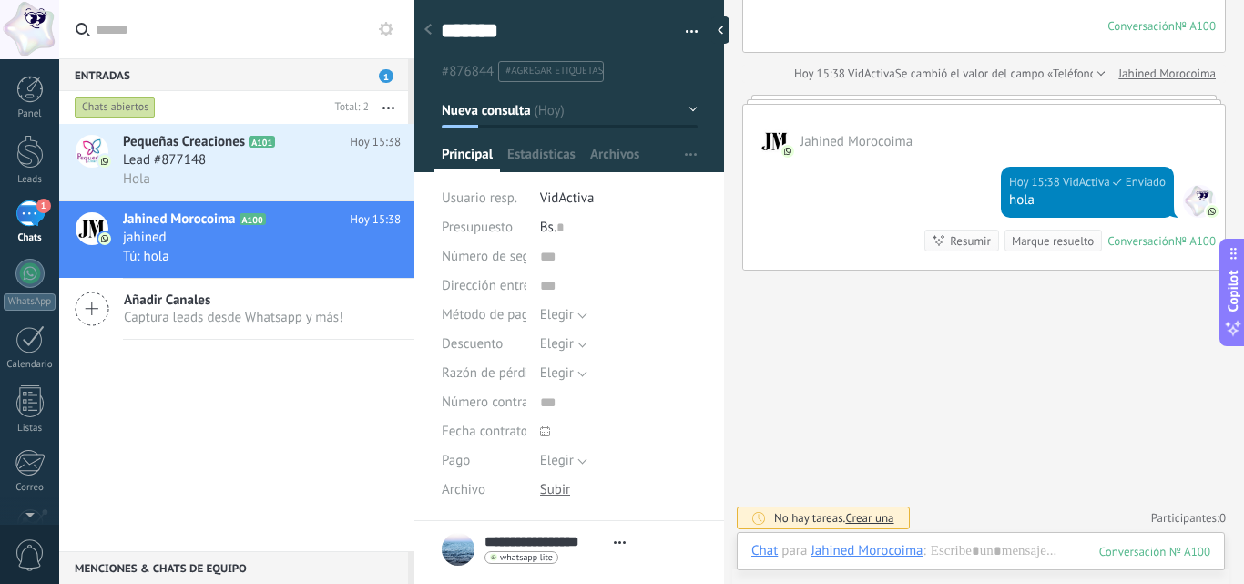
scroll to position [374, 0]
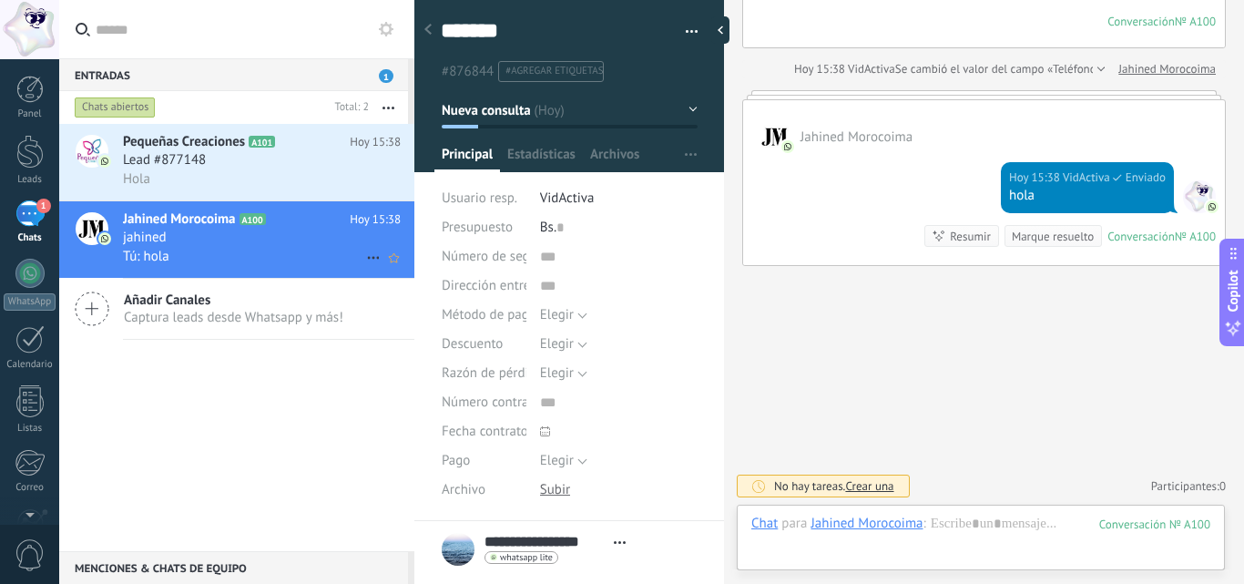
click at [372, 258] on use at bounding box center [373, 258] width 12 height 3
click at [353, 406] on div at bounding box center [622, 292] width 1244 height 584
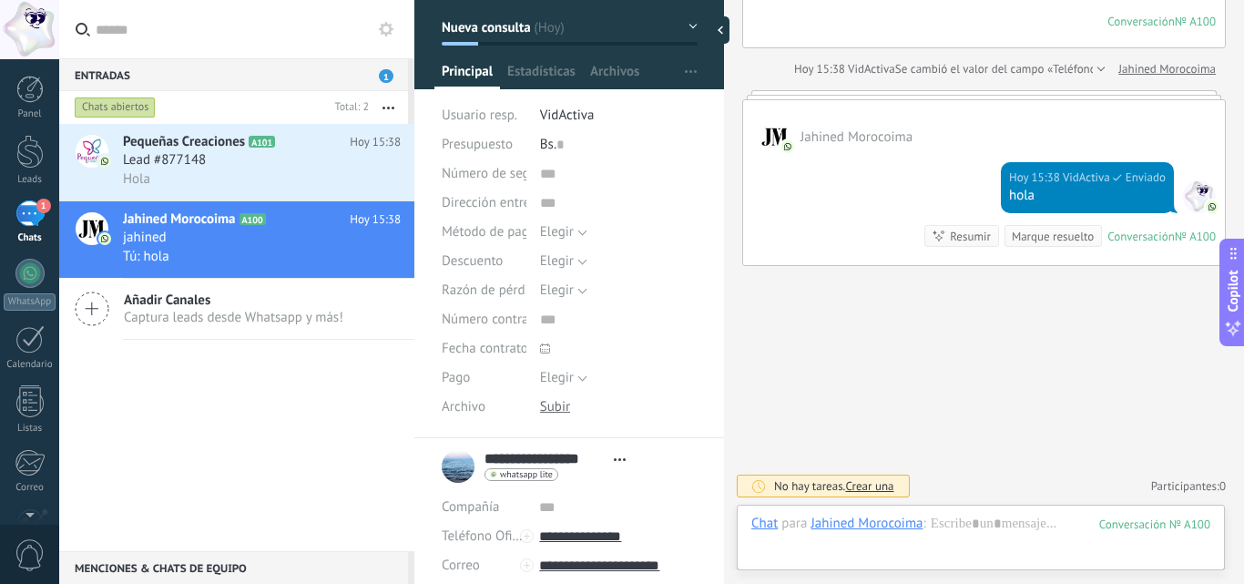
scroll to position [0, 0]
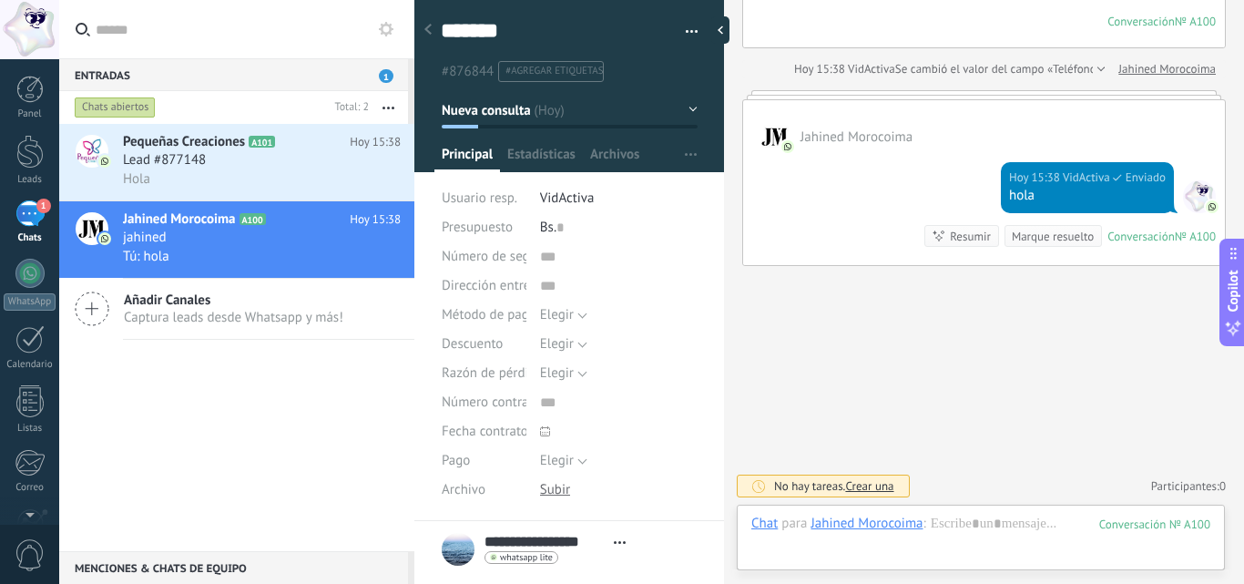
click at [686, 36] on span "button" at bounding box center [692, 35] width 13 height 4
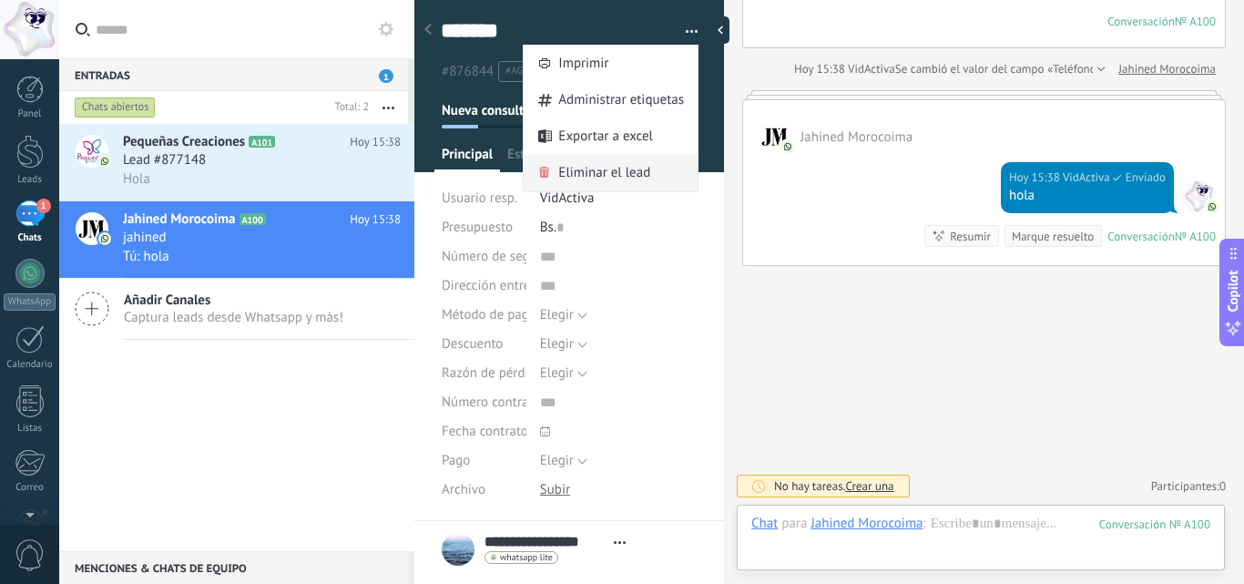
click at [631, 177] on span "Eliminar el lead" at bounding box center [604, 173] width 92 height 36
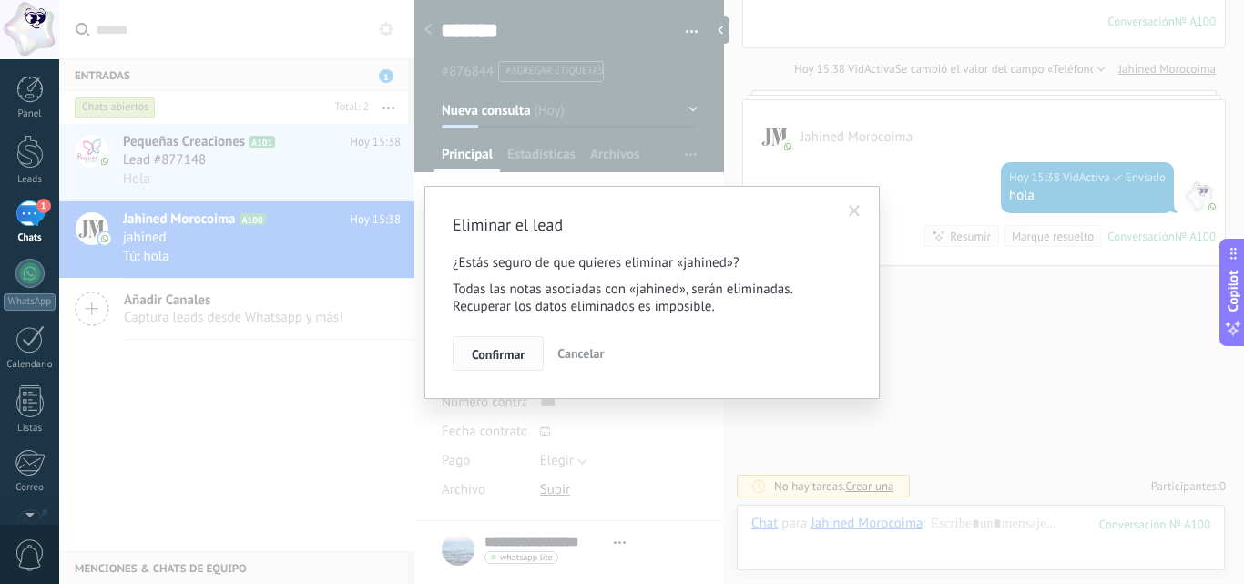
click at [496, 351] on span "Confirmar" at bounding box center [498, 354] width 53 height 13
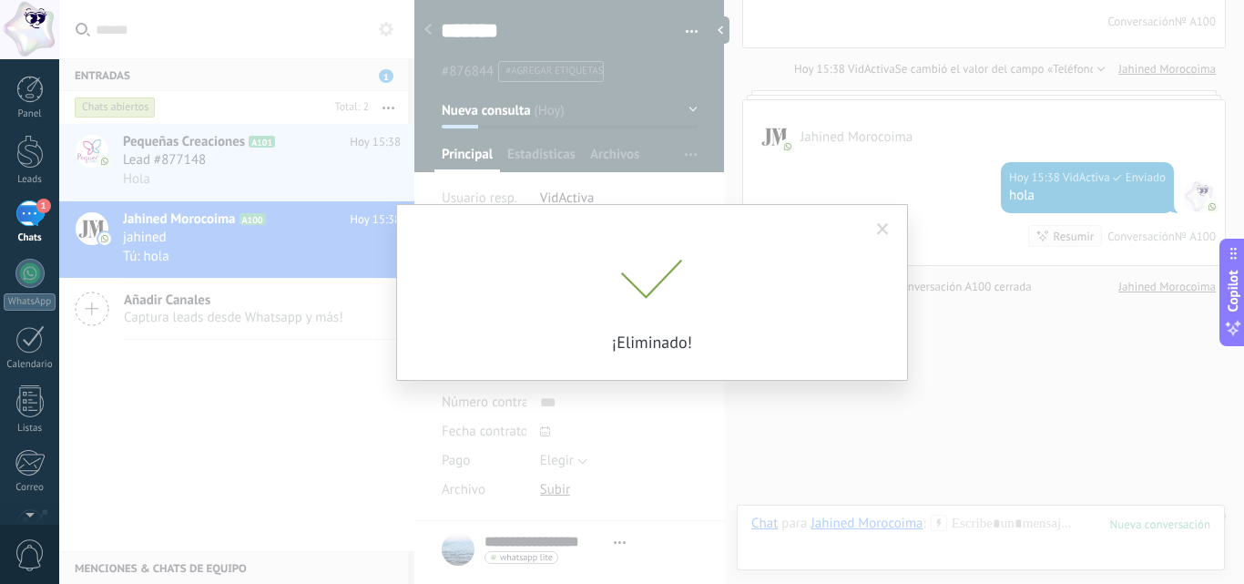
scroll to position [404, 0]
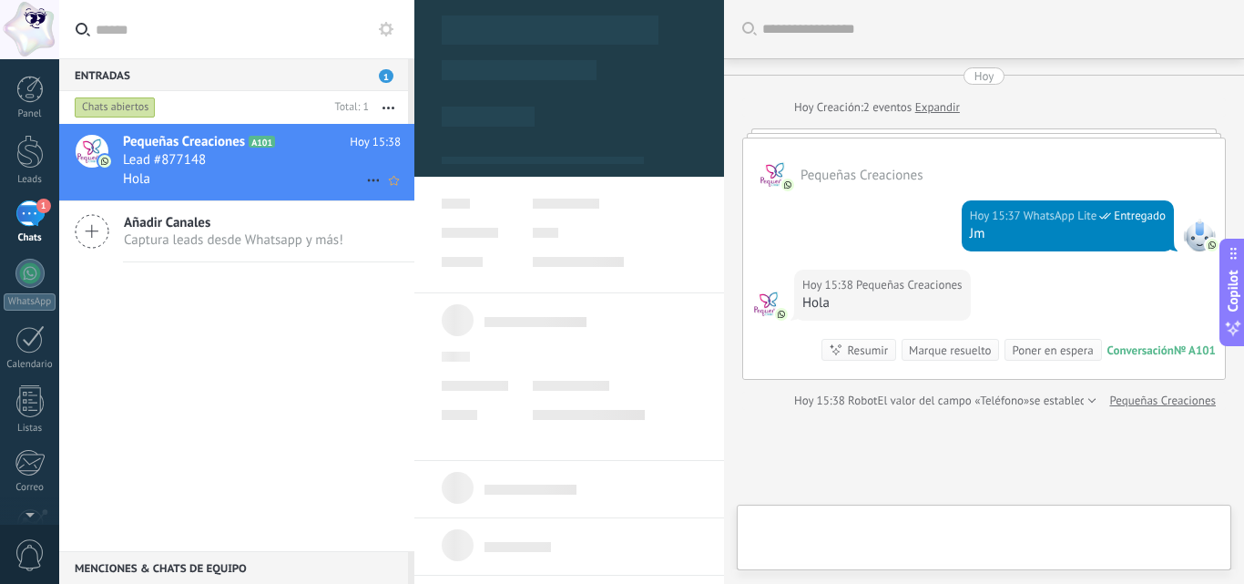
type textarea "**********"
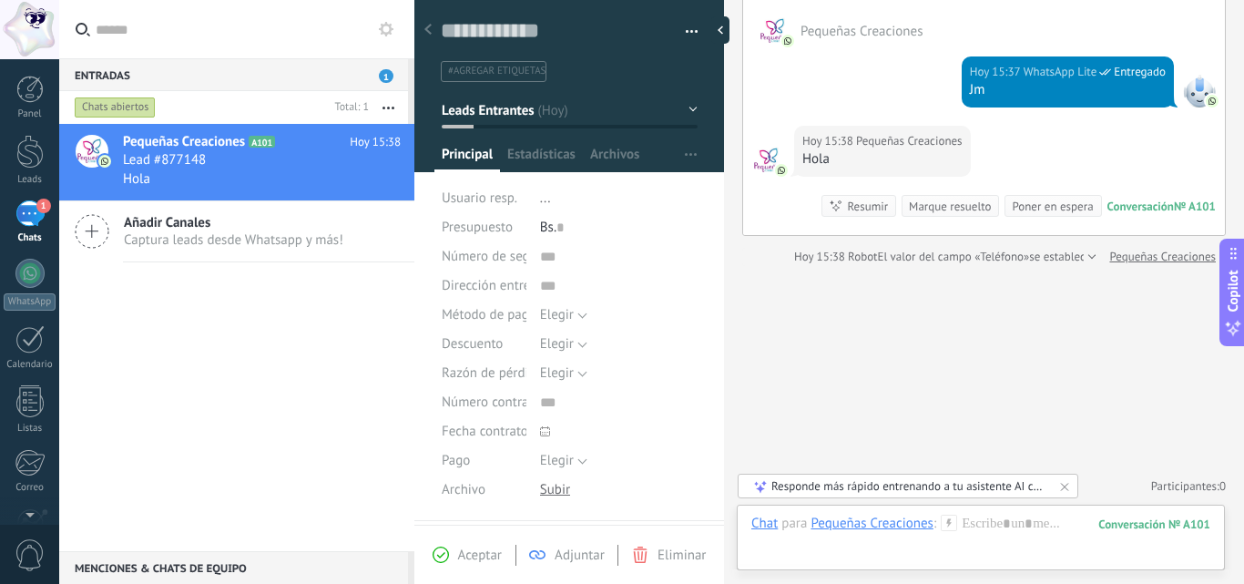
click at [691, 30] on button "button" at bounding box center [685, 31] width 26 height 27
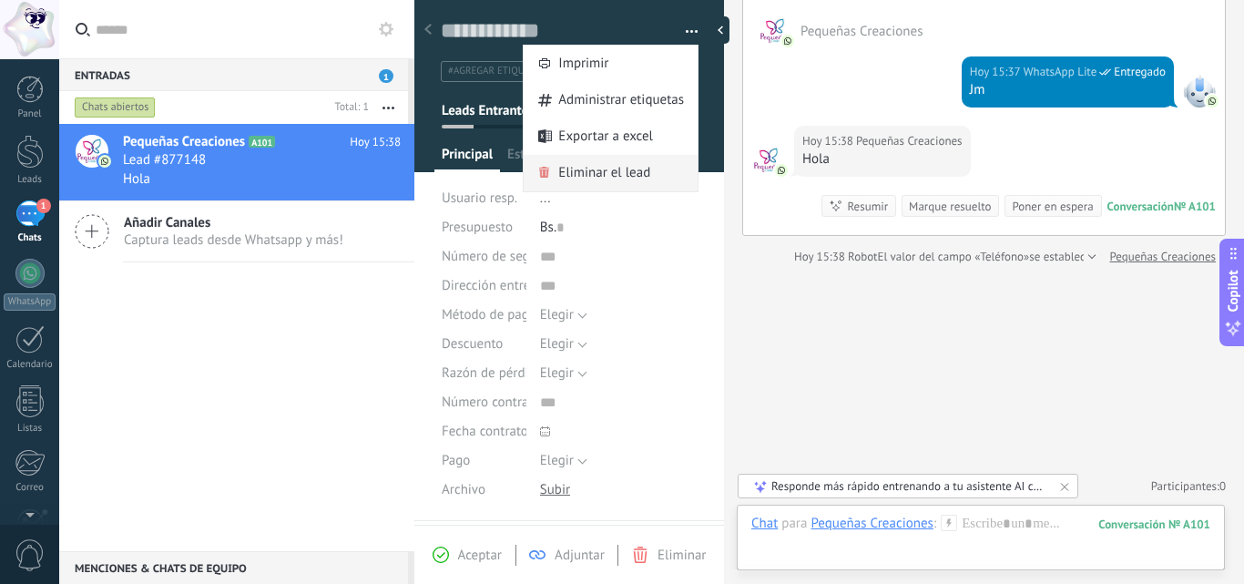
click at [612, 169] on span "Eliminar el lead" at bounding box center [604, 173] width 92 height 36
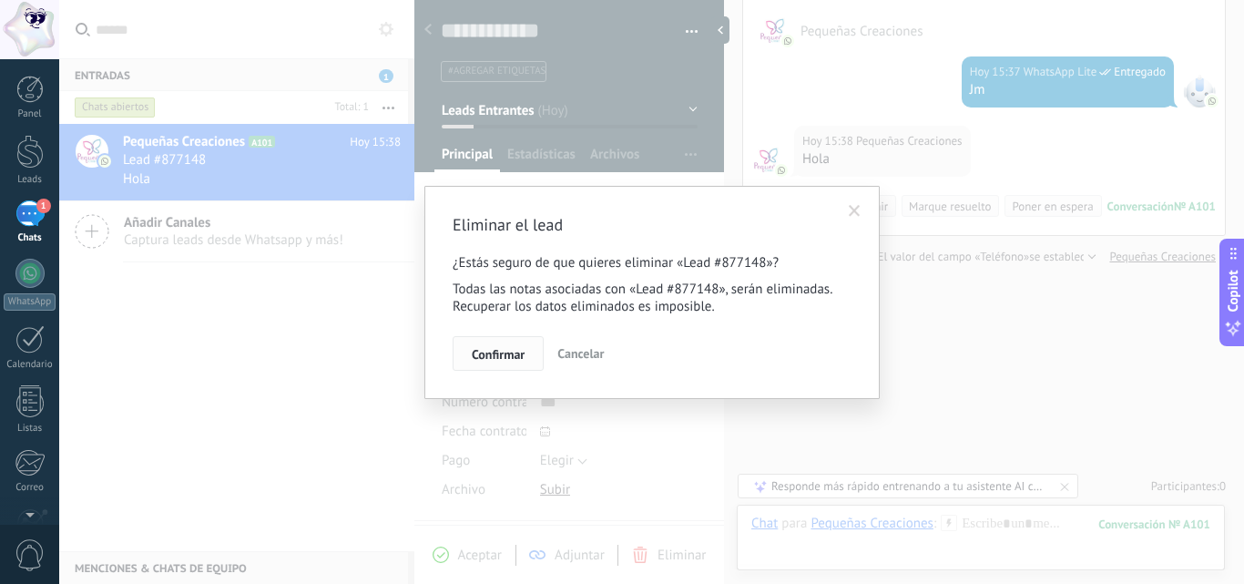
click at [513, 356] on span "Confirmar" at bounding box center [498, 354] width 53 height 13
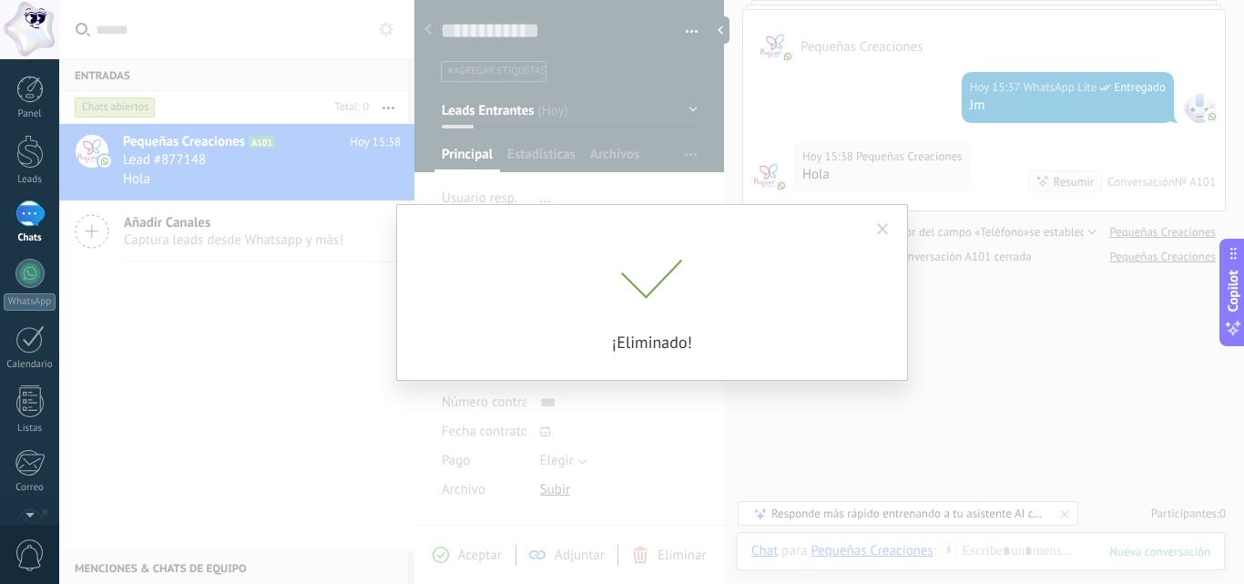
scroll to position [128, 0]
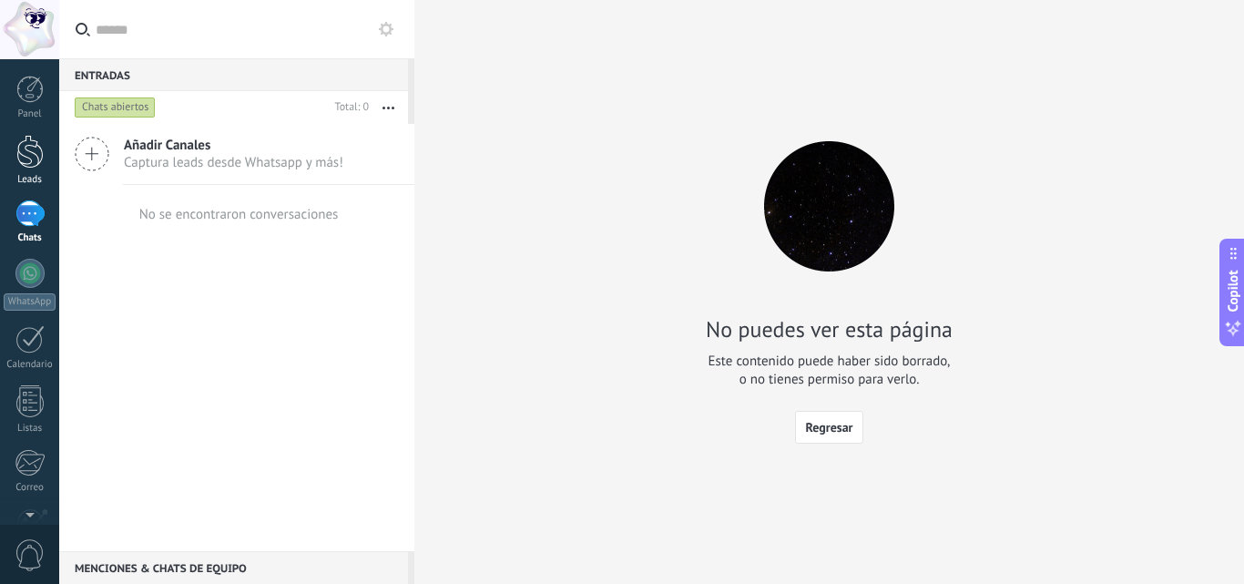
click at [38, 153] on div at bounding box center [29, 152] width 27 height 34
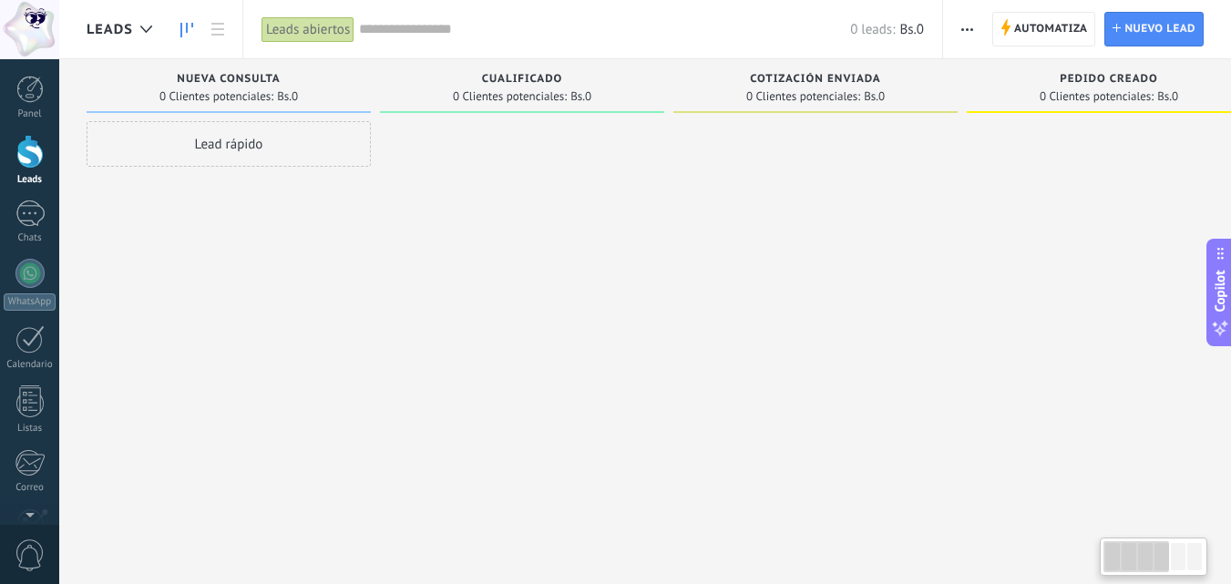
click at [225, 158] on div "Lead rápido" at bounding box center [229, 144] width 284 height 46
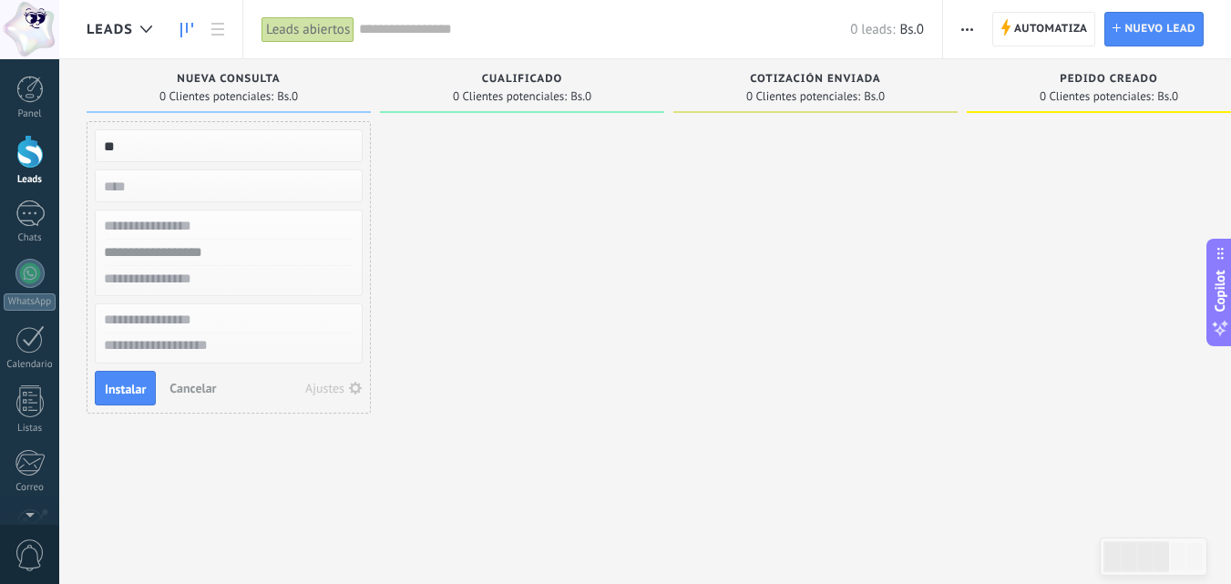
type input "**"
click at [230, 256] on input "text" at bounding box center [227, 253] width 266 height 26
type input "**********"
click at [138, 391] on span "Instalar" at bounding box center [125, 389] width 41 height 13
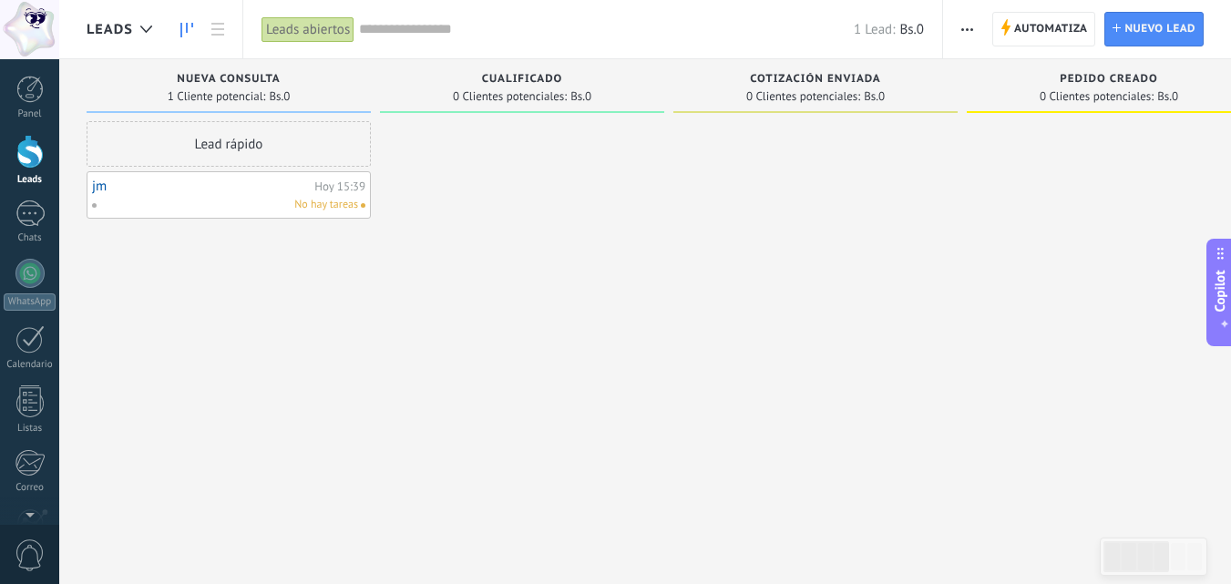
click at [192, 200] on div "No hay tareas" at bounding box center [224, 205] width 267 height 16
click at [106, 182] on link "jm" at bounding box center [201, 186] width 218 height 15
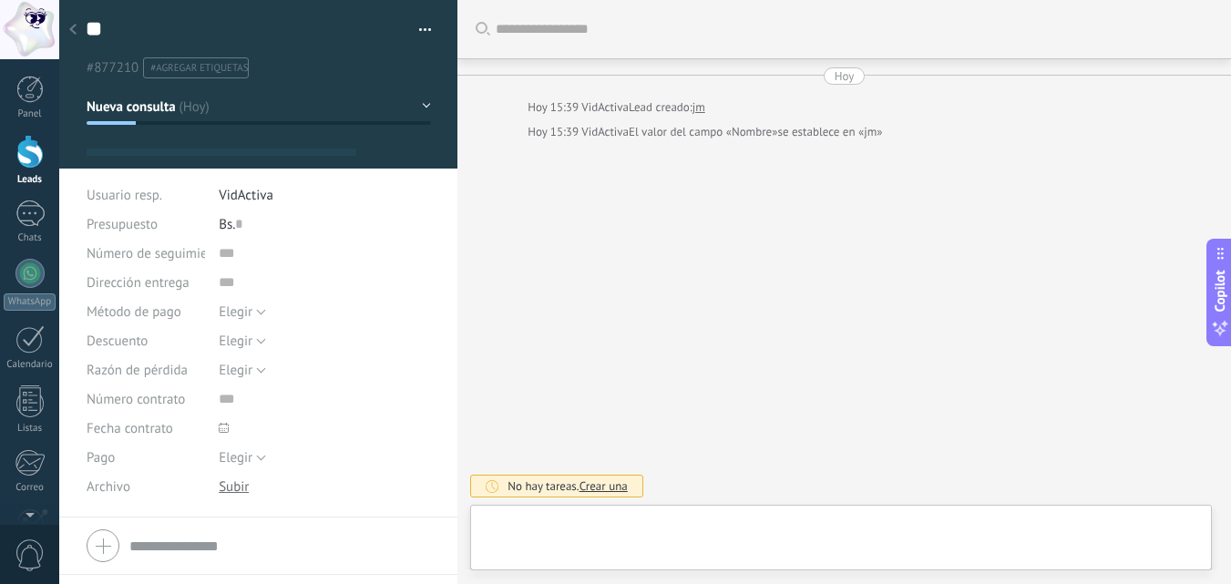
type textarea "**"
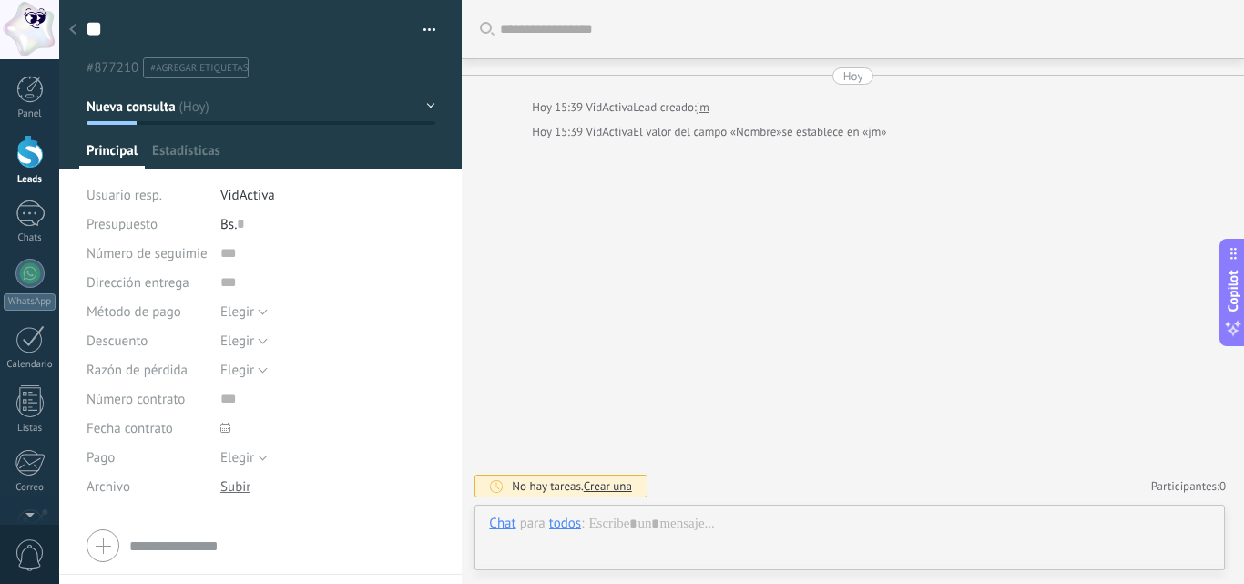
scroll to position [27, 0]
click at [566, 521] on div "todos" at bounding box center [565, 523] width 32 height 16
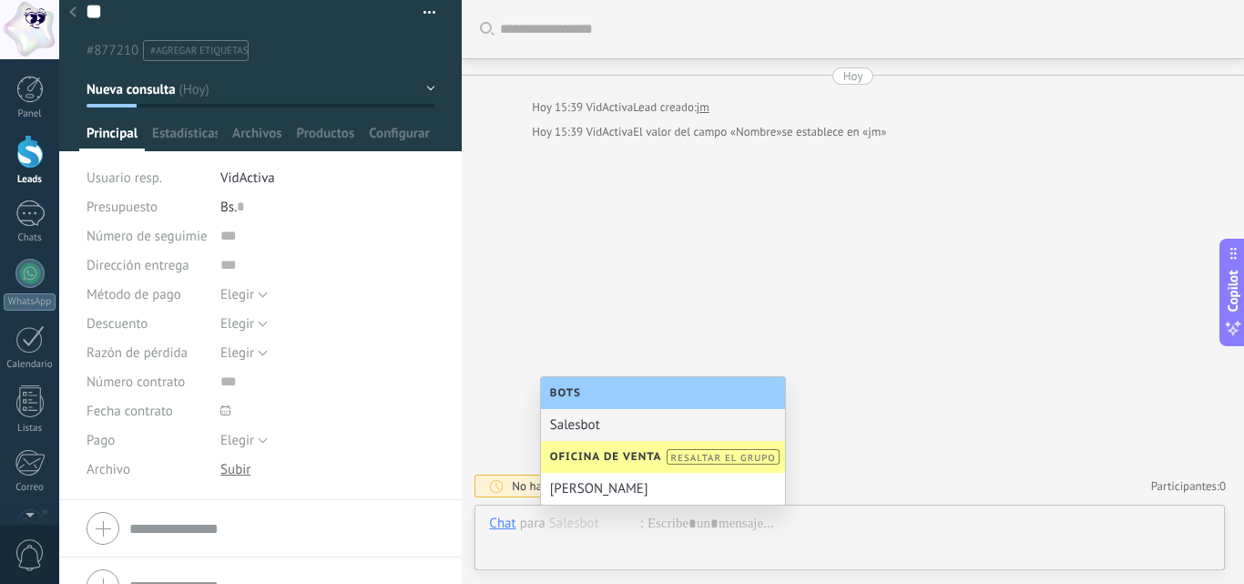
scroll to position [0, 0]
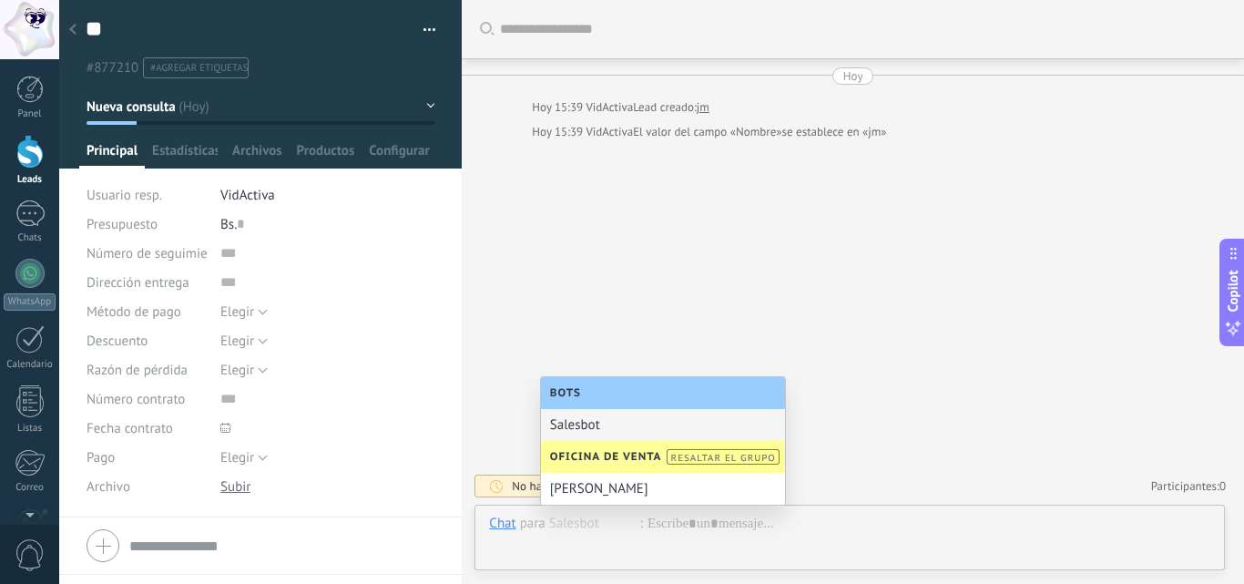
click at [518, 294] on div "Buscar Carga más Hoy Hoy 15:39 VidActiva Lead creado: jm Hoy 15:39 VidActiva El…" at bounding box center [853, 292] width 783 height 584
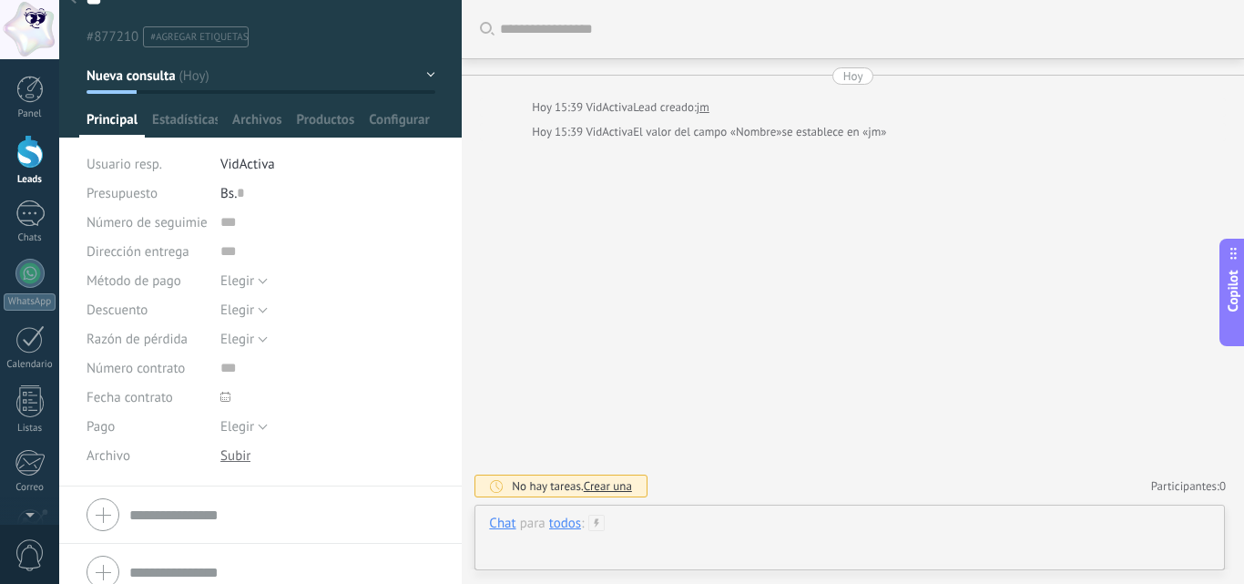
scroll to position [48, 0]
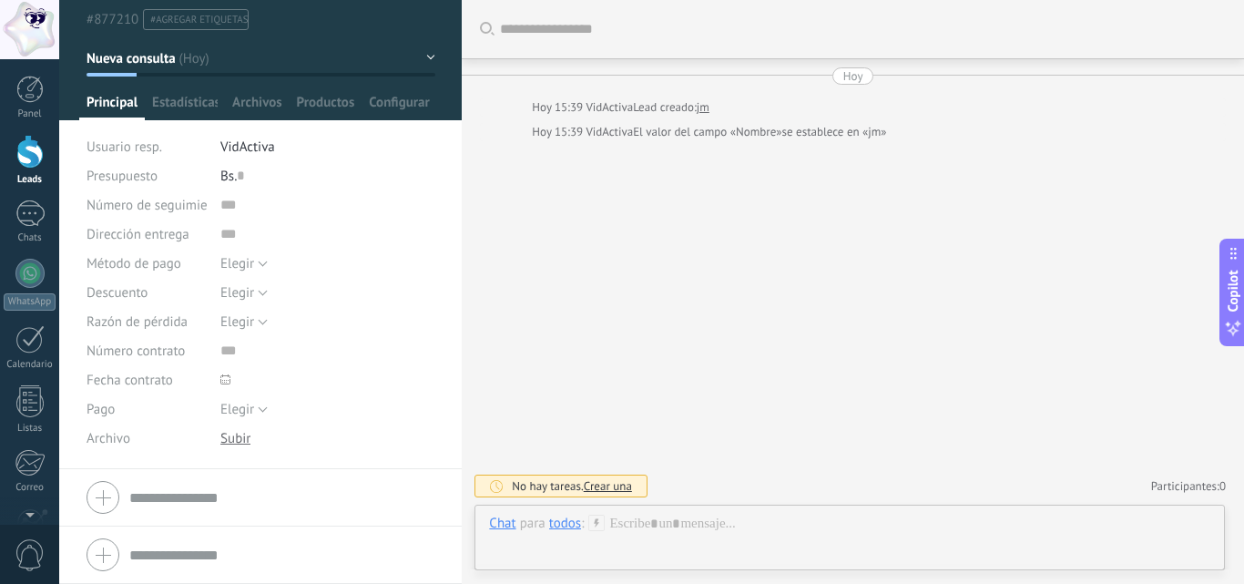
click at [206, 505] on input "text" at bounding box center [281, 497] width 305 height 29
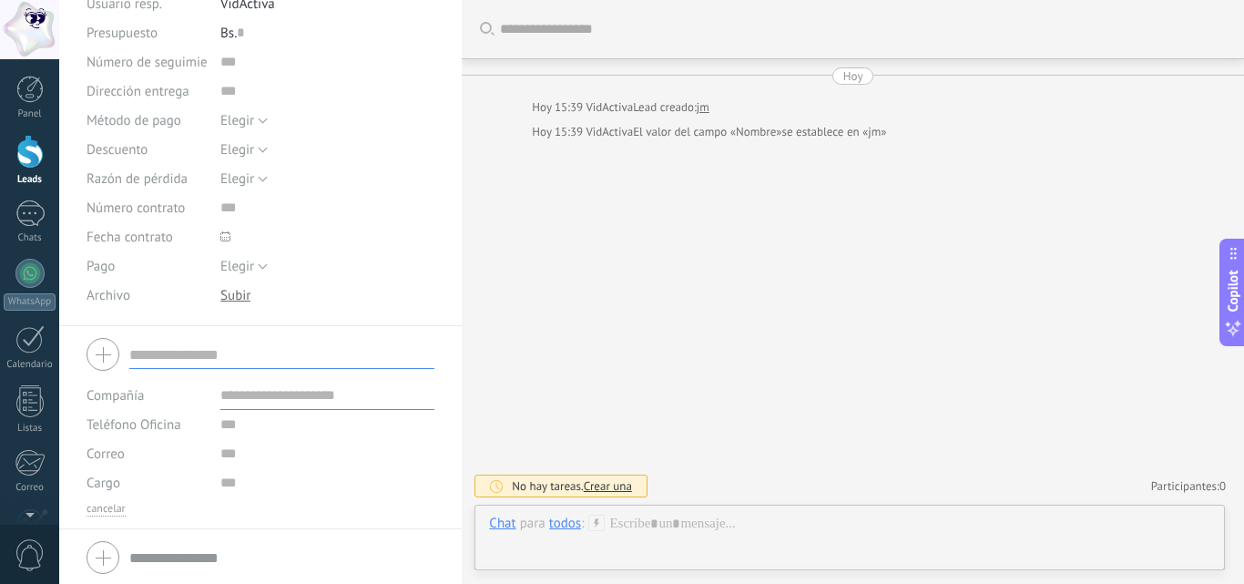
scroll to position [194, 0]
click at [748, 372] on div "Buscar Carga más Hoy Hoy 15:39 VidActiva Lead creado: jm Hoy 15:39 VidActiva El…" at bounding box center [853, 292] width 783 height 584
click at [262, 394] on input "text" at bounding box center [327, 392] width 215 height 29
click at [270, 425] on input "text" at bounding box center [327, 421] width 215 height 29
type input "*"
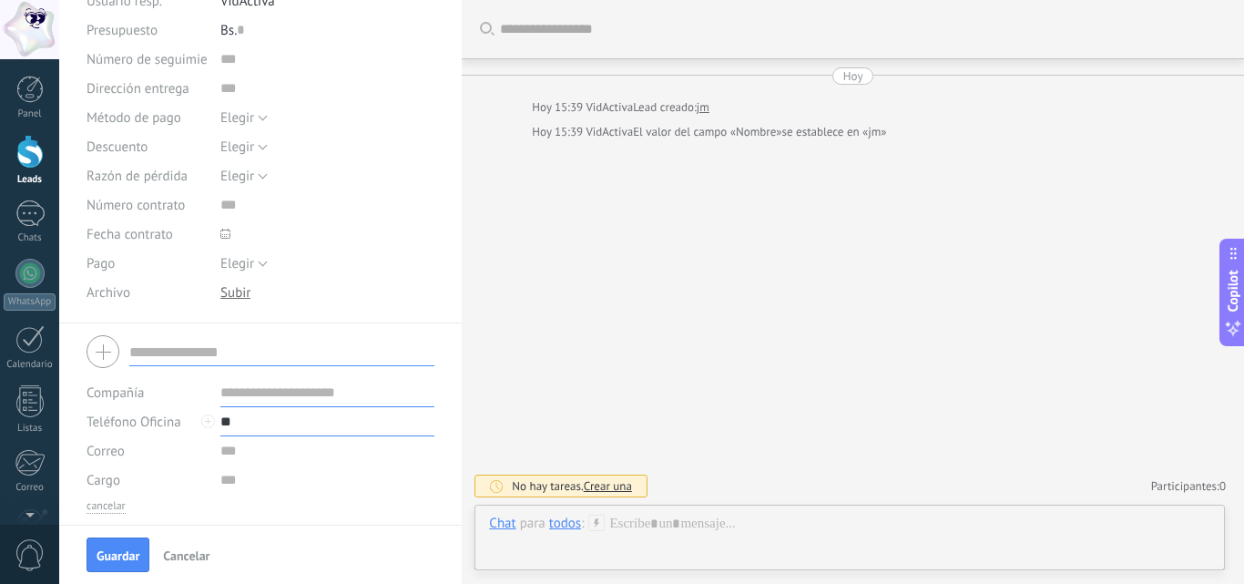
type input "*"
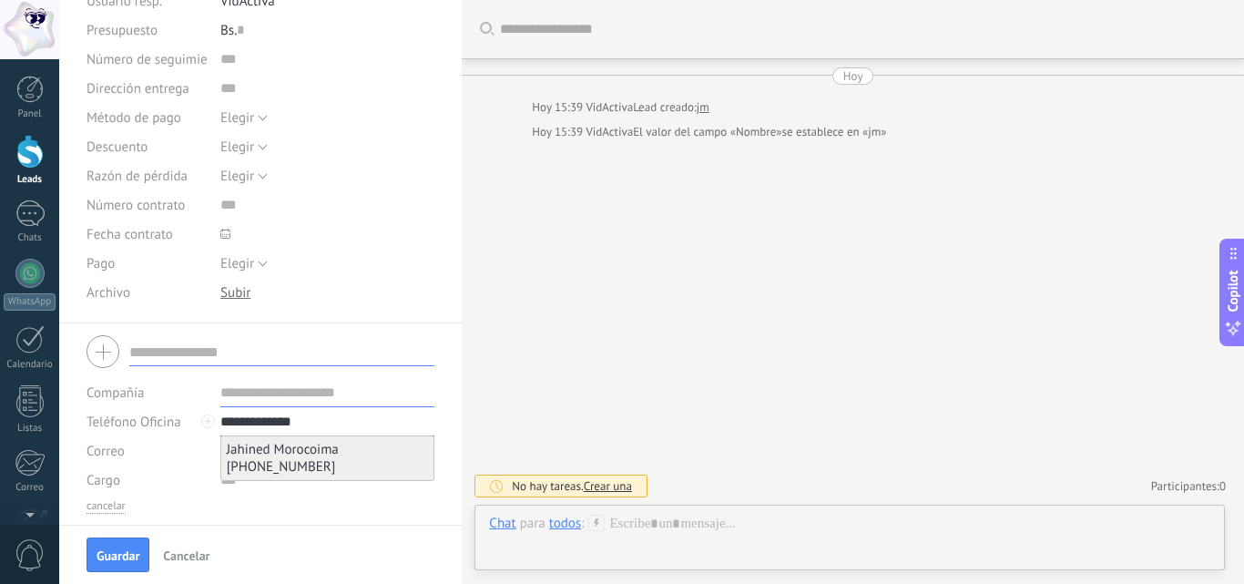
type input "**********"
click at [285, 452] on span "Jahined Morocoima +584145839637" at bounding box center [328, 458] width 202 height 35
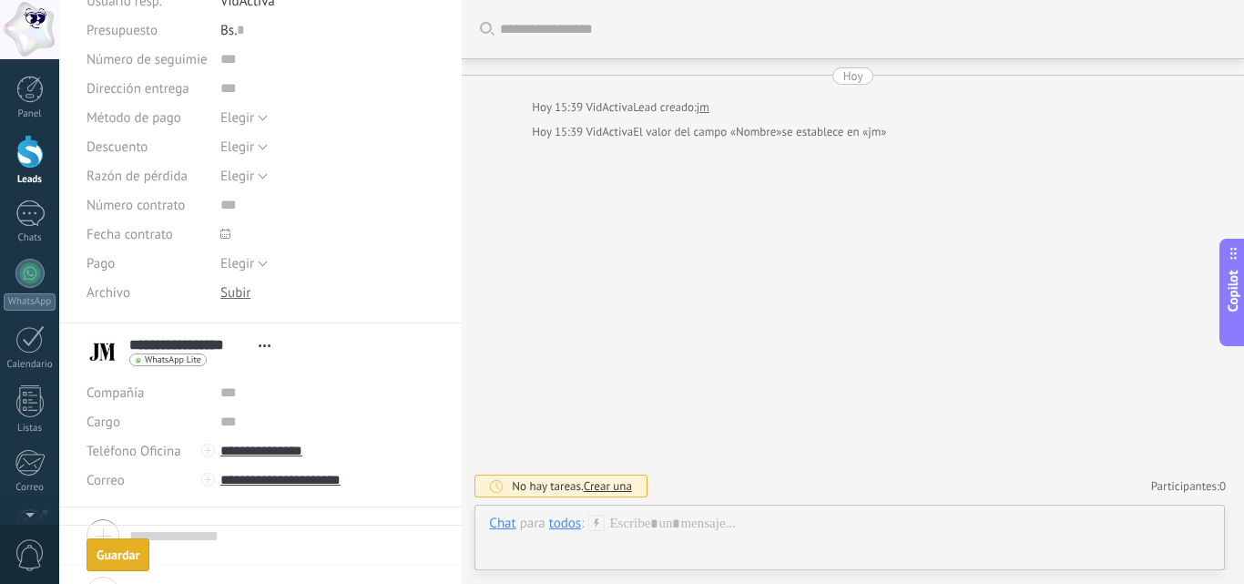
scroll to position [404, 0]
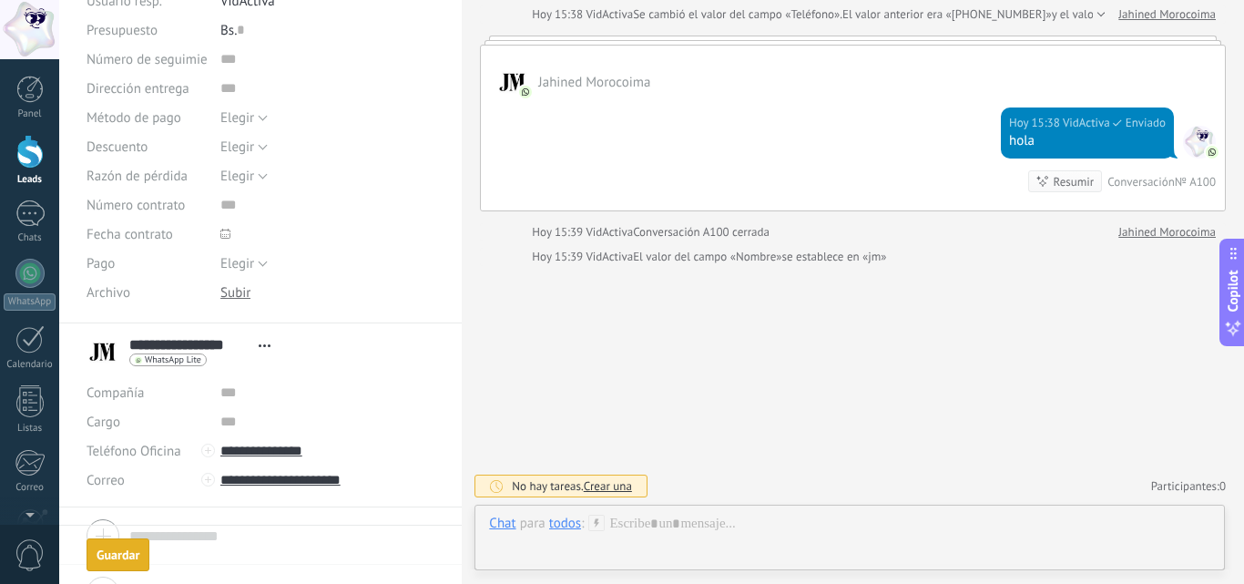
click at [113, 549] on div "Guardar" at bounding box center [118, 554] width 43 height 13
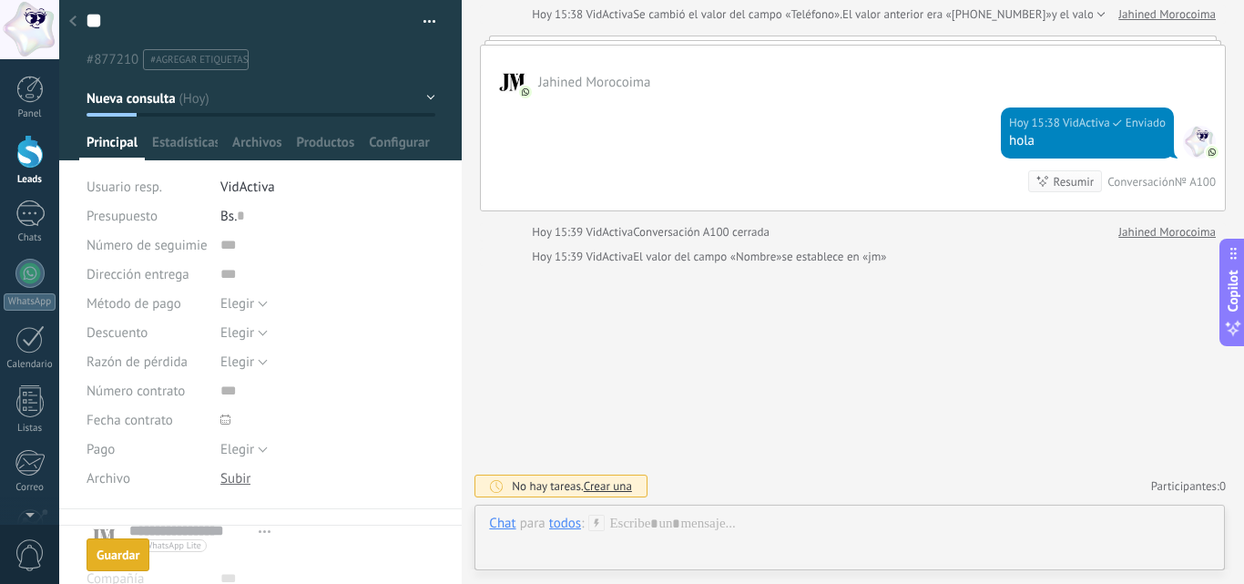
scroll to position [0, 0]
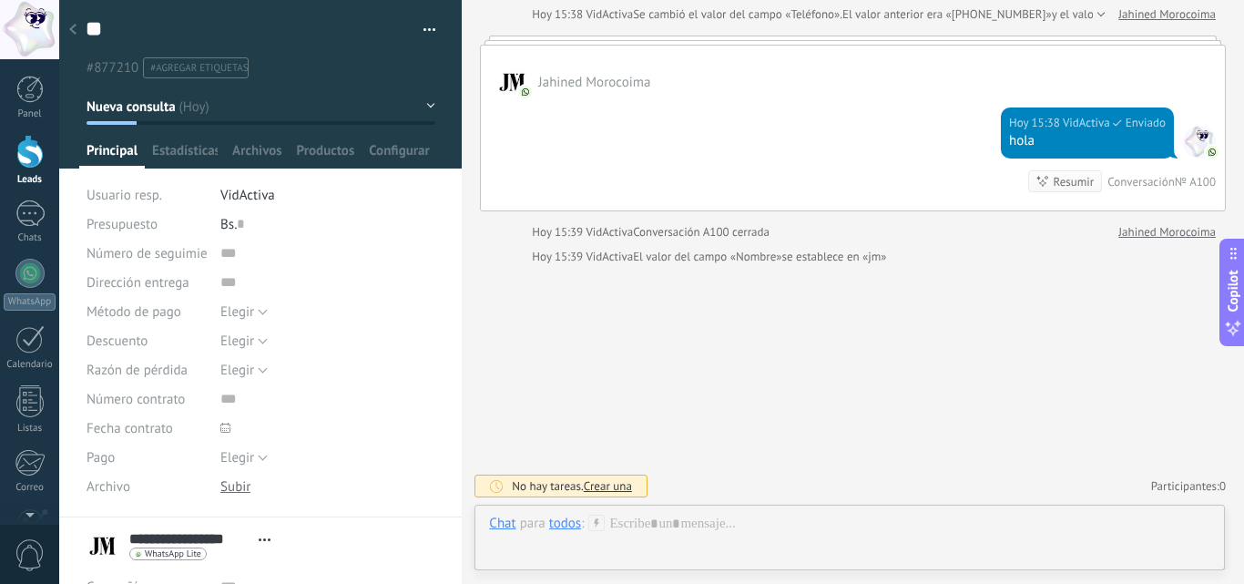
click at [576, 526] on div "todos" at bounding box center [565, 523] width 32 height 16
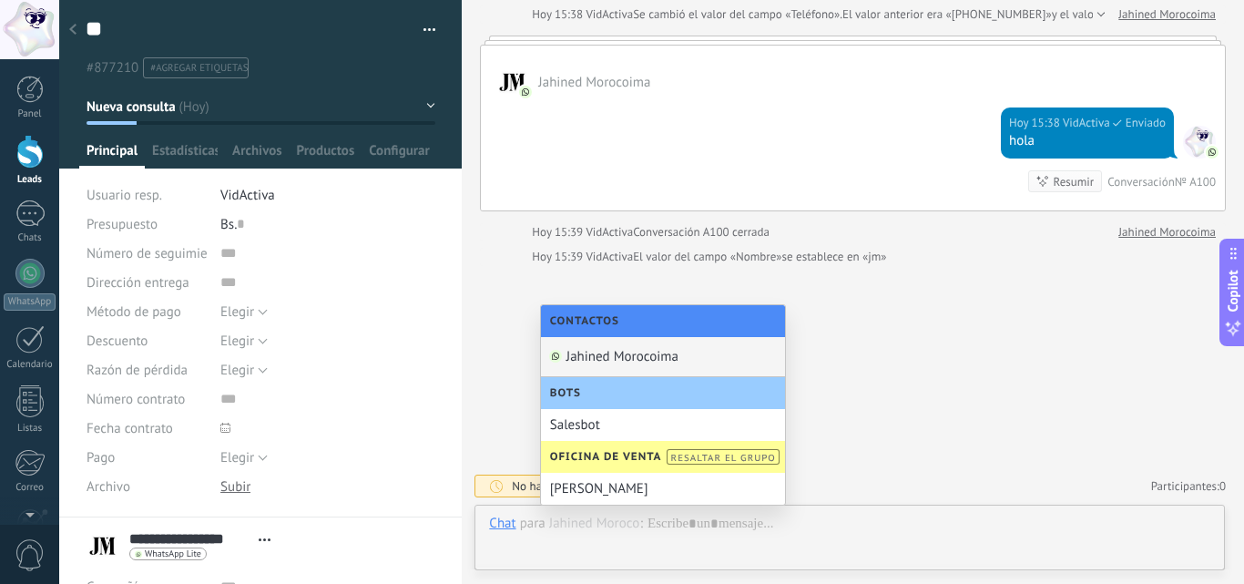
click at [596, 361] on div "Jahined Morocoima" at bounding box center [663, 357] width 244 height 40
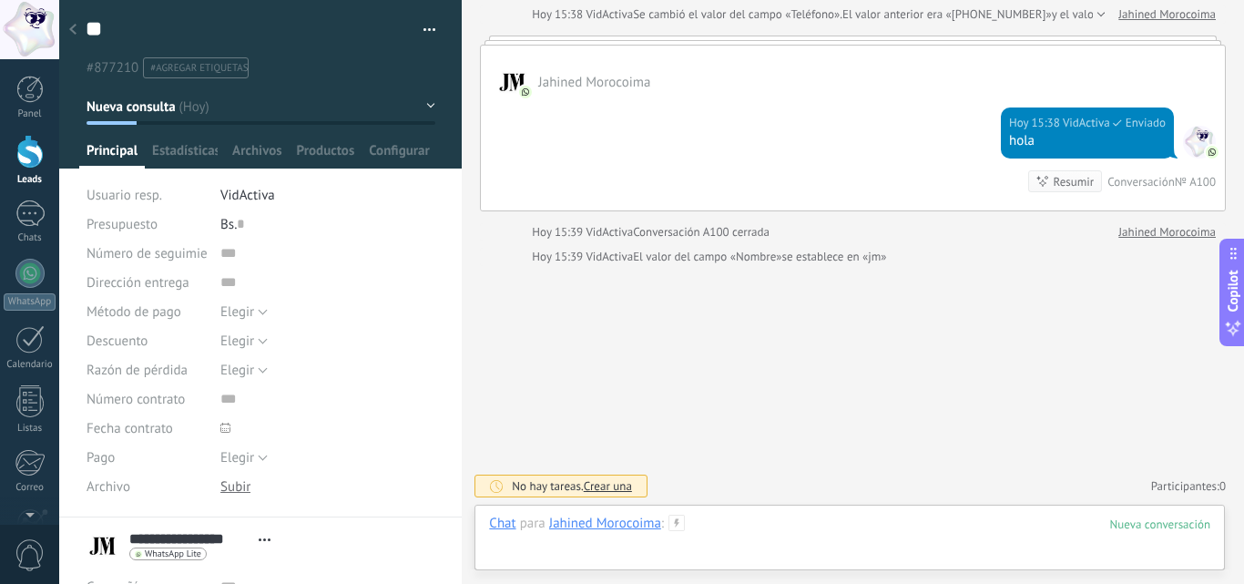
click at [732, 524] on div at bounding box center [849, 542] width 721 height 55
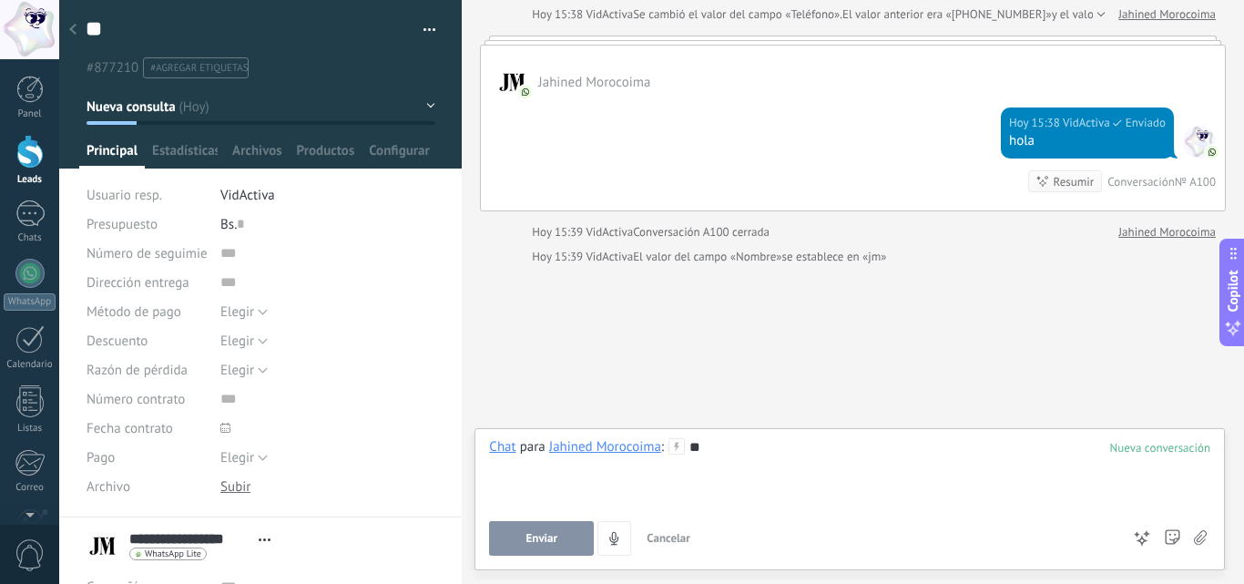
click at [708, 452] on div "**" at bounding box center [849, 472] width 721 height 69
click at [565, 530] on button "Enviar" at bounding box center [541, 538] width 105 height 35
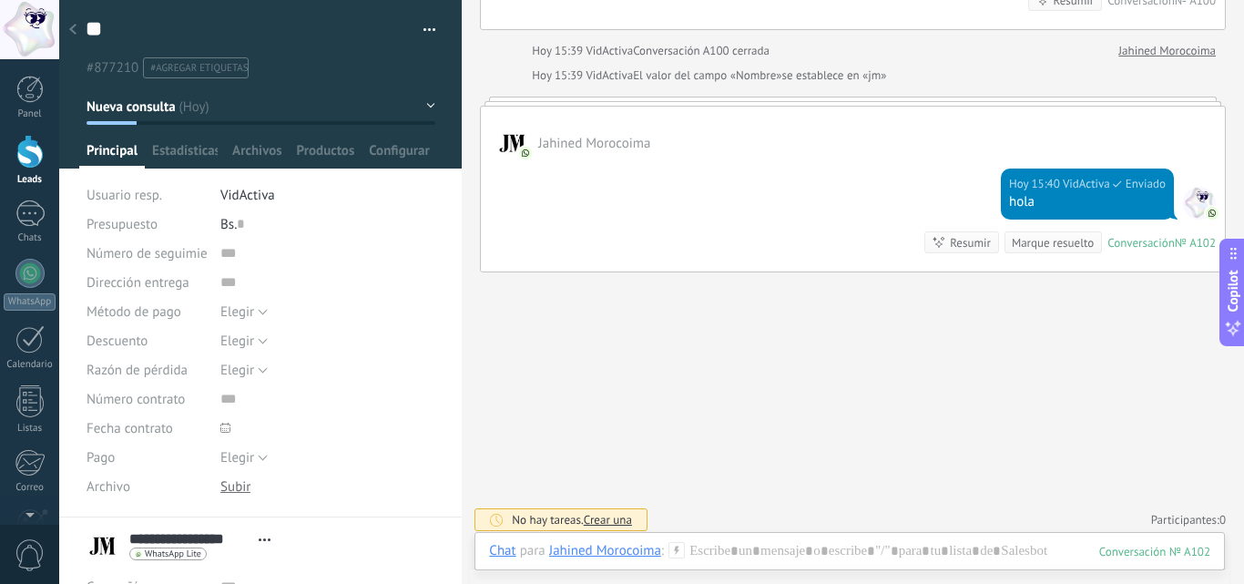
scroll to position [587, 0]
click at [818, 383] on div "Buscar Carga más Hoy Hoy Creación: 2 eventos Expandir Hoy Cambio del campo: 2 e…" at bounding box center [853, 1] width 783 height 1176
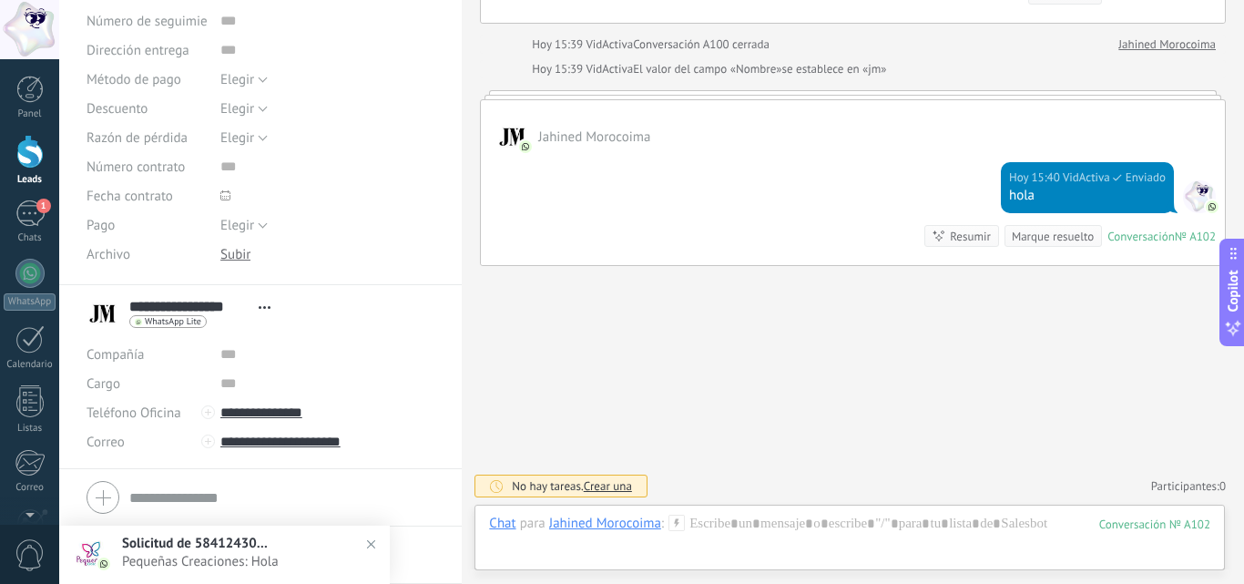
scroll to position [0, 0]
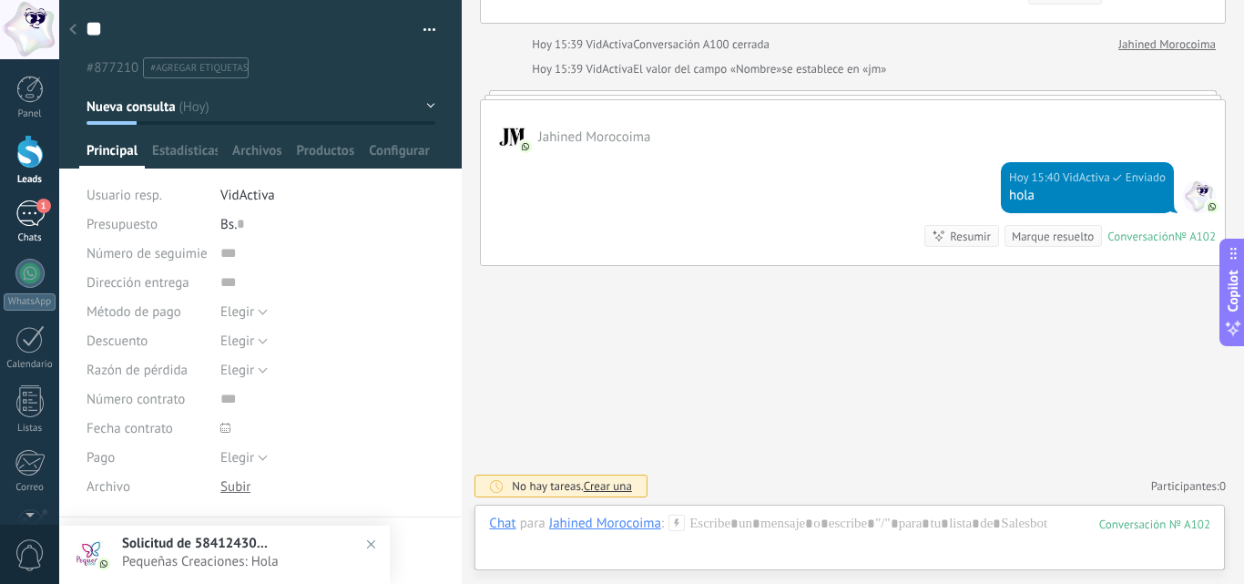
click at [35, 220] on div "1" at bounding box center [29, 213] width 29 height 26
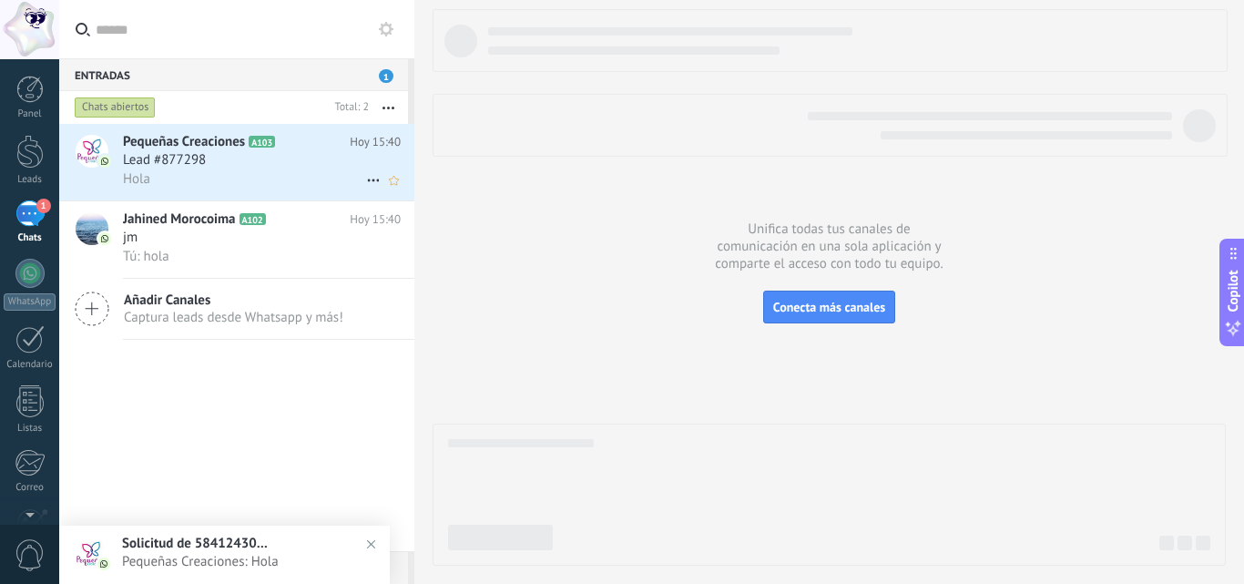
click at [182, 170] on div "Hola" at bounding box center [262, 178] width 278 height 19
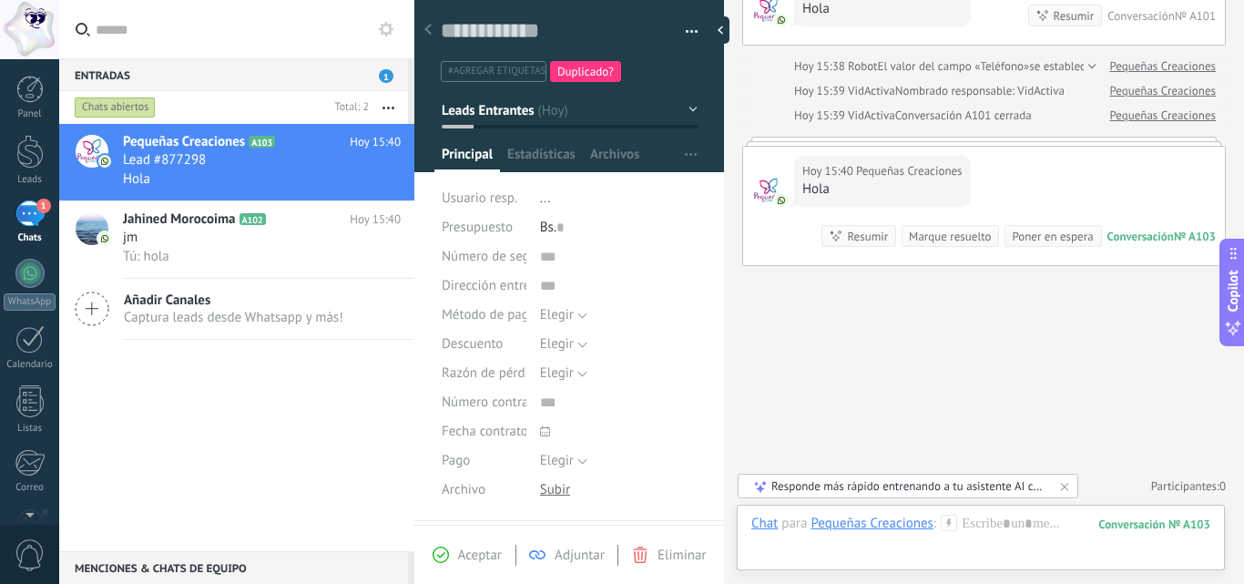
click at [681, 560] on span "Eliminar" at bounding box center [682, 555] width 48 height 17
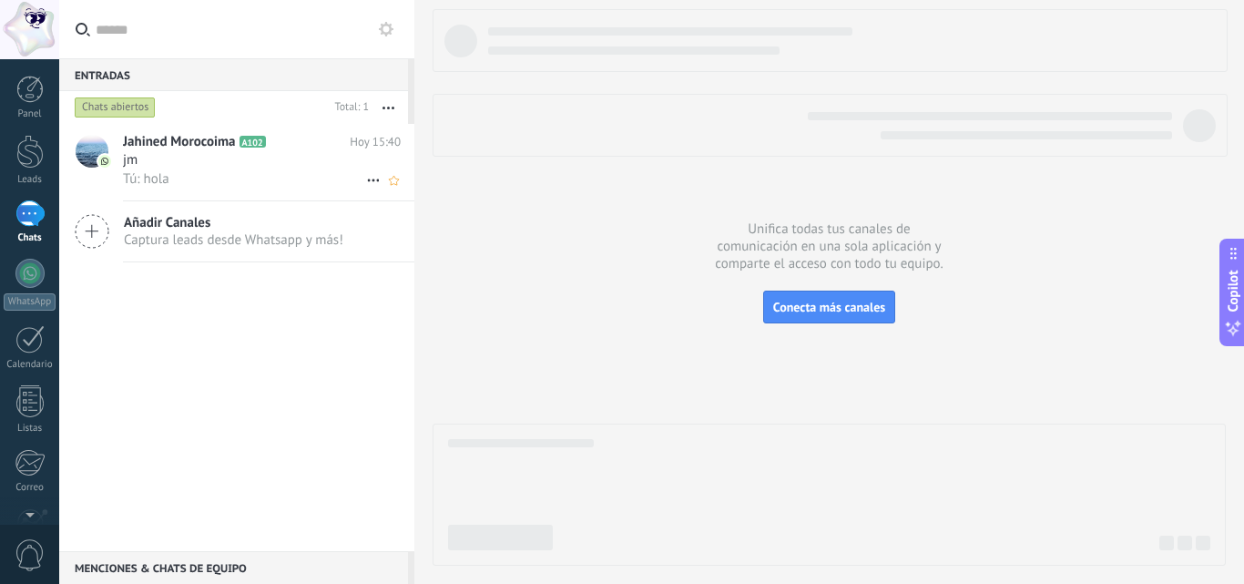
click at [369, 179] on icon at bounding box center [374, 180] width 22 height 22
click at [393, 188] on span "Conversación cerrada" at bounding box center [455, 189] width 124 height 36
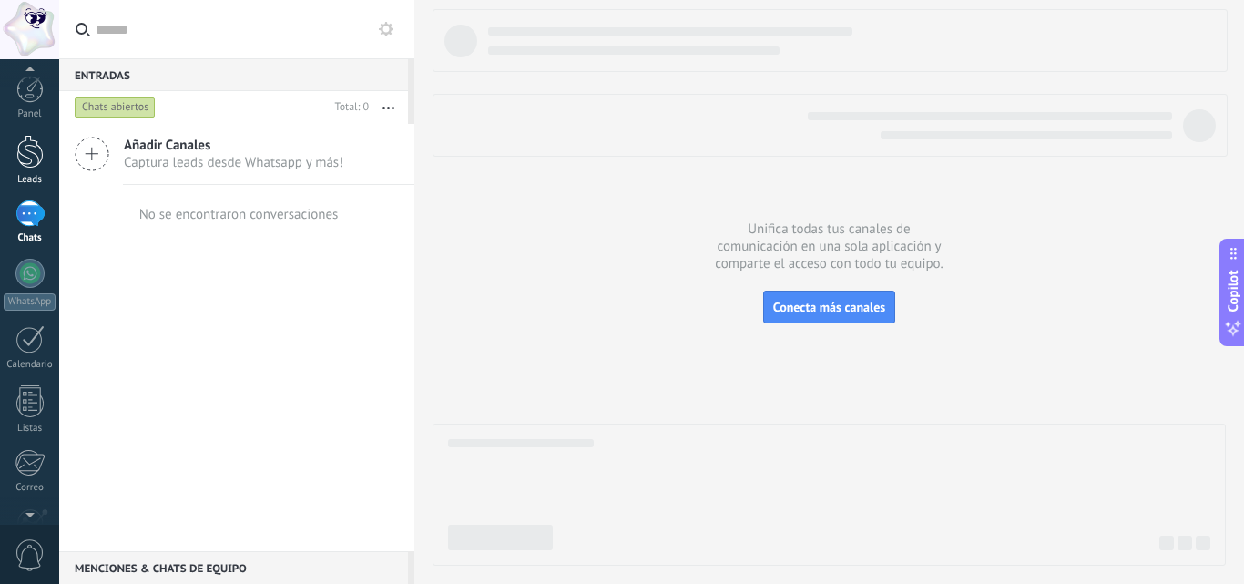
click at [19, 154] on div at bounding box center [29, 152] width 27 height 34
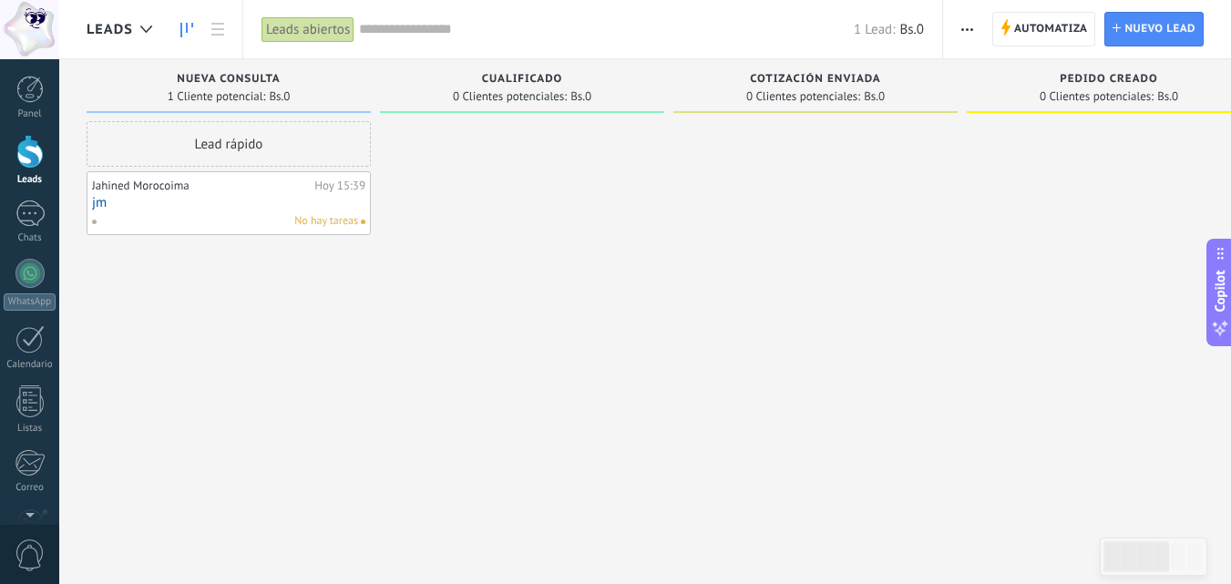
click at [288, 197] on link "jm" at bounding box center [228, 202] width 273 height 15
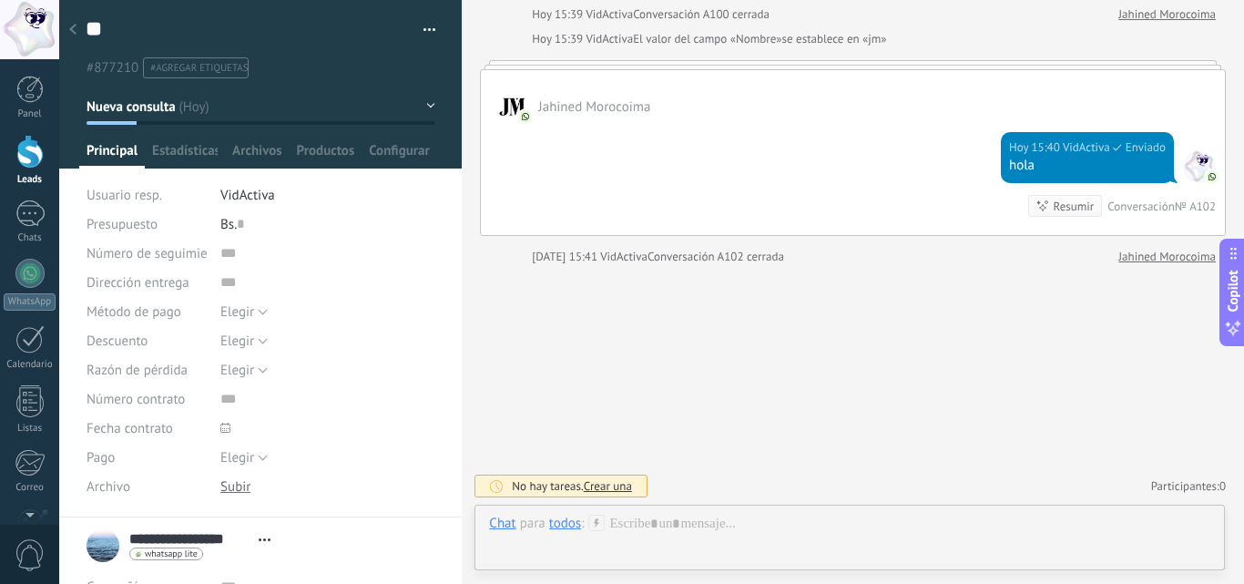
click at [417, 27] on button "button" at bounding box center [423, 29] width 26 height 27
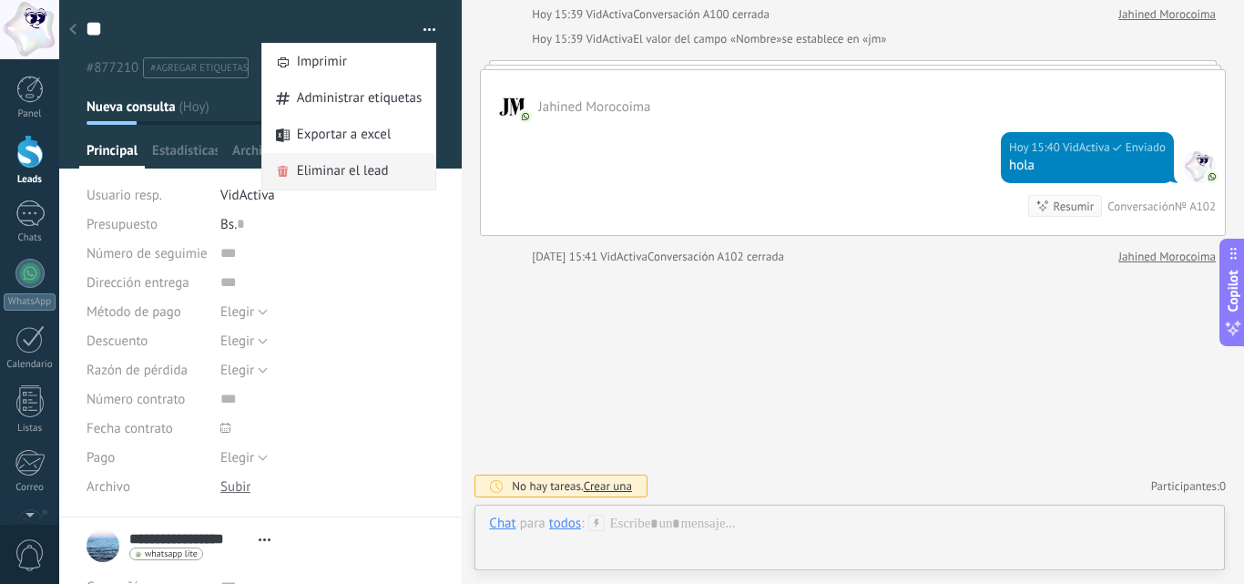
click at [345, 173] on span "Eliminar el lead" at bounding box center [343, 171] width 92 height 36
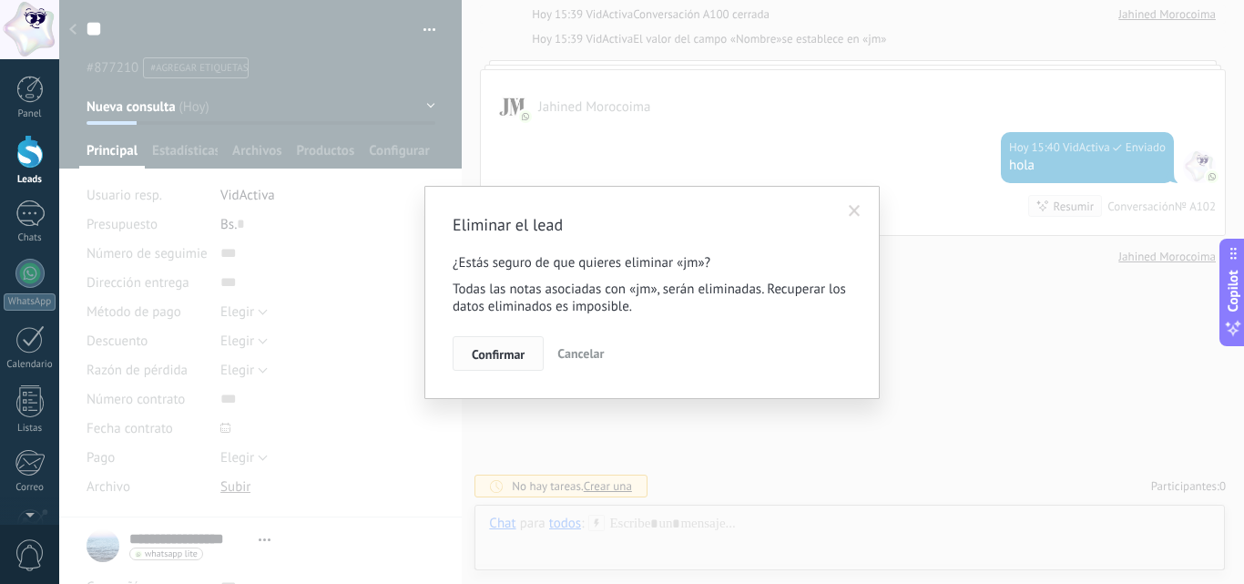
click at [513, 349] on span "Confirmar" at bounding box center [498, 354] width 53 height 13
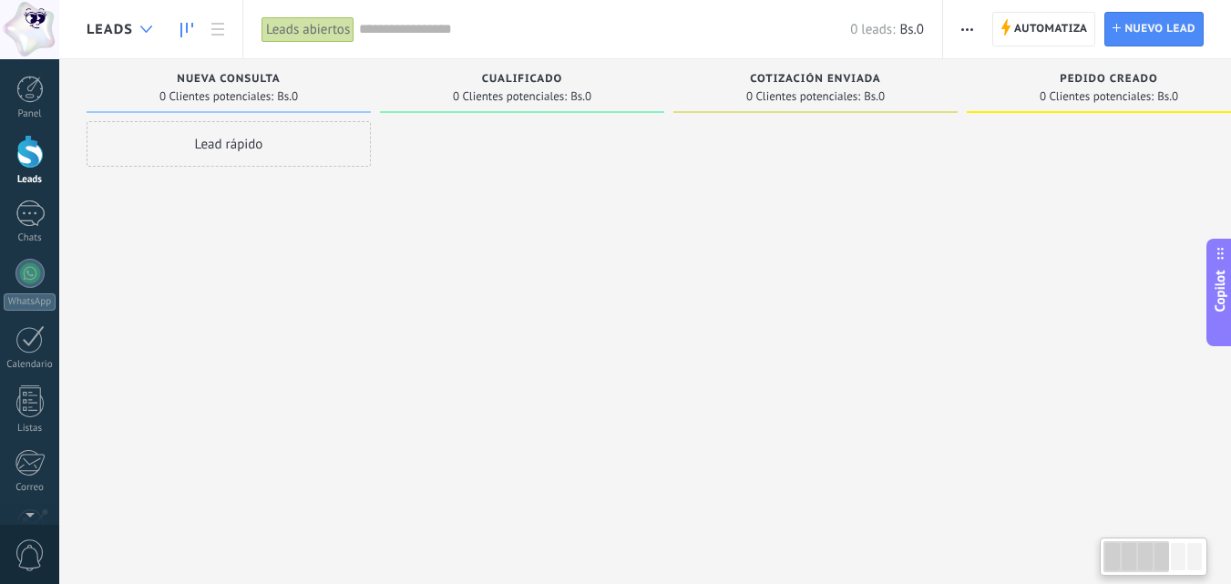
click at [142, 27] on use at bounding box center [146, 29] width 12 height 7
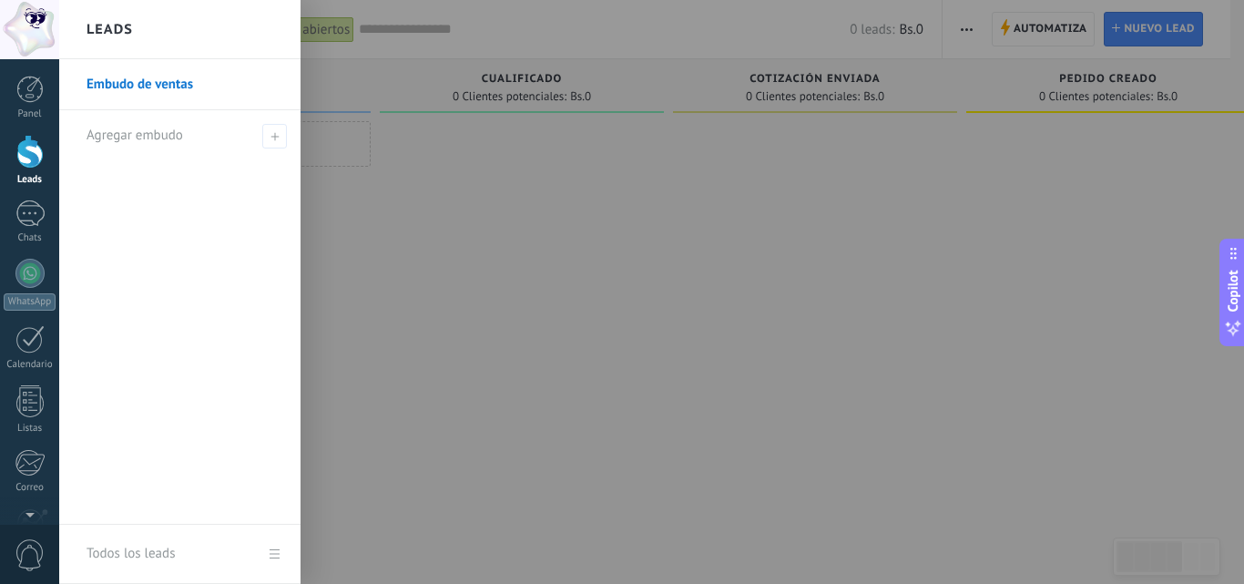
click at [681, 203] on div at bounding box center [681, 292] width 1244 height 584
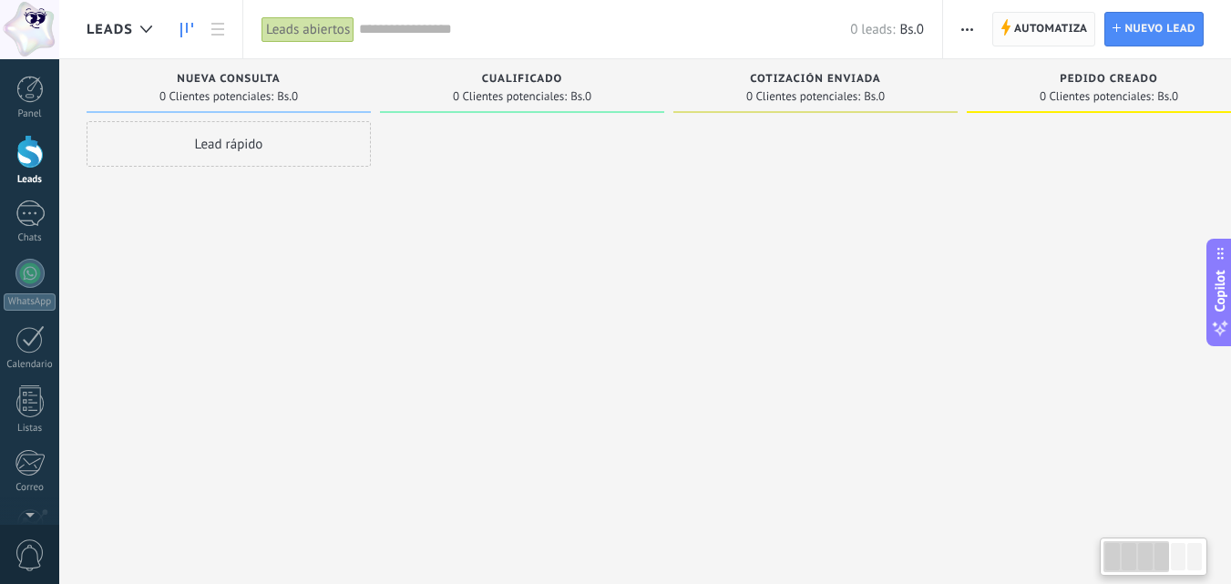
click at [1058, 28] on span "Automatiza" at bounding box center [1051, 29] width 74 height 33
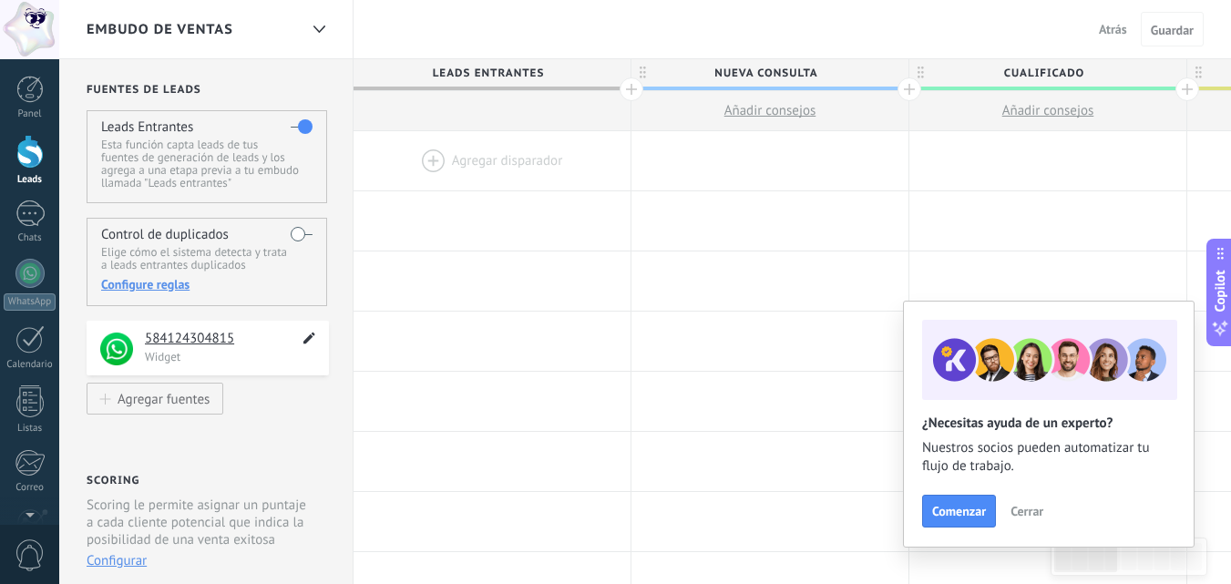
click at [307, 343] on use at bounding box center [309, 338] width 12 height 12
drag, startPoint x: 253, startPoint y: 333, endPoint x: 0, endPoint y: 272, distance: 260.5
click at [0, 282] on body ".abccls-1,.abccls-2{fill-rule:evenodd}.abccls-2{fill:#fff} .abfcls-1{fill:none}…" at bounding box center [615, 292] width 1231 height 584
type textarea "**********"
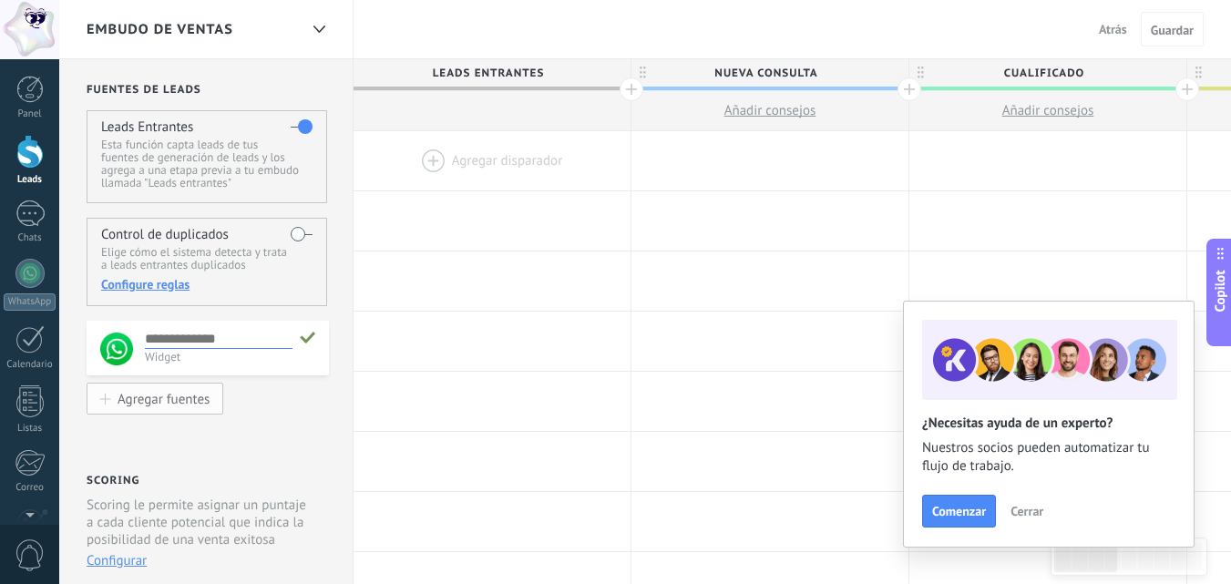
click at [115, 334] on img at bounding box center [116, 348] width 33 height 33
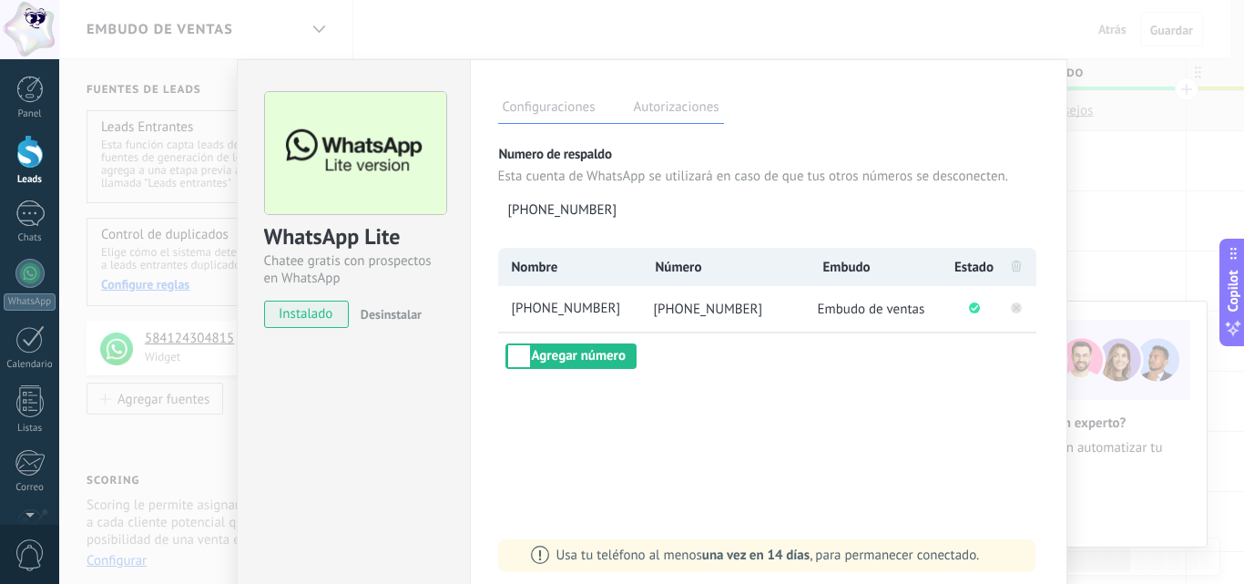
click at [1013, 303] on rect at bounding box center [1016, 307] width 11 height 11
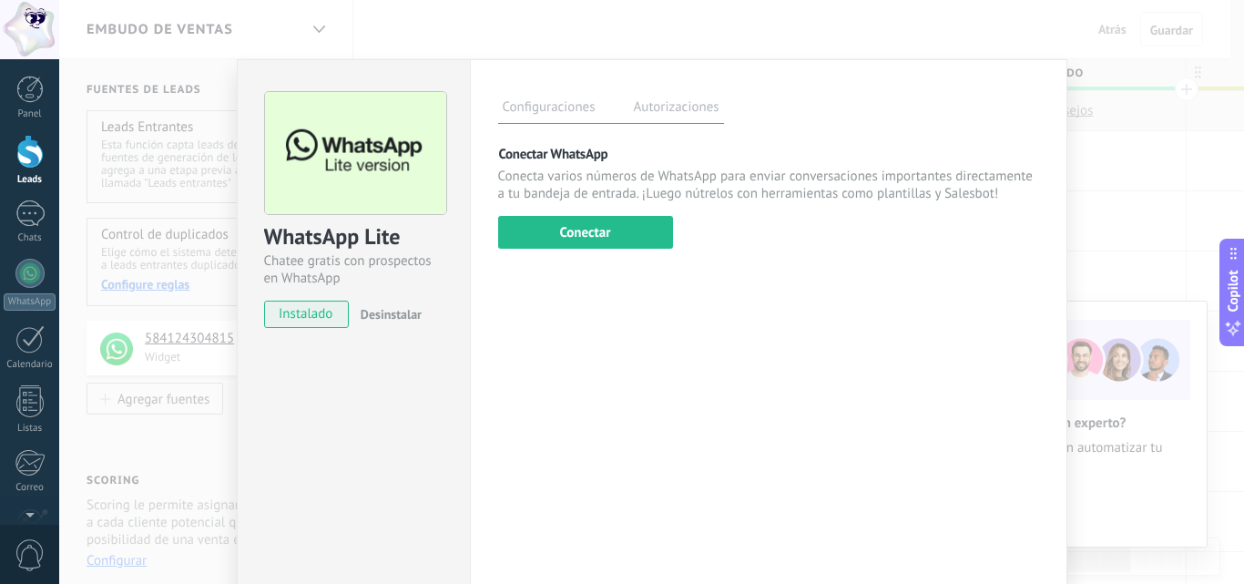
click at [1082, 210] on div "WhatsApp Lite Chatee gratis con prospectos en WhatsApp instalado Desinstalar Co…" at bounding box center [651, 292] width 1185 height 584
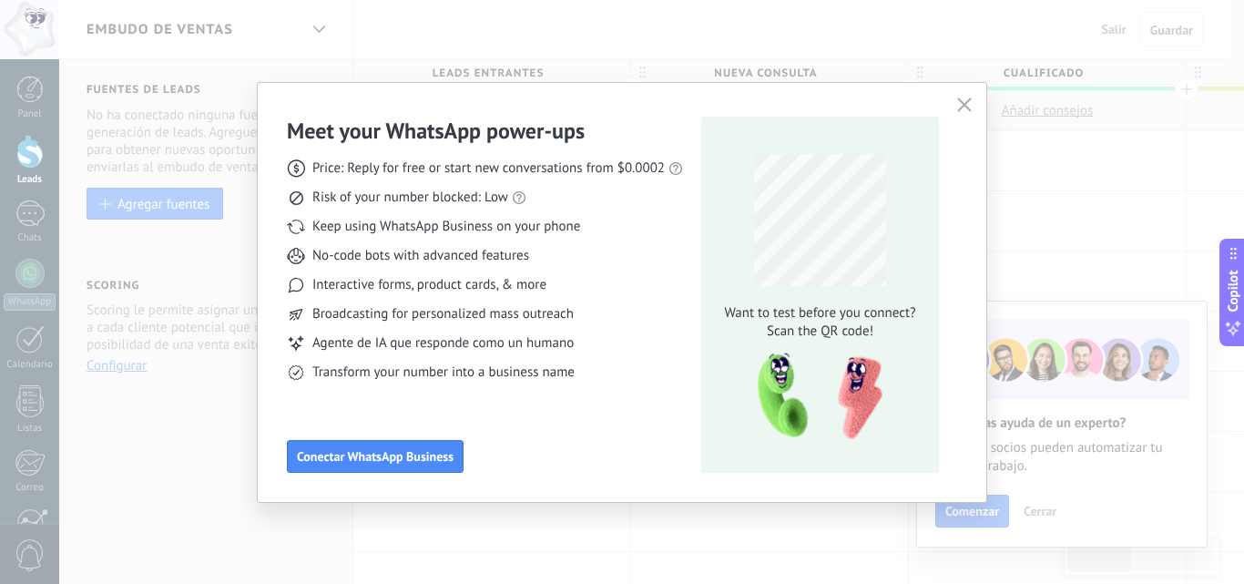
click at [987, 238] on div "Meet your WhatsApp power‑ups Price: Reply for free or start new conversations f…" at bounding box center [622, 292] width 731 height 421
click at [962, 101] on icon "button" at bounding box center [964, 104] width 15 height 15
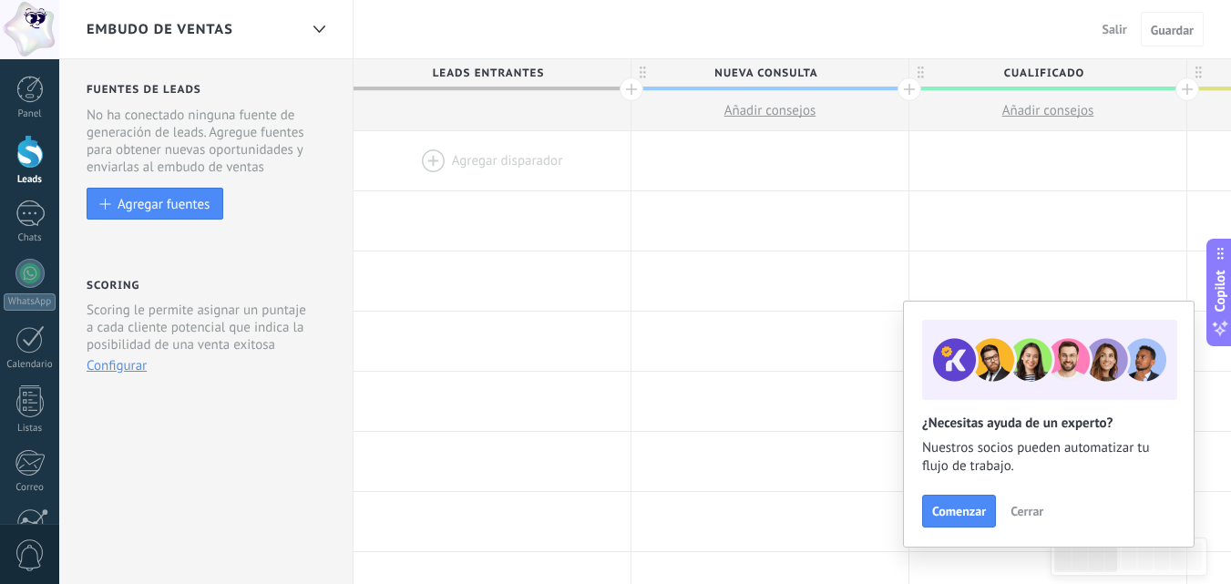
click at [1116, 32] on span "Salir" at bounding box center [1114, 29] width 25 height 16
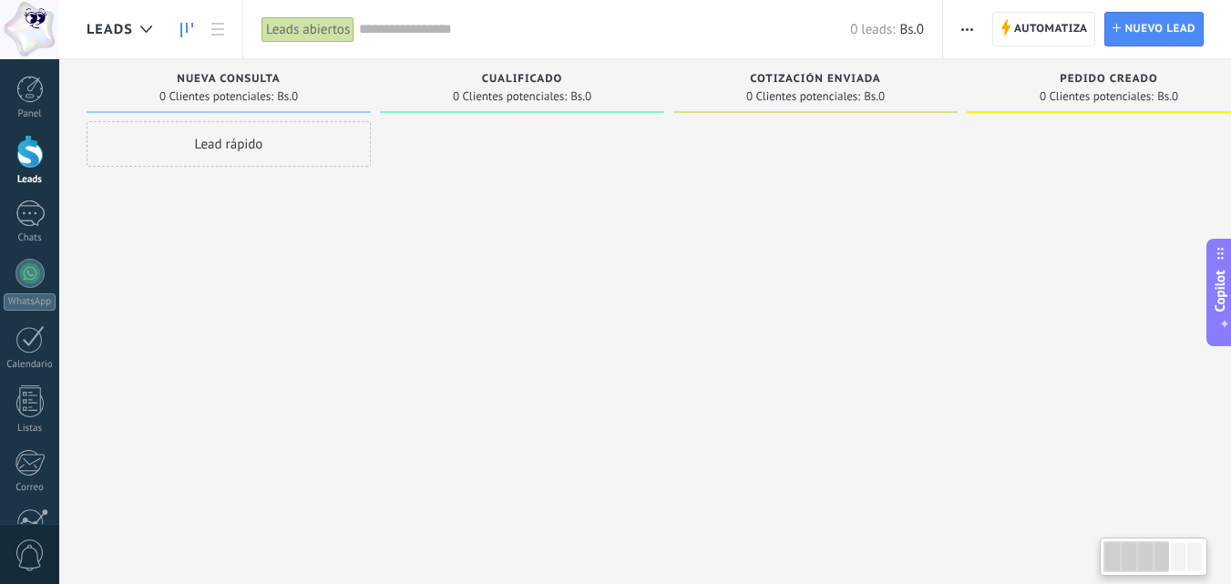
click at [737, 318] on div at bounding box center [815, 294] width 284 height 346
click at [151, 36] on div at bounding box center [146, 30] width 30 height 36
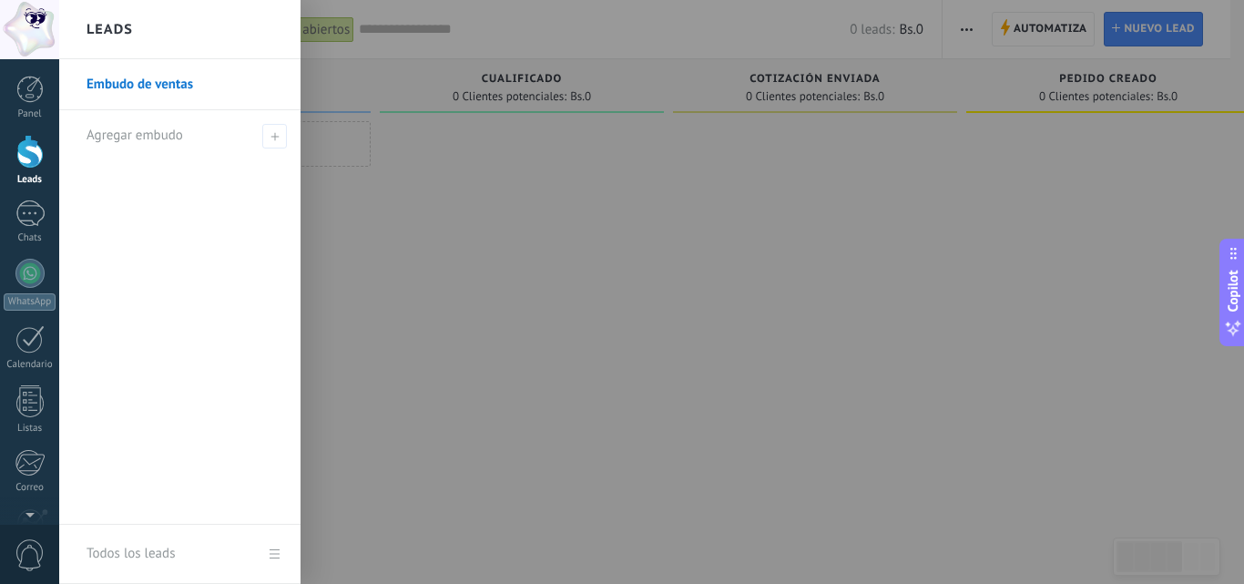
click at [716, 431] on div at bounding box center [681, 292] width 1244 height 584
